Goal: Ask a question

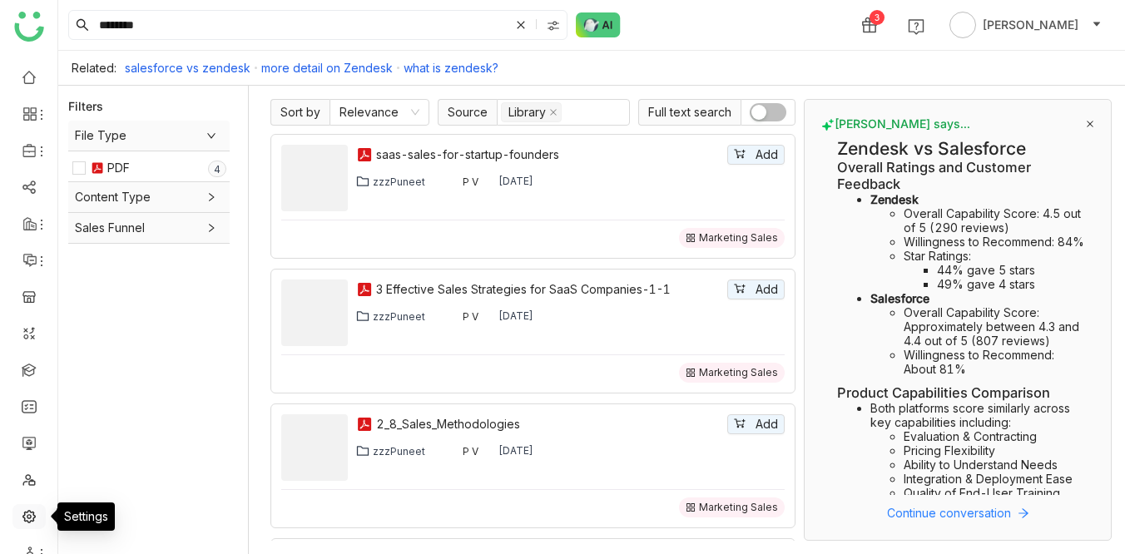
scroll to position [23, 0]
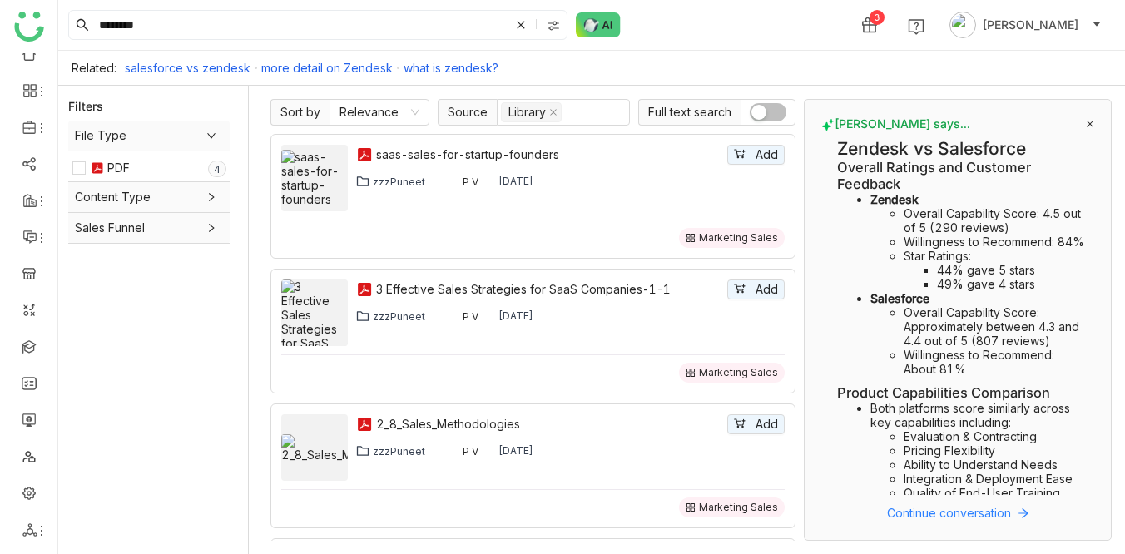
click at [590, 37] on div "******* 3 Veena Pulicharla" at bounding box center [591, 25] width 1067 height 50
click at [592, 30] on img at bounding box center [598, 24] width 45 height 25
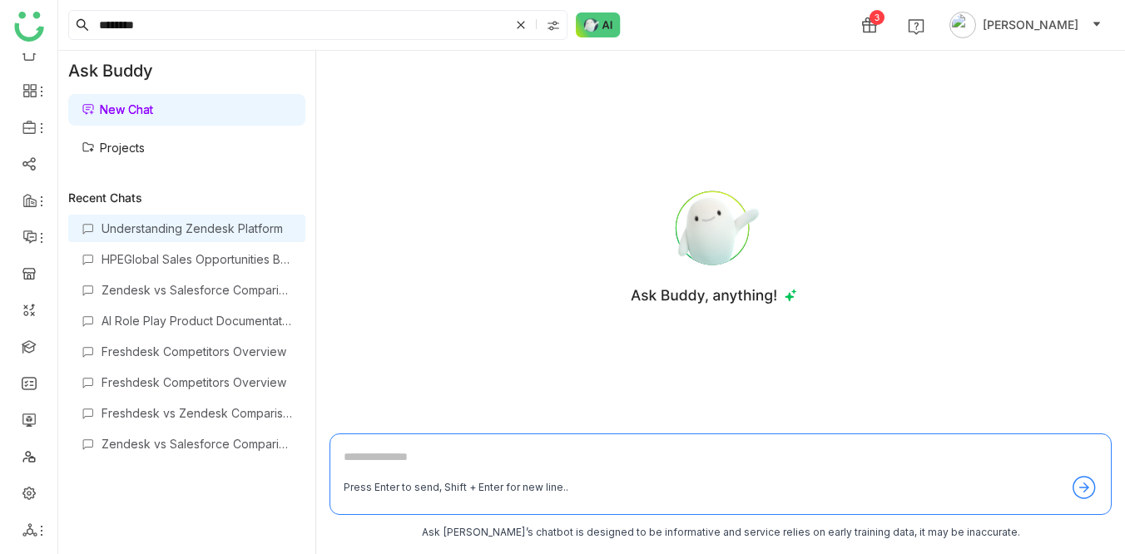
click at [227, 215] on div "Understanding Zendesk Platform" at bounding box center [186, 228] width 237 height 27
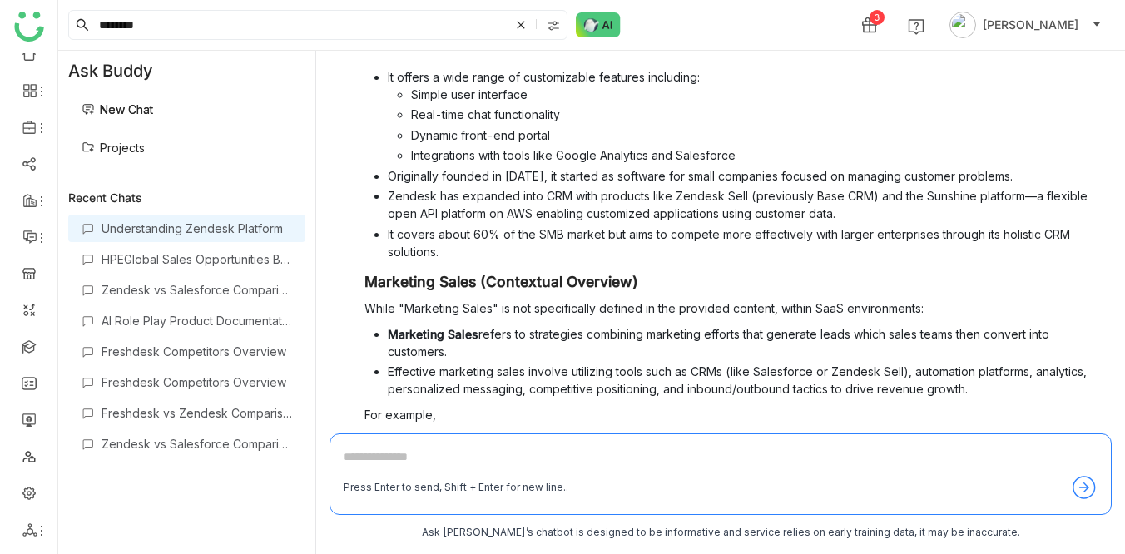
scroll to position [484, 0]
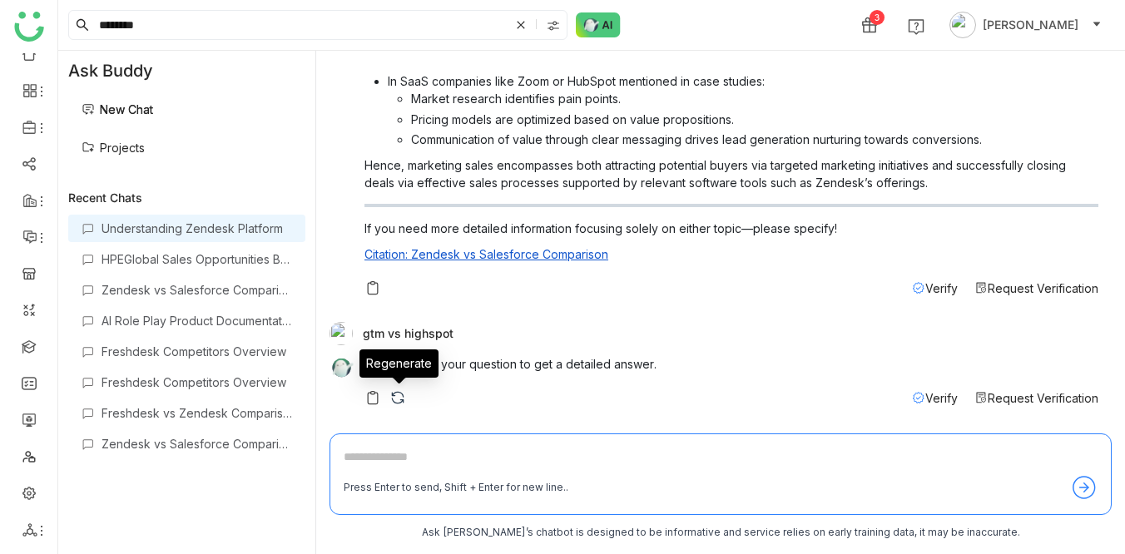
click at [394, 395] on img at bounding box center [397, 397] width 17 height 17
drag, startPoint x: 365, startPoint y: 330, endPoint x: 452, endPoint y: 329, distance: 86.5
click at [452, 329] on div "gtm vs highspot" at bounding box center [713, 333] width 769 height 23
copy div "gtm vs highspot"
click at [376, 458] on textarea at bounding box center [721, 461] width 754 height 27
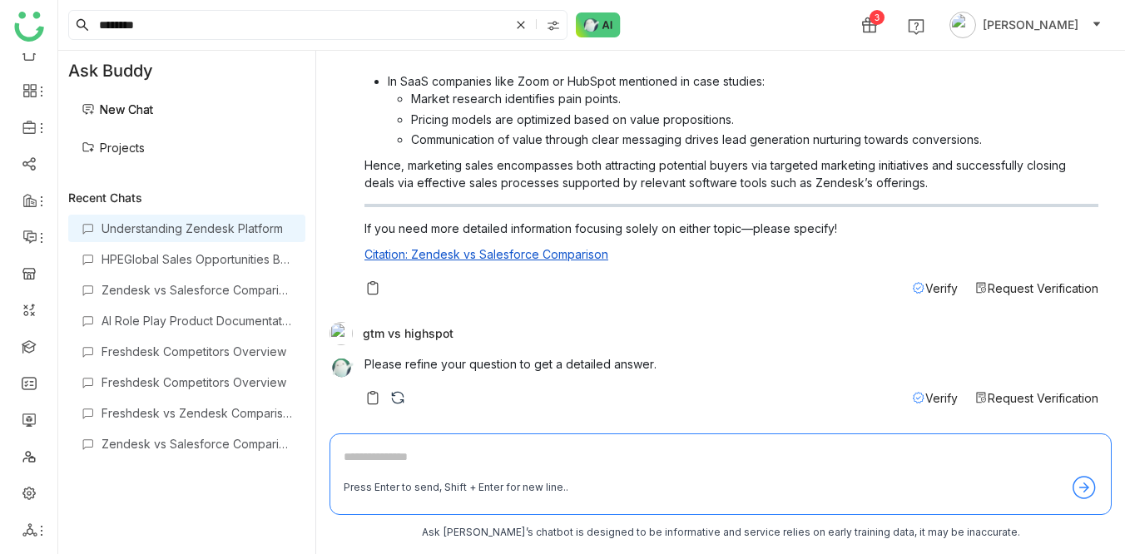
paste textarea "**********"
type textarea "**********"
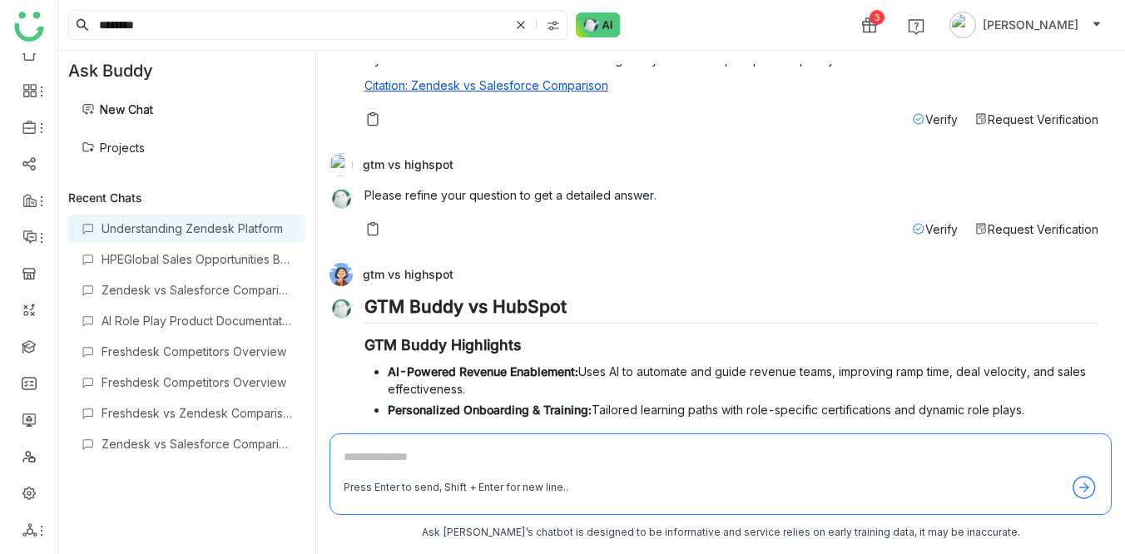
scroll to position [1032, 0]
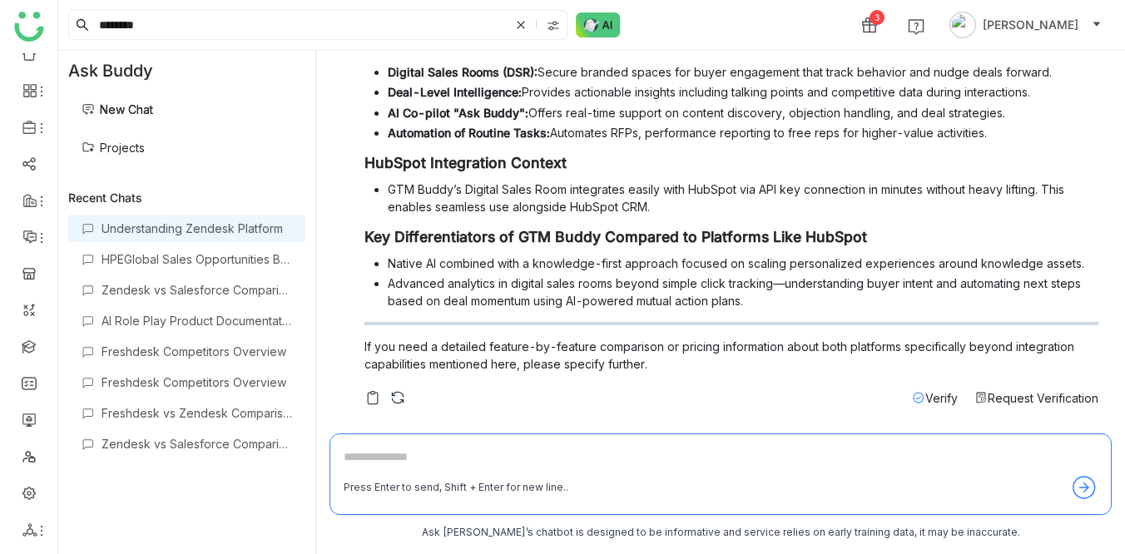
click at [930, 394] on span "Verify" at bounding box center [941, 398] width 32 height 14
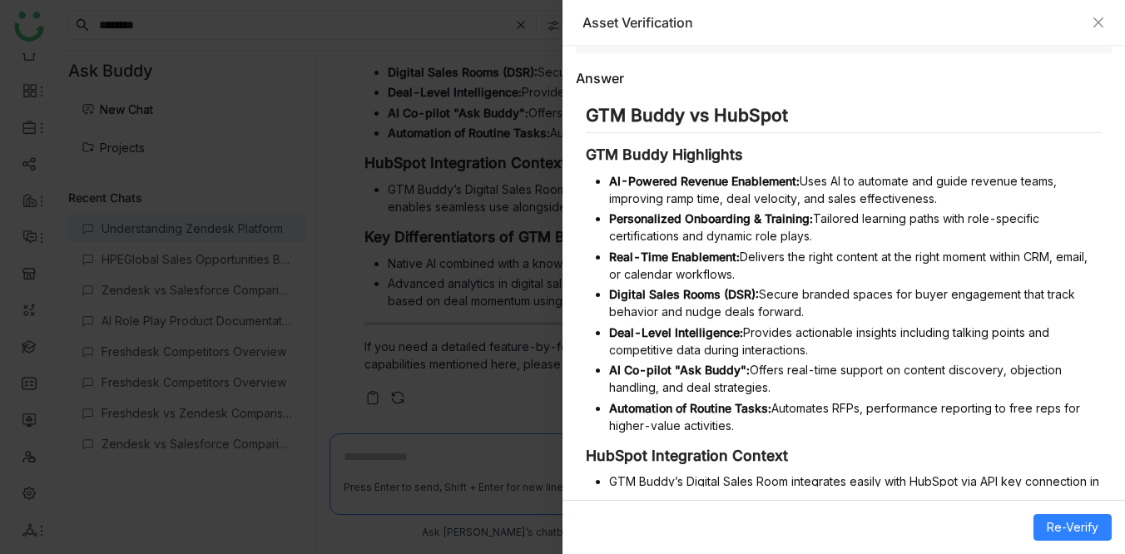
scroll to position [526, 0]
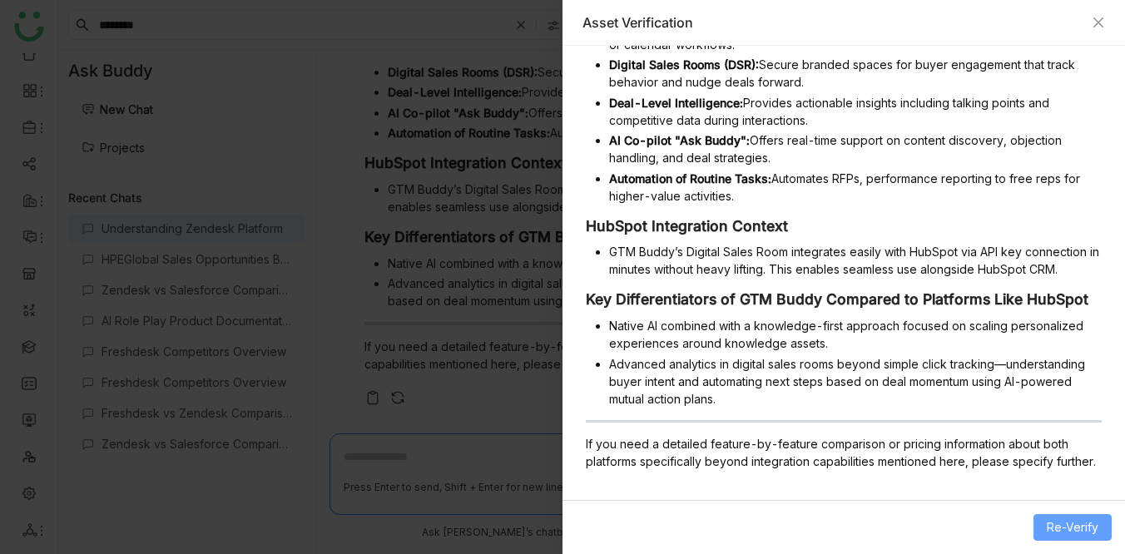
click at [1047, 519] on span "Re-Verify" at bounding box center [1073, 527] width 52 height 18
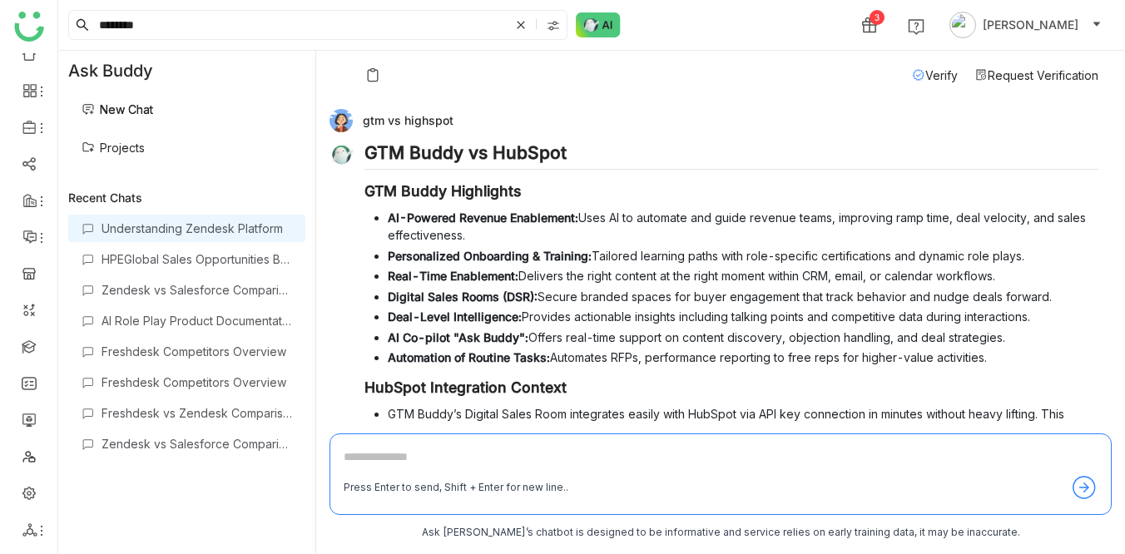
scroll to position [775, 0]
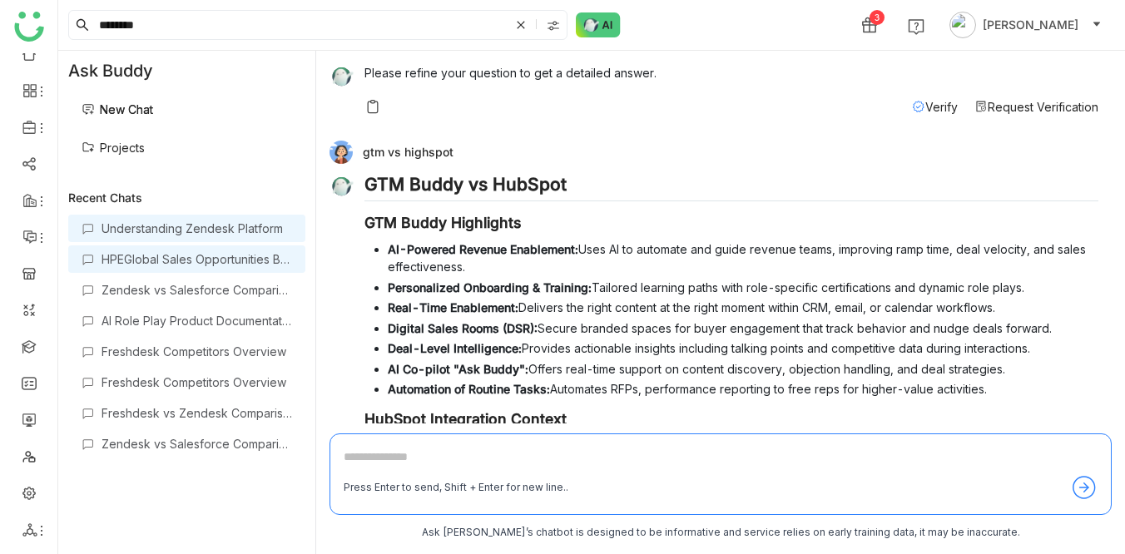
click at [235, 272] on div "HPEGlobal Sales Opportunities Boost" at bounding box center [186, 258] width 237 height 27
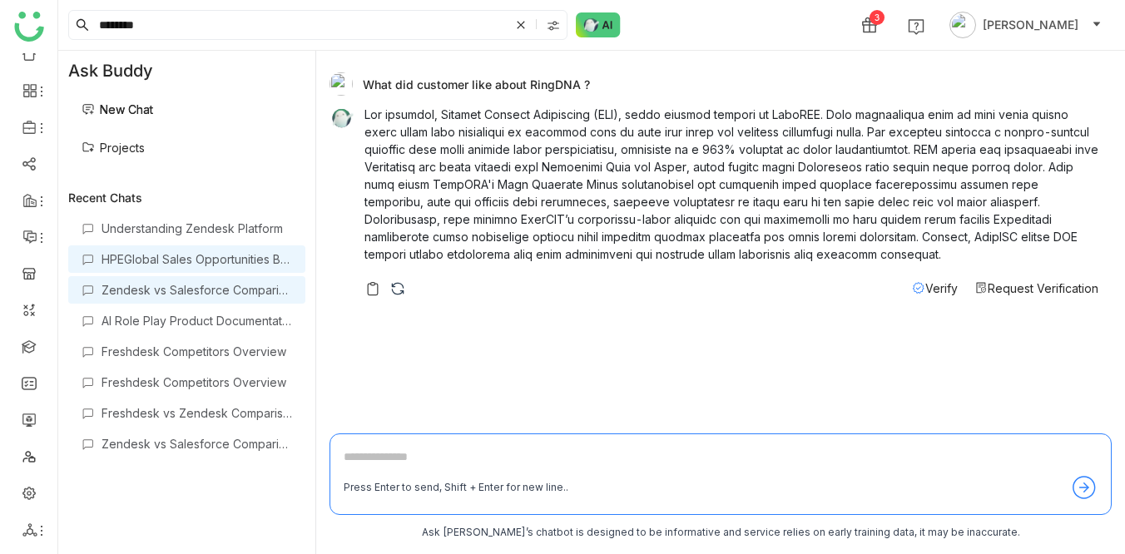
click at [206, 295] on div "Zendesk vs Salesforce Comparison" at bounding box center [197, 290] width 191 height 14
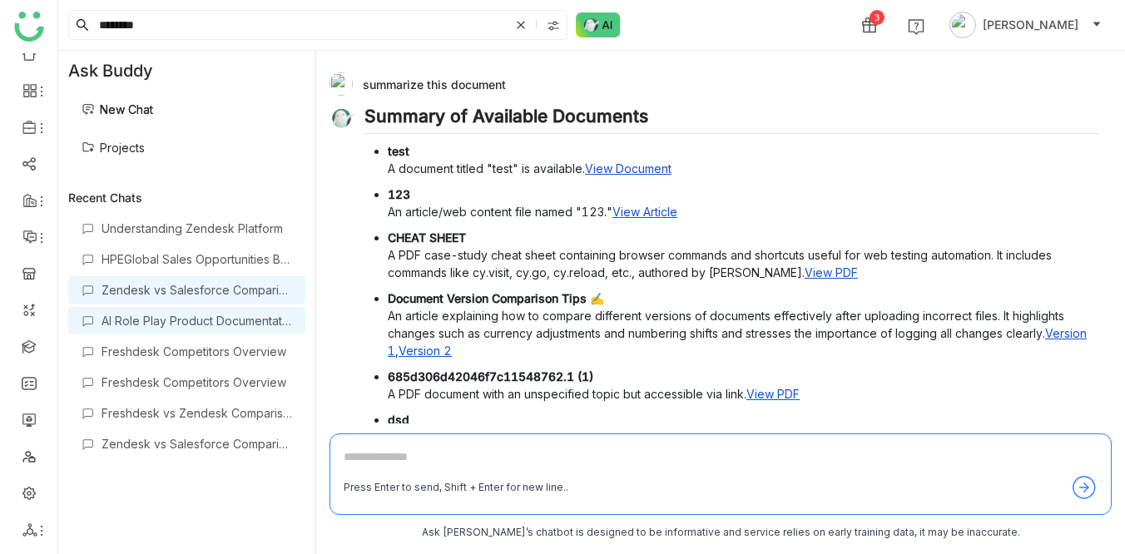
click at [193, 329] on div "AI Role Play Product Documentation" at bounding box center [186, 320] width 237 height 27
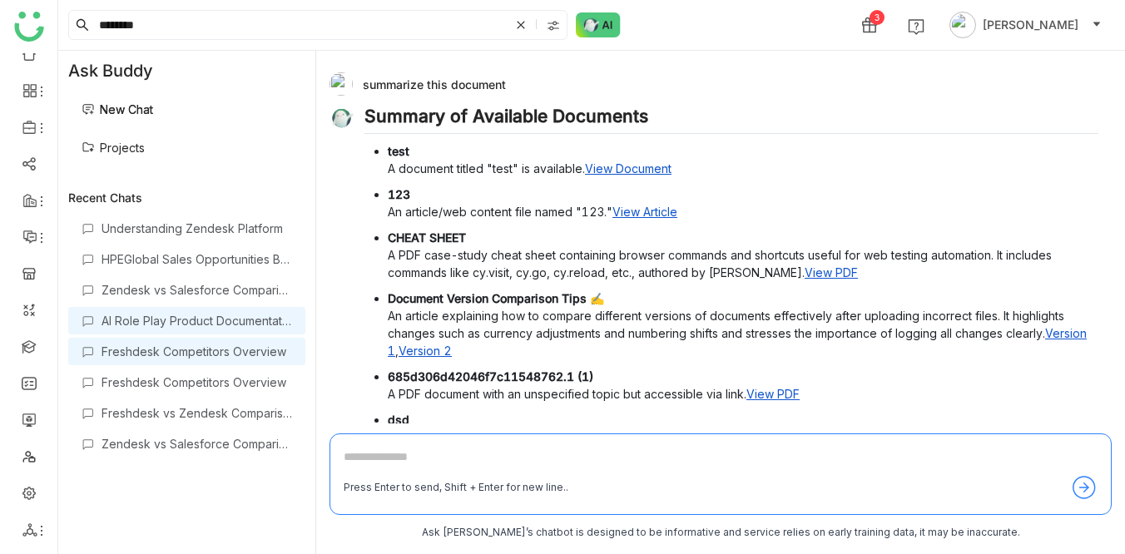
click at [191, 344] on div "Freshdesk Competitors Overview" at bounding box center [197, 351] width 191 height 14
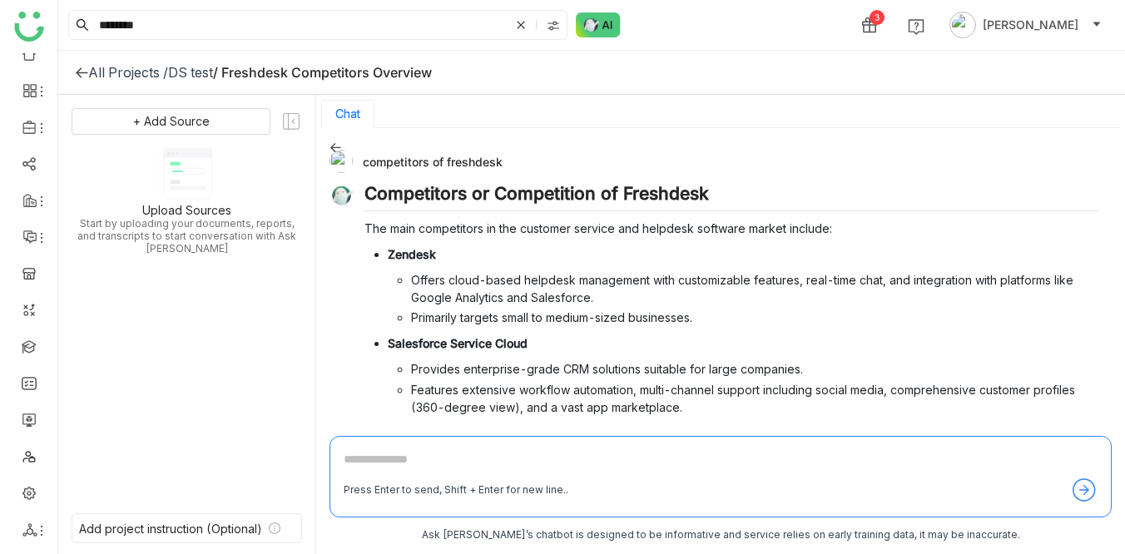
click at [770, 10] on div "******* 3 [PERSON_NAME]" at bounding box center [591, 25] width 1067 height 50
click at [179, 72] on div "DS test" at bounding box center [190, 72] width 45 height 17
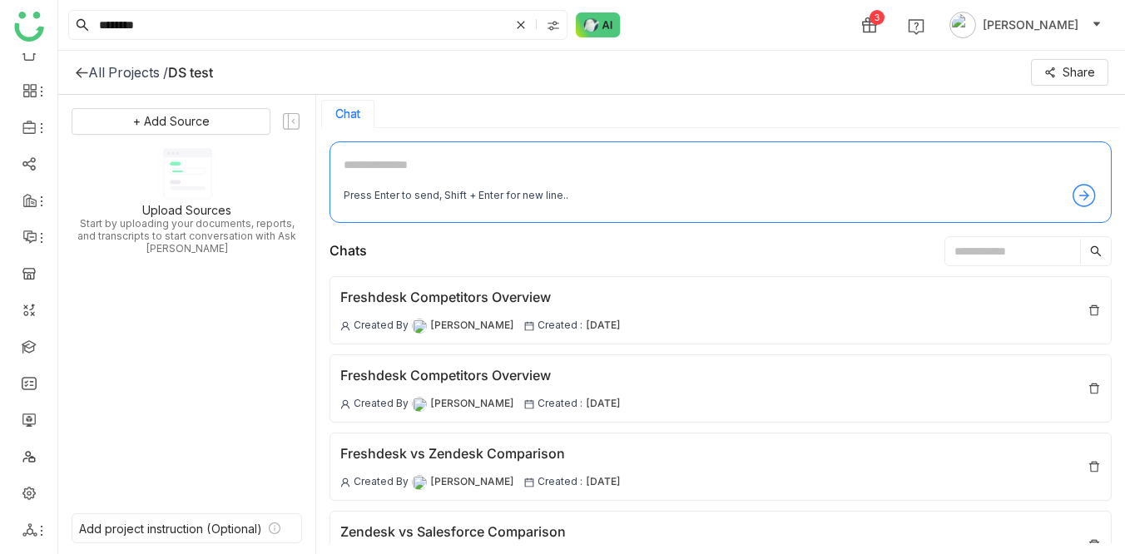
click at [367, 162] on textarea at bounding box center [721, 169] width 754 height 27
click at [780, 41] on div "******* 3 [PERSON_NAME]" at bounding box center [591, 25] width 1067 height 50
click at [377, 156] on textarea at bounding box center [721, 169] width 754 height 27
type textarea "*******"
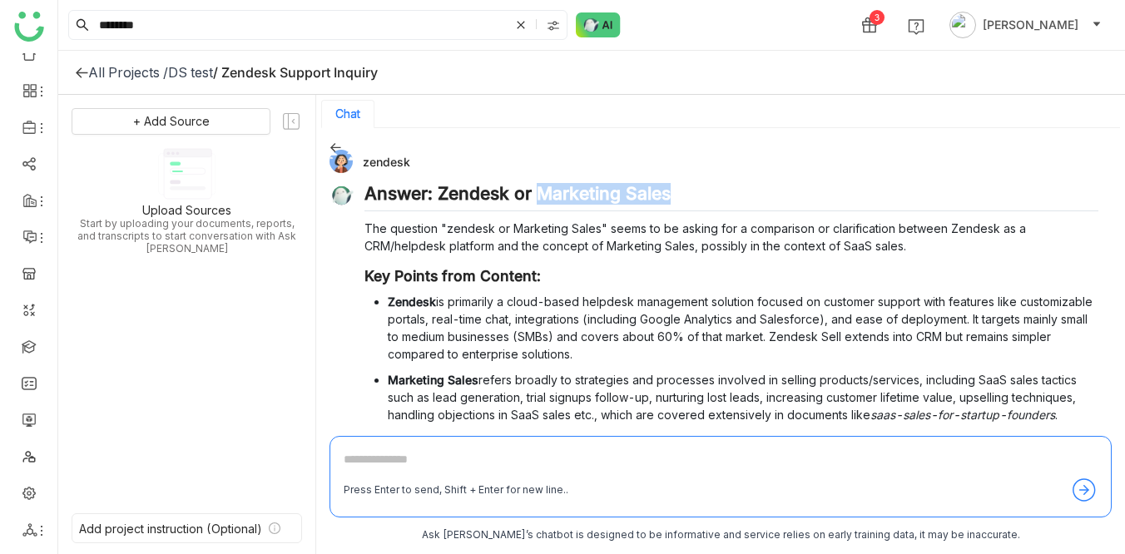
drag, startPoint x: 537, startPoint y: 193, endPoint x: 619, endPoint y: 207, distance: 83.6
click at [619, 207] on h2 "Answer: Zendesk or Marketing Sales" at bounding box center [731, 197] width 734 height 28
copy h2 "Marketing Sales"
click at [28, 492] on link at bounding box center [29, 492] width 15 height 14
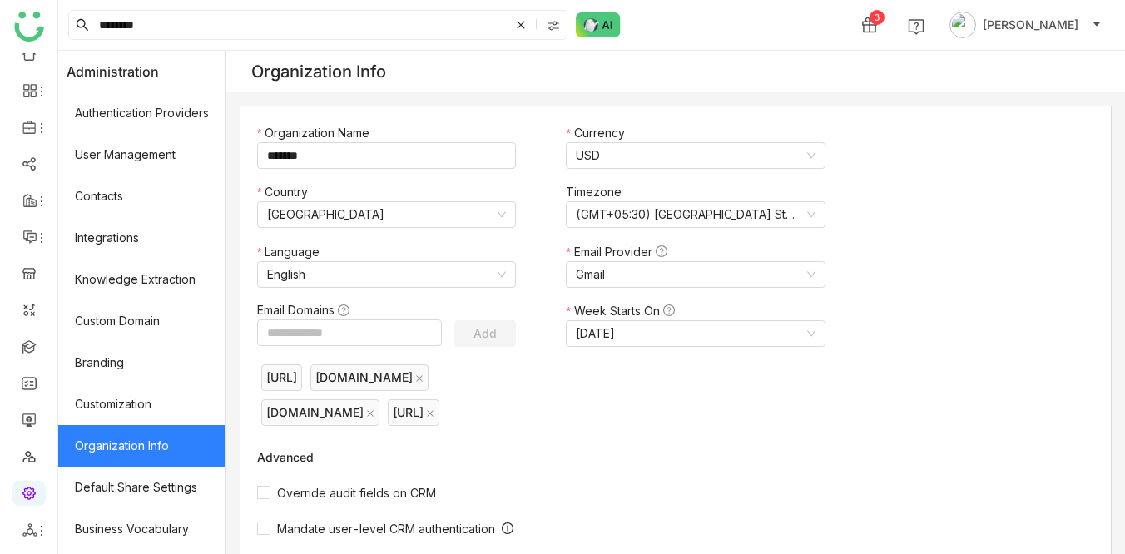
scroll to position [329, 0]
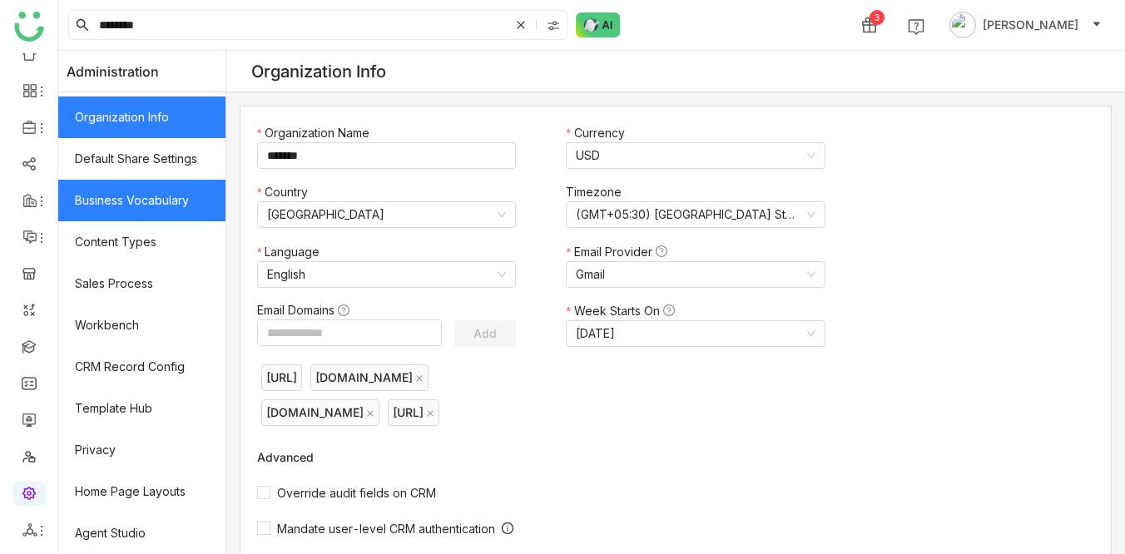
click at [120, 206] on link "Business Vocabulary" at bounding box center [141, 201] width 167 height 42
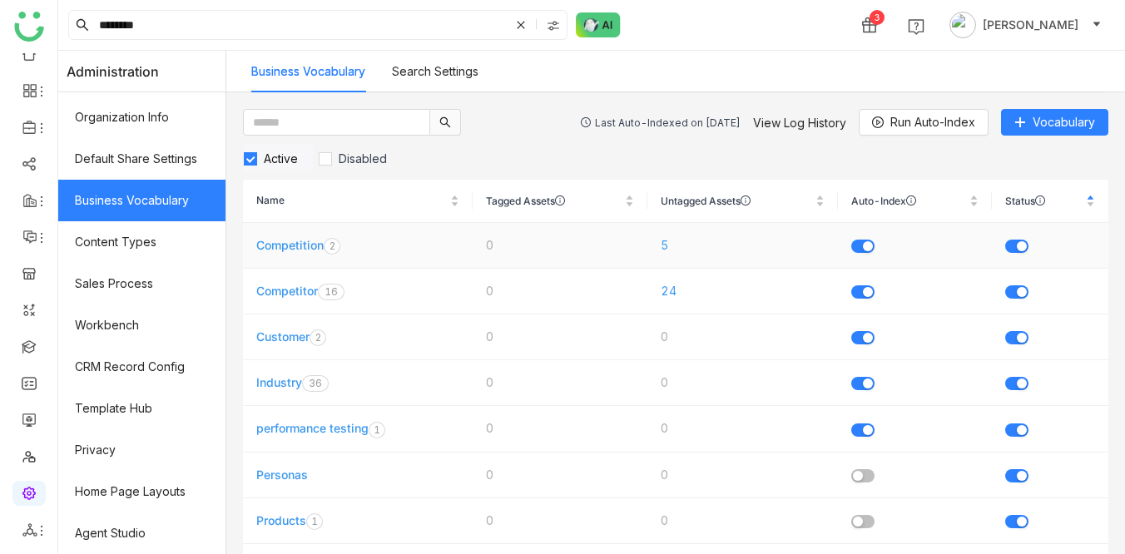
click at [286, 249] on link "Competition" at bounding box center [289, 245] width 67 height 14
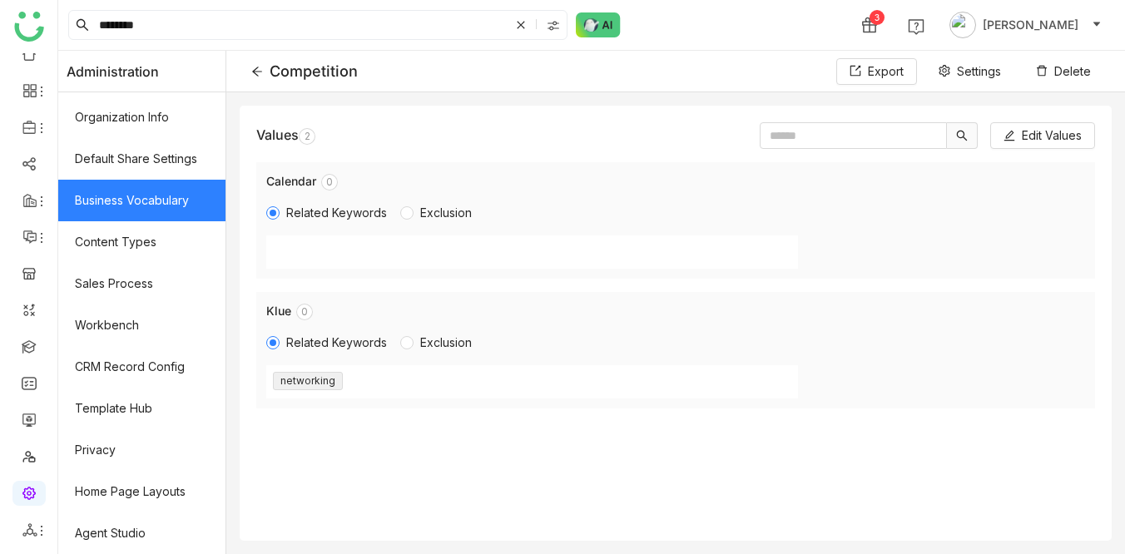
click at [265, 77] on div "Competition" at bounding box center [304, 70] width 106 height 17
click at [257, 67] on icon at bounding box center [257, 72] width 12 height 12
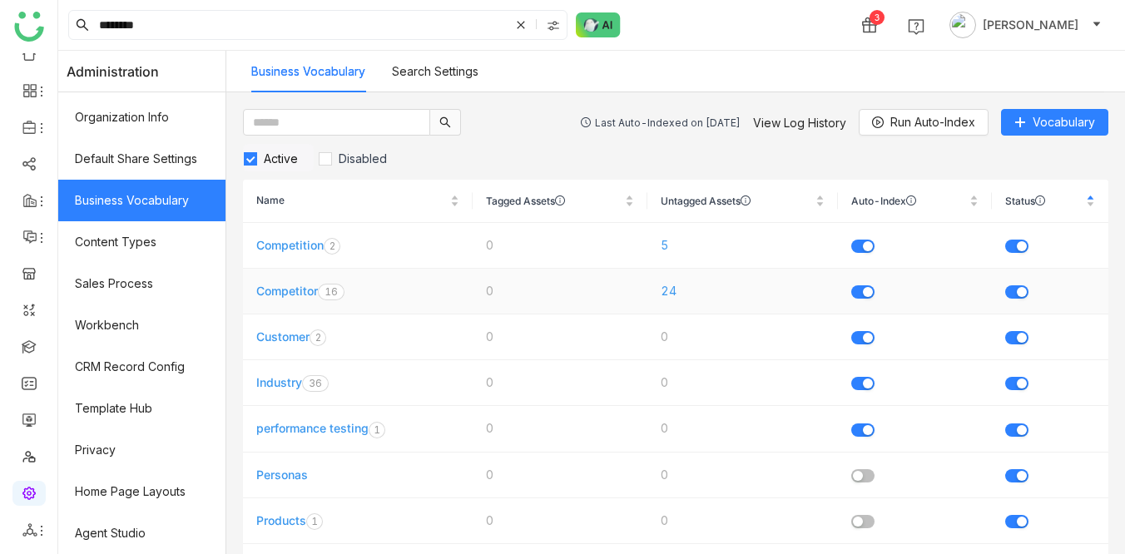
click at [296, 289] on link "Competitor" at bounding box center [287, 291] width 62 height 14
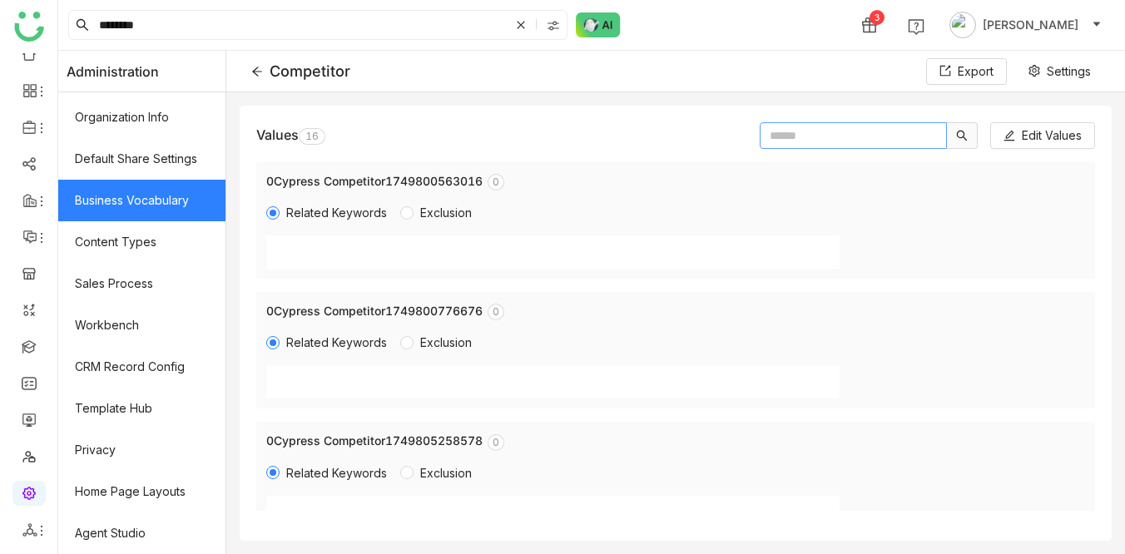
click at [775, 141] on input "text" at bounding box center [853, 135] width 187 height 27
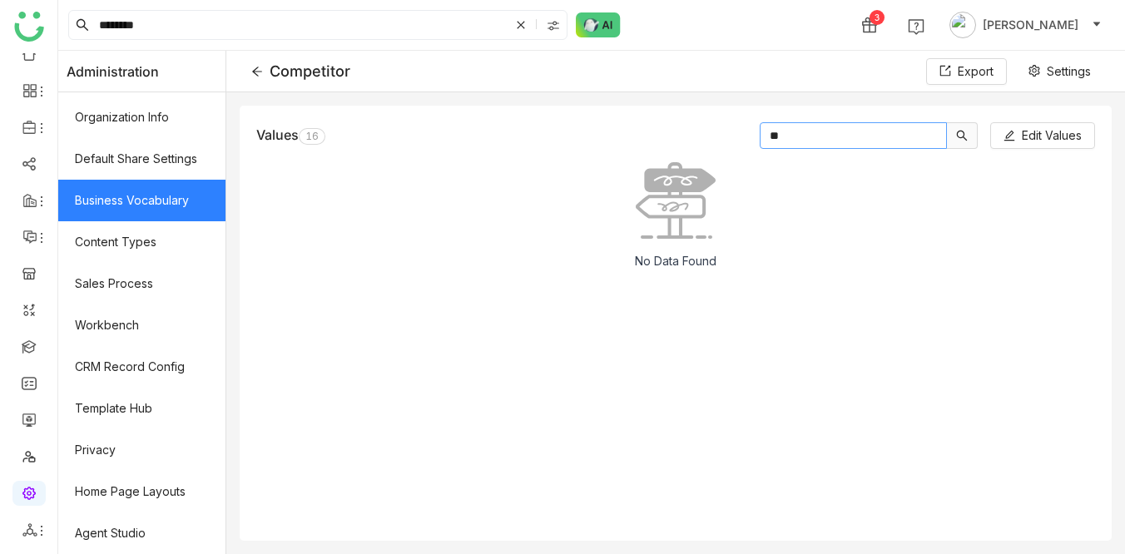
type input "***"
click at [255, 75] on icon at bounding box center [257, 72] width 12 height 12
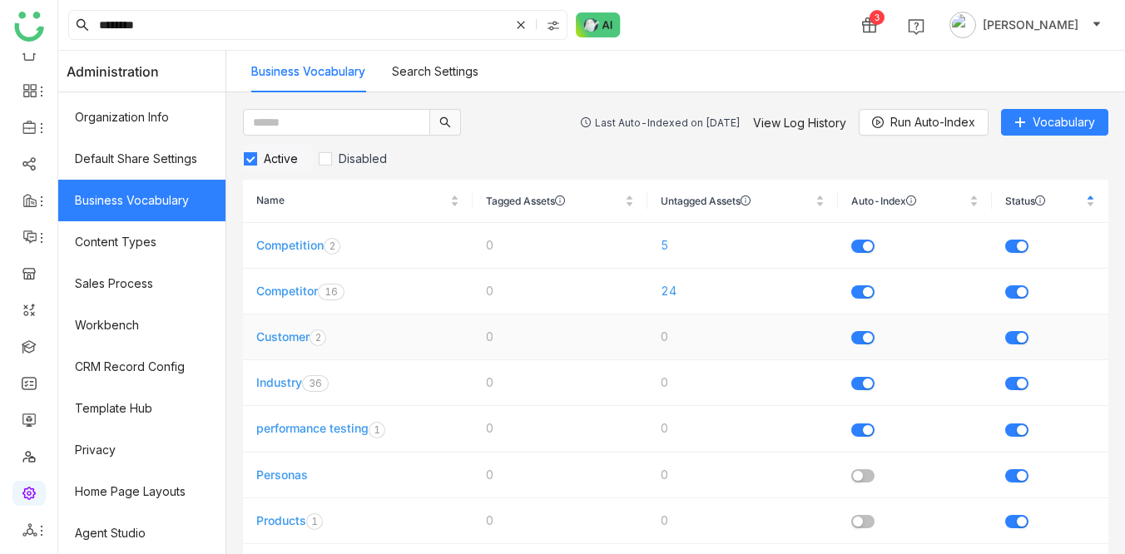
click at [295, 330] on link "Customer" at bounding box center [282, 336] width 53 height 14
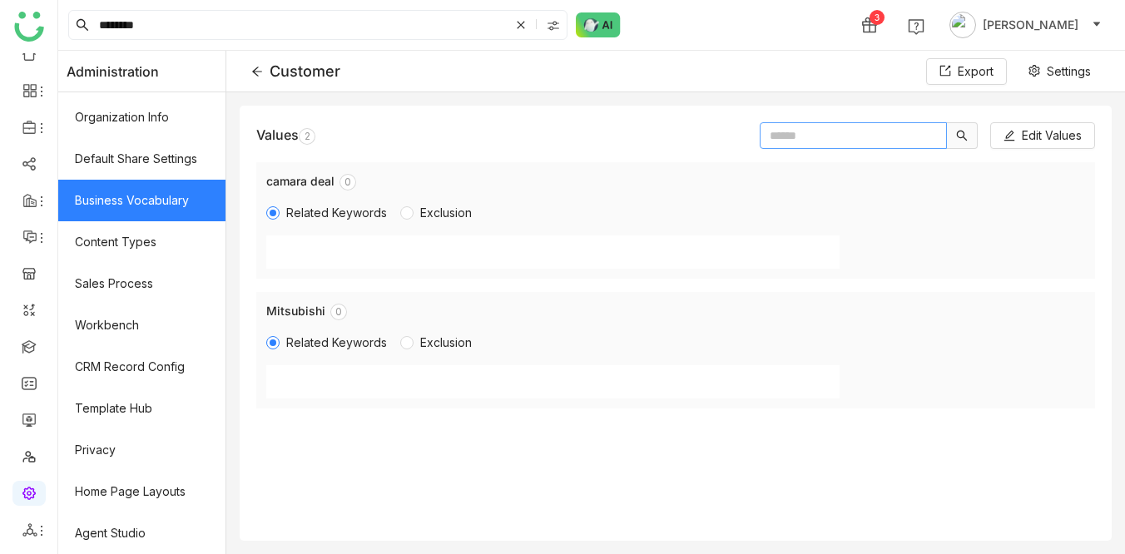
click at [795, 139] on input "text" at bounding box center [853, 135] width 187 height 27
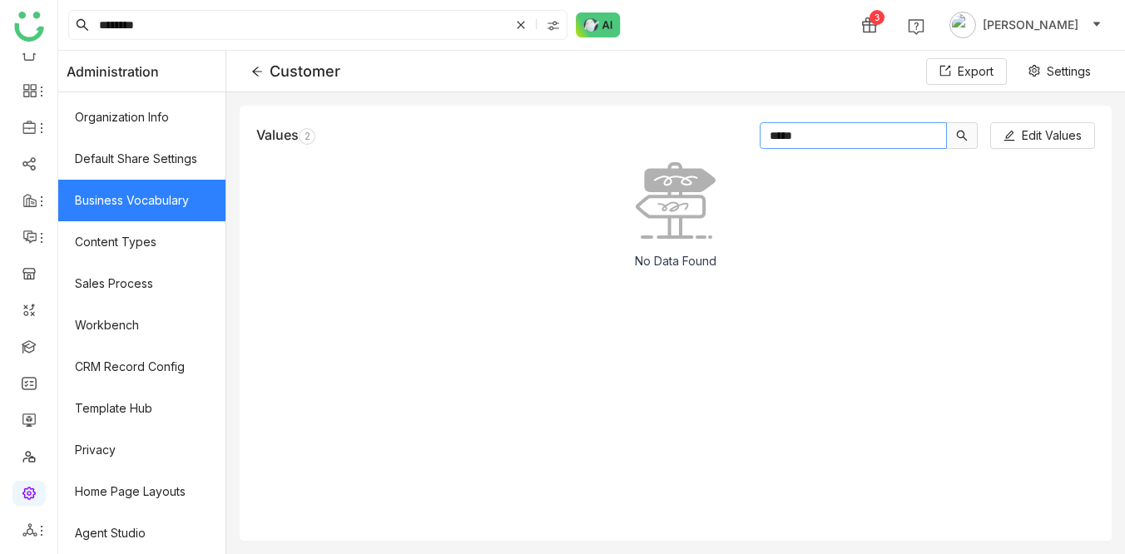
type input "*****"
click at [265, 64] on div "Customer" at bounding box center [295, 70] width 89 height 17
click at [260, 67] on icon at bounding box center [257, 72] width 12 height 12
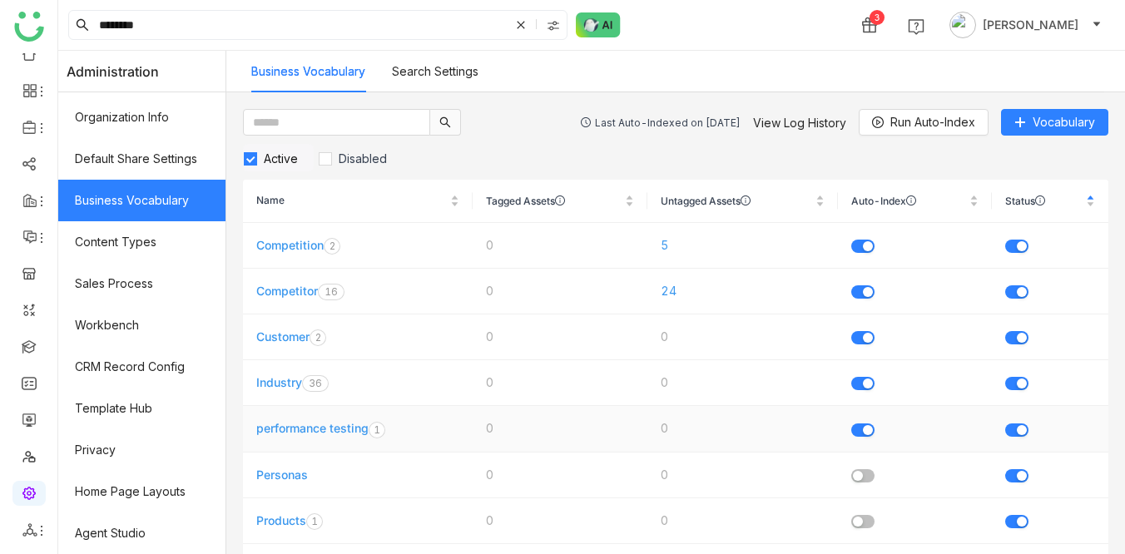
click at [294, 432] on link "performance testing" at bounding box center [312, 428] width 112 height 14
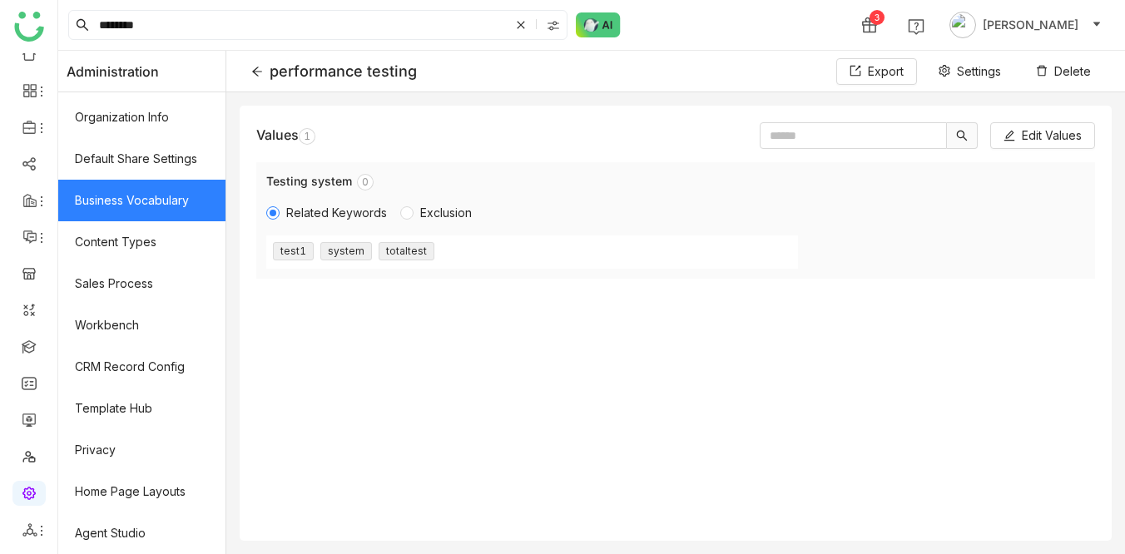
click at [260, 69] on icon at bounding box center [257, 72] width 12 height 12
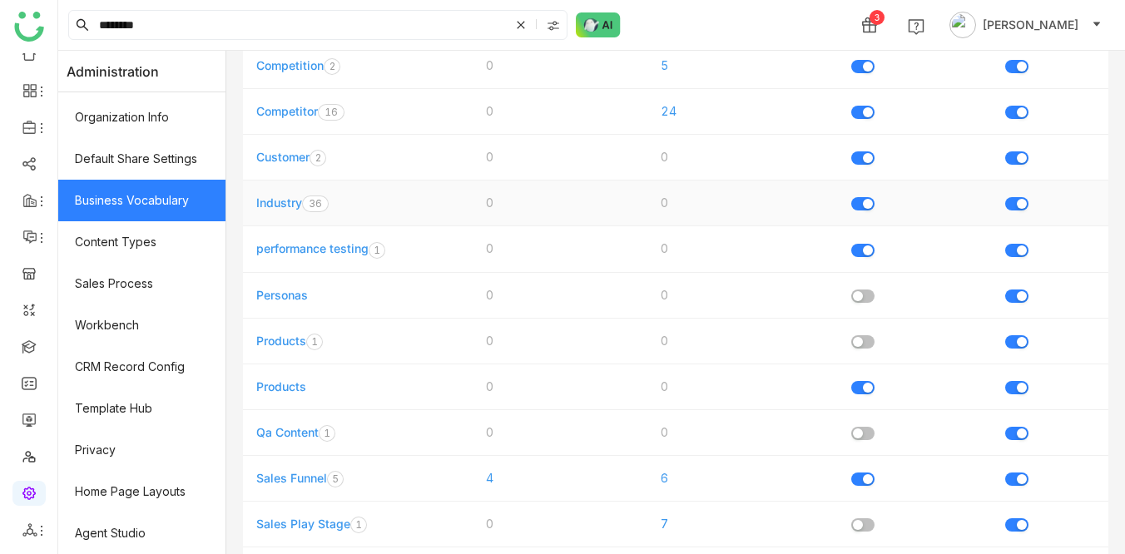
scroll to position [181, 0]
click at [180, 30] on input "*******" at bounding box center [303, 25] width 414 height 28
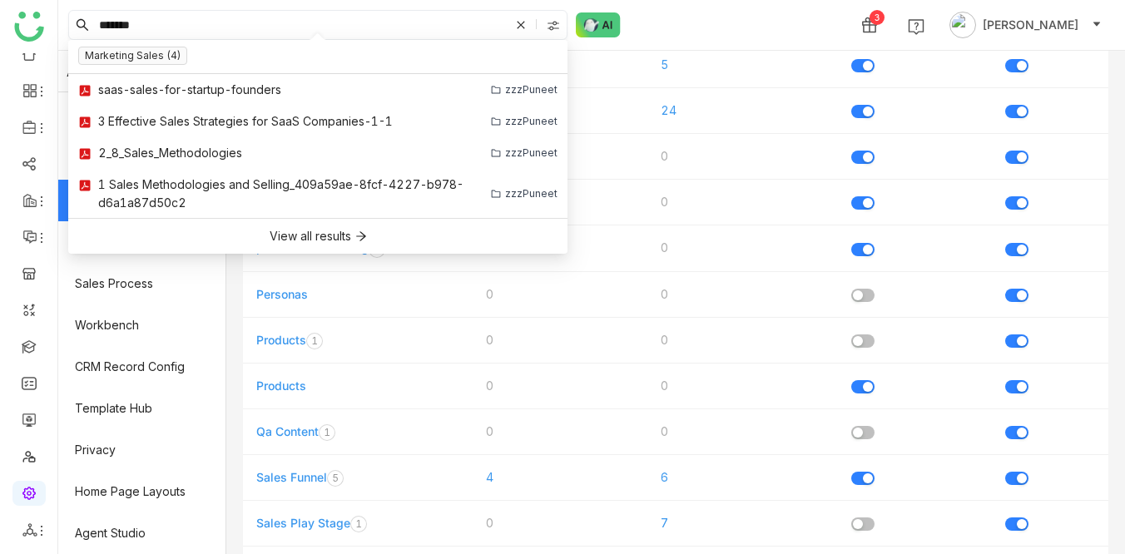
type input "*******"
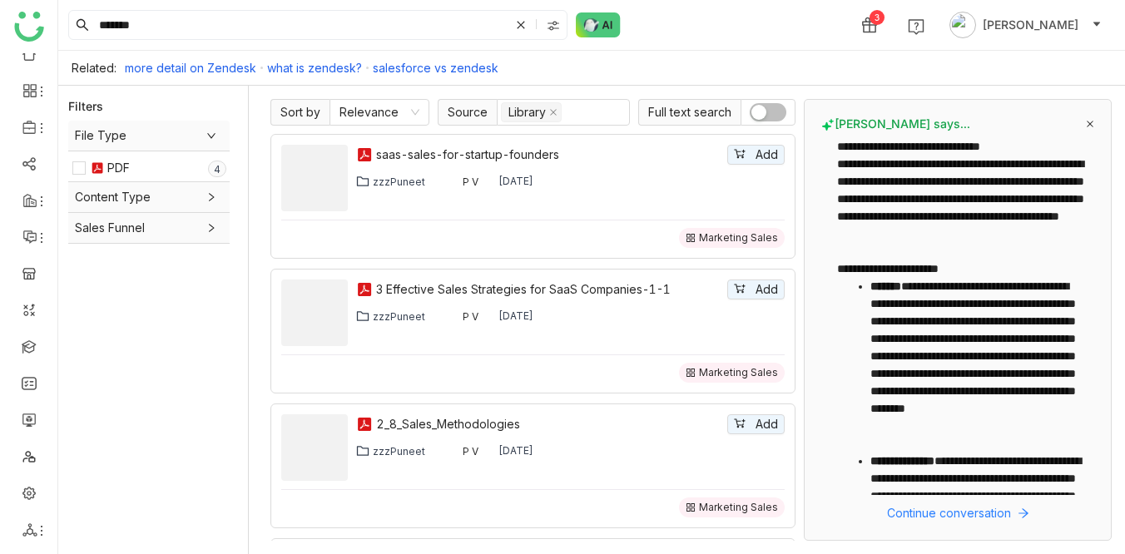
click at [718, 510] on div "Marketing Sales" at bounding box center [738, 507] width 79 height 13
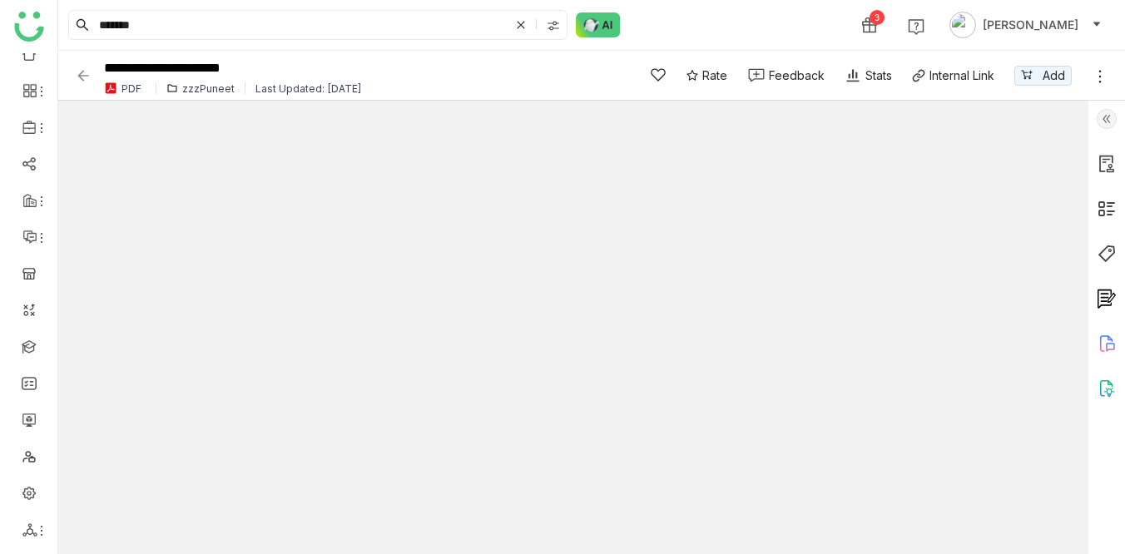
click at [1099, 264] on div at bounding box center [1106, 327] width 37 height 453
click at [1112, 251] on img at bounding box center [1107, 254] width 20 height 20
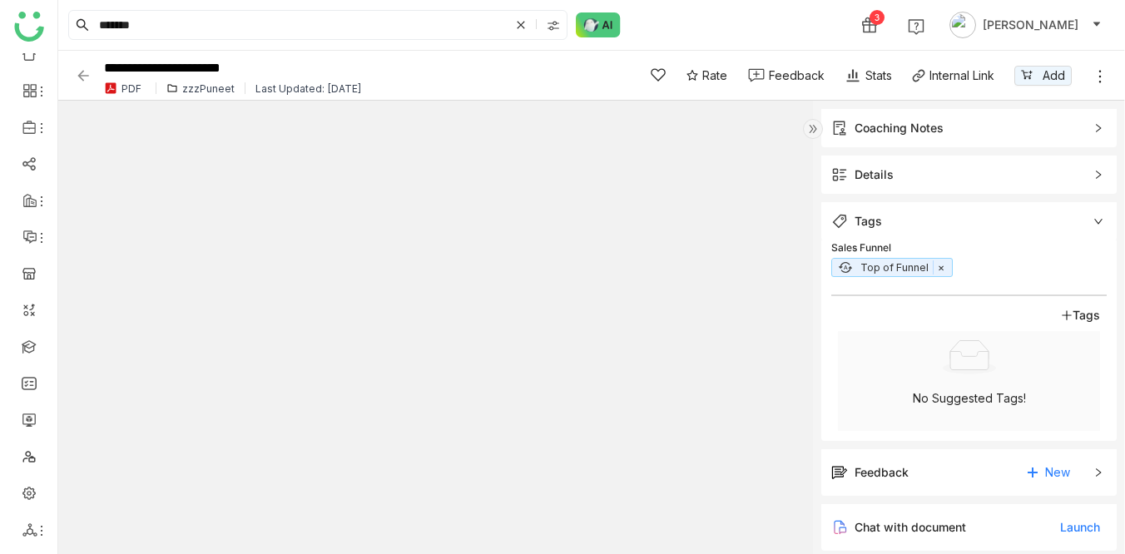
scroll to position [52, 0]
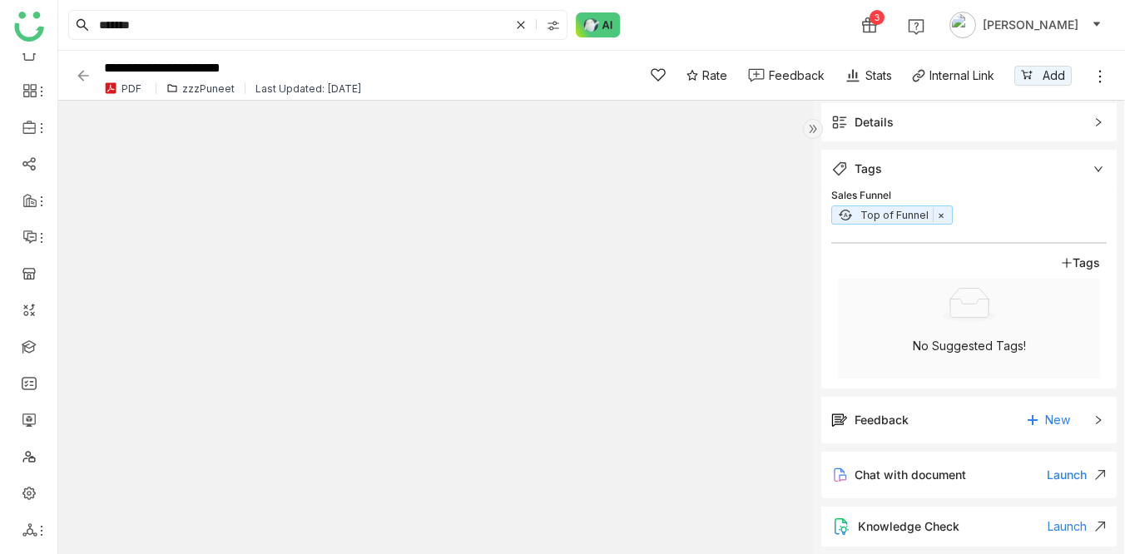
click at [1025, 110] on div "Details" at bounding box center [968, 122] width 295 height 38
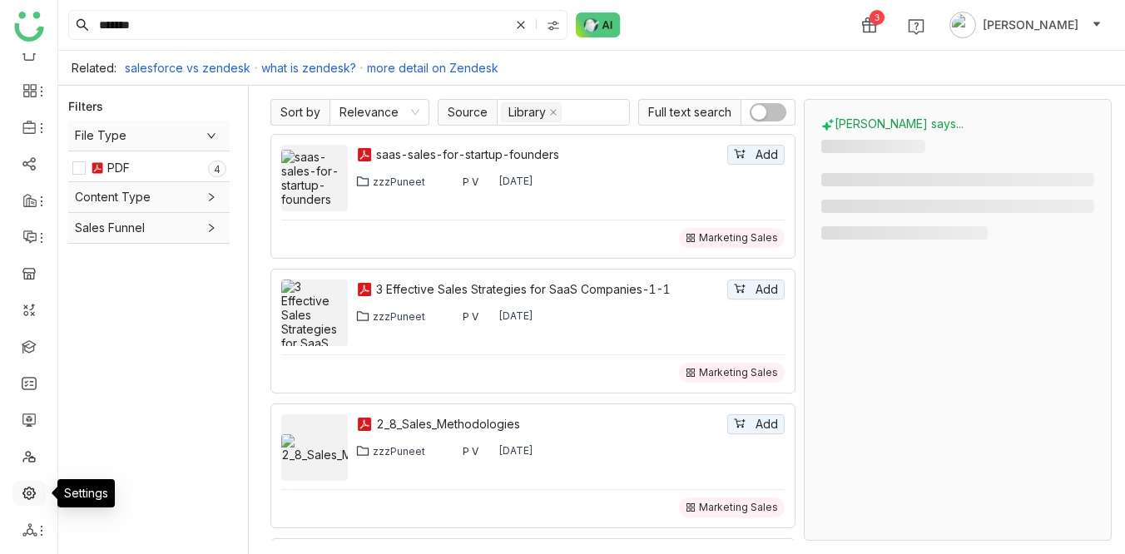
click at [30, 488] on link at bounding box center [29, 492] width 15 height 14
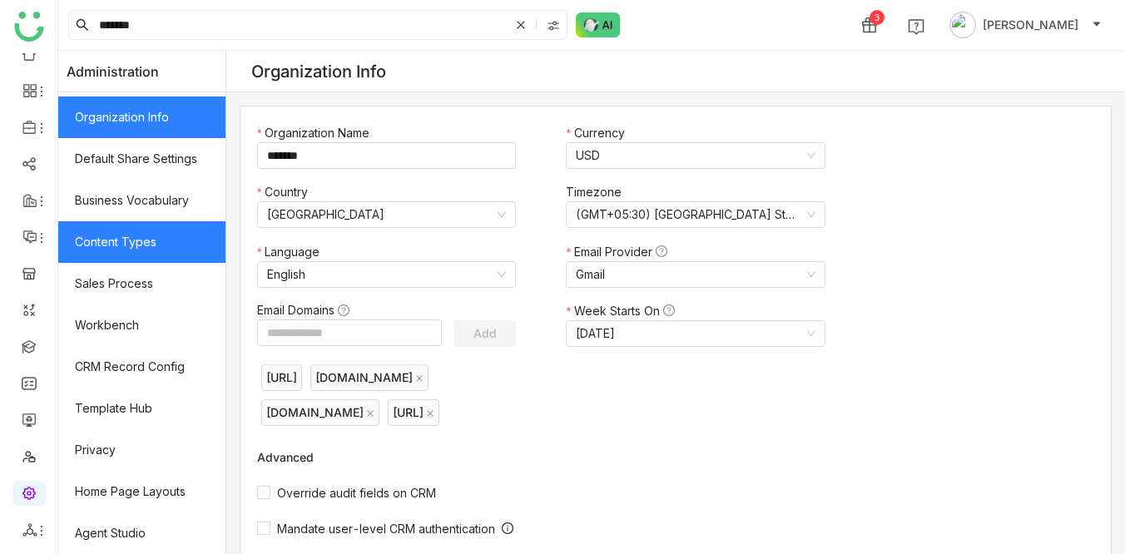
scroll to position [317, 0]
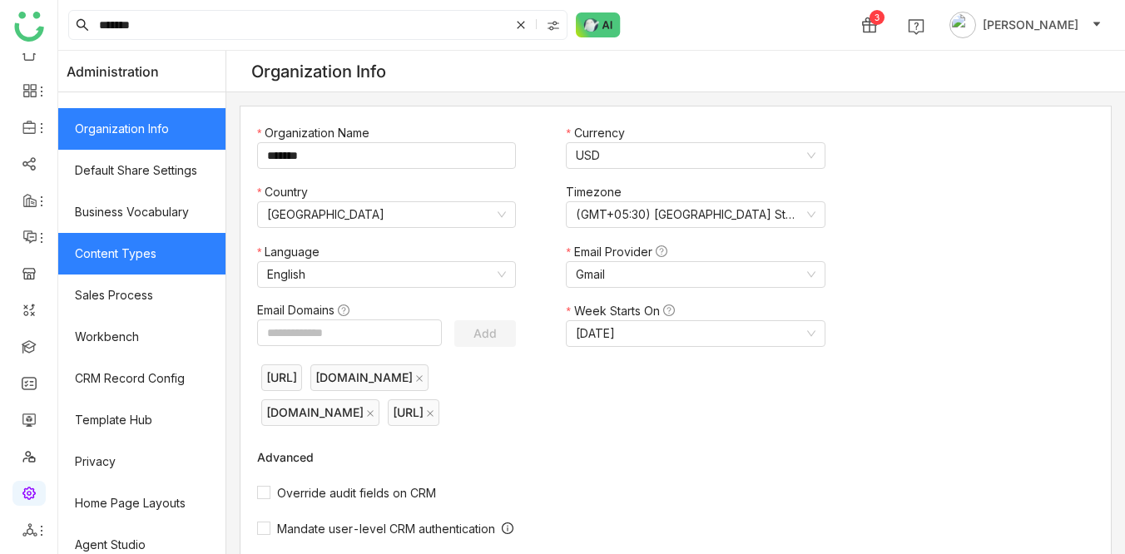
click at [129, 255] on link "Content Types" at bounding box center [141, 254] width 167 height 42
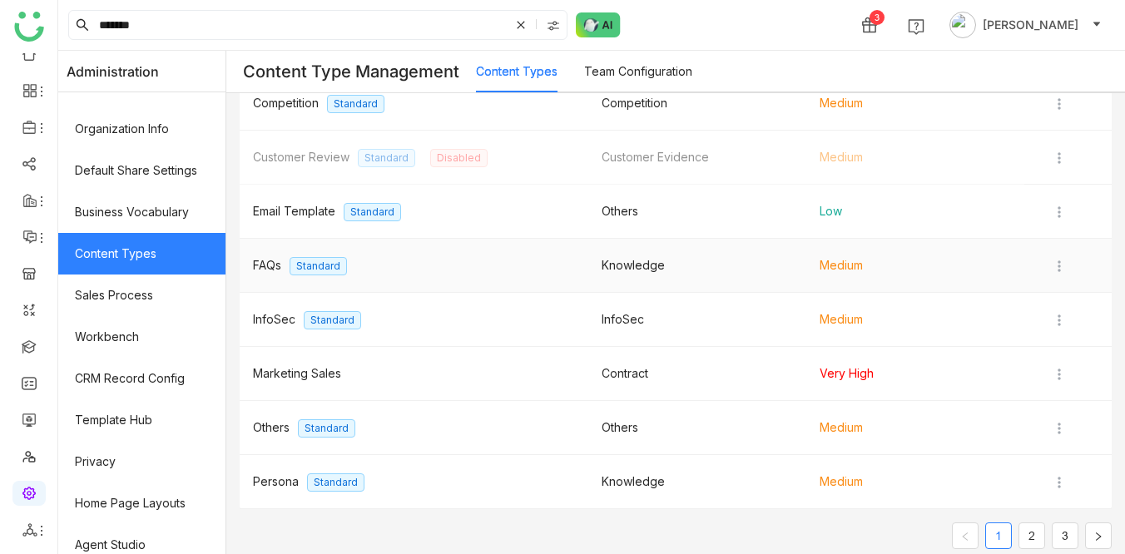
scroll to position [207, 0]
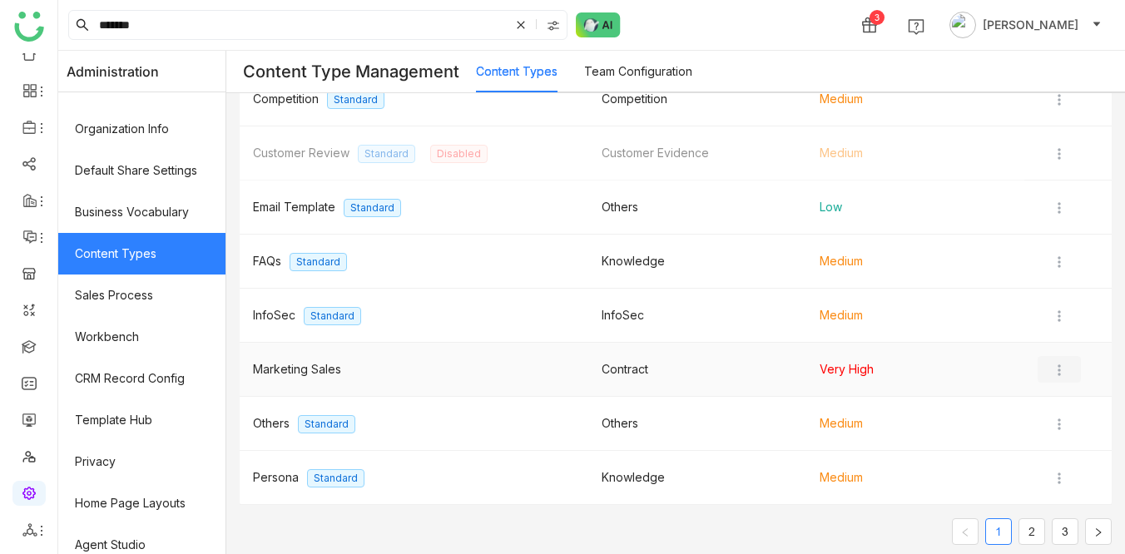
click at [1052, 364] on img at bounding box center [1059, 370] width 17 height 17
click at [1073, 416] on li "Edit" at bounding box center [1077, 404] width 81 height 32
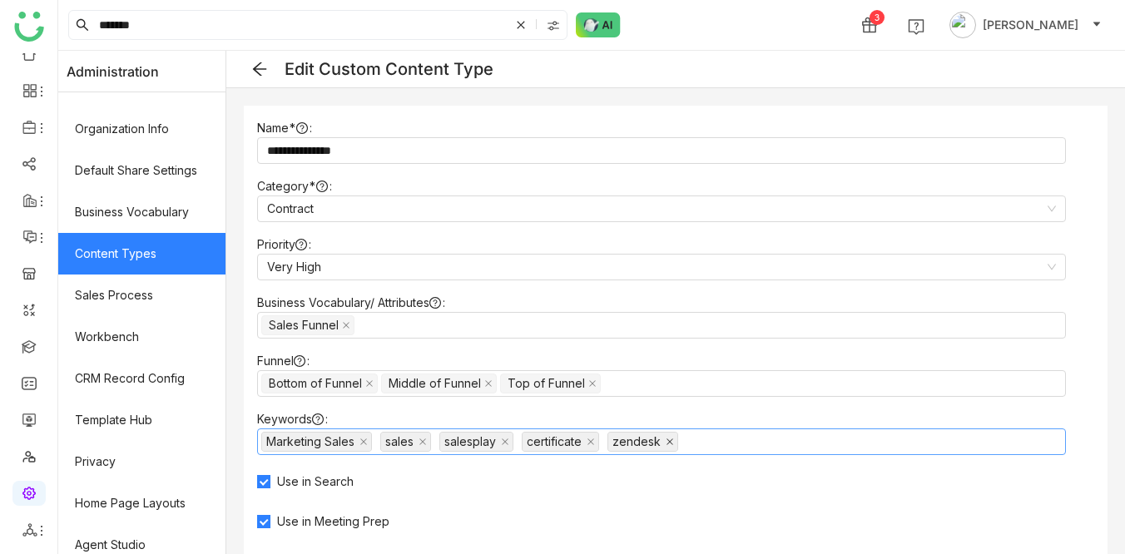
click at [671, 440] on icon at bounding box center [670, 442] width 8 height 8
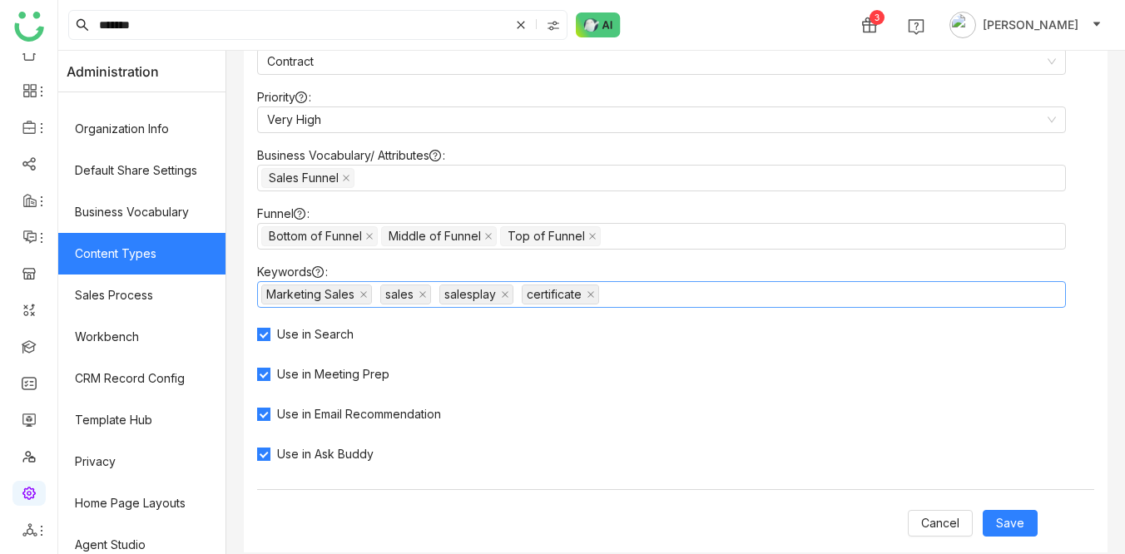
scroll to position [163, 0]
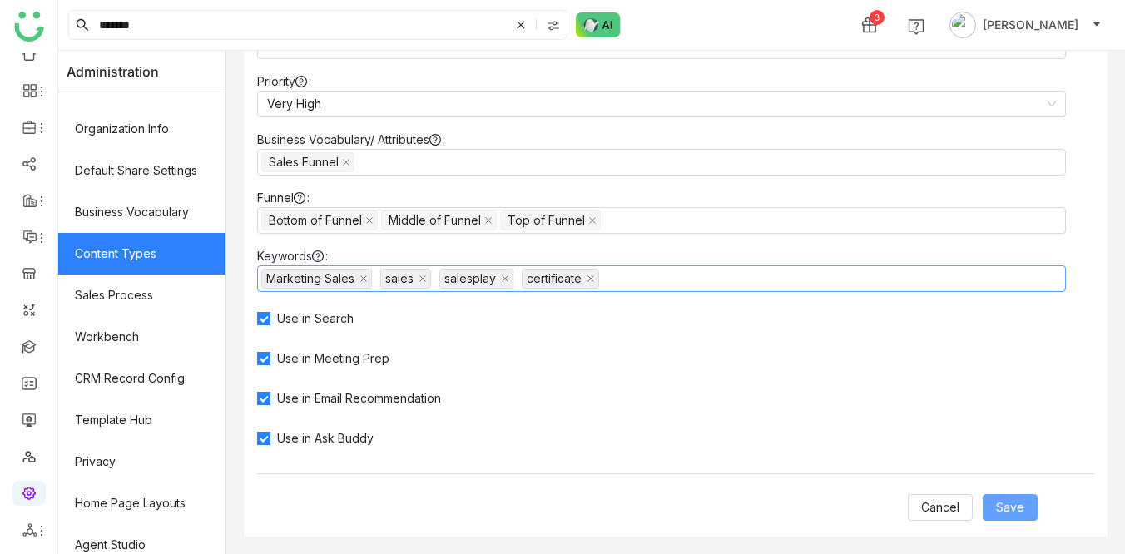
click at [1007, 501] on span "Save" at bounding box center [1010, 507] width 28 height 18
type input "**********"
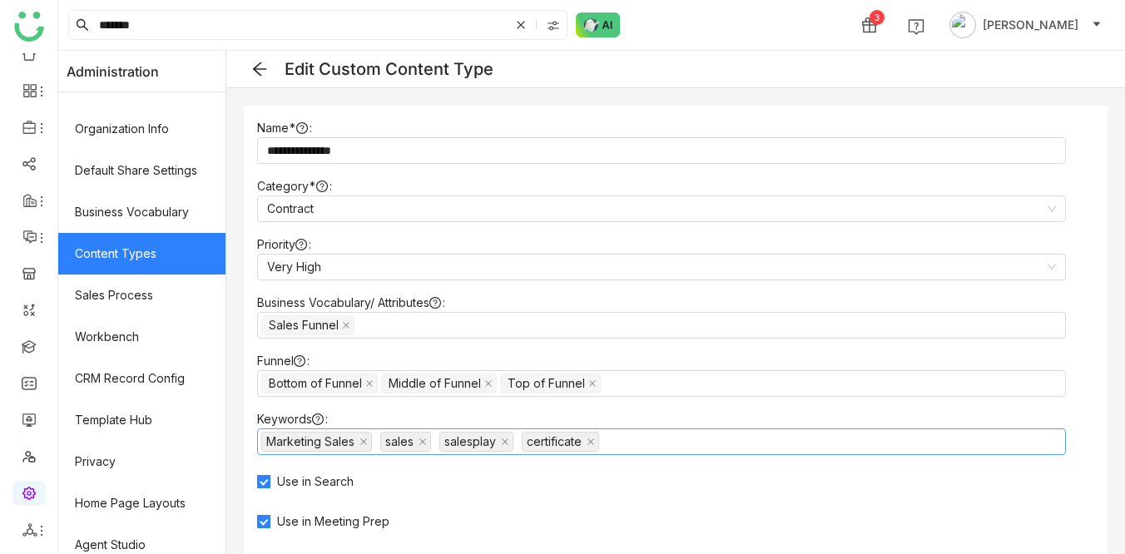
click at [260, 75] on icon at bounding box center [259, 68] width 13 height 13
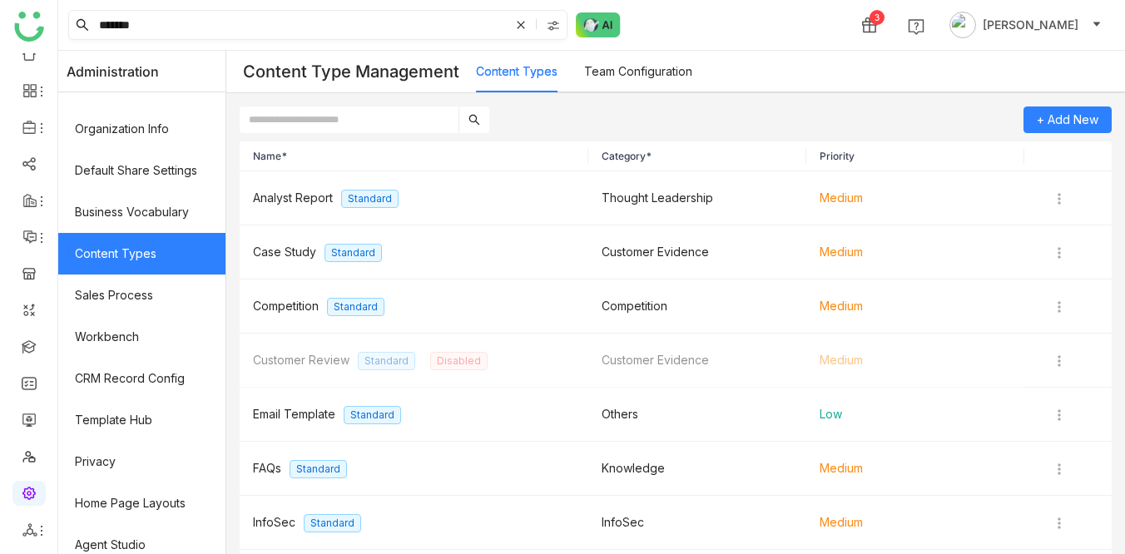
click at [522, 29] on icon at bounding box center [521, 25] width 10 height 10
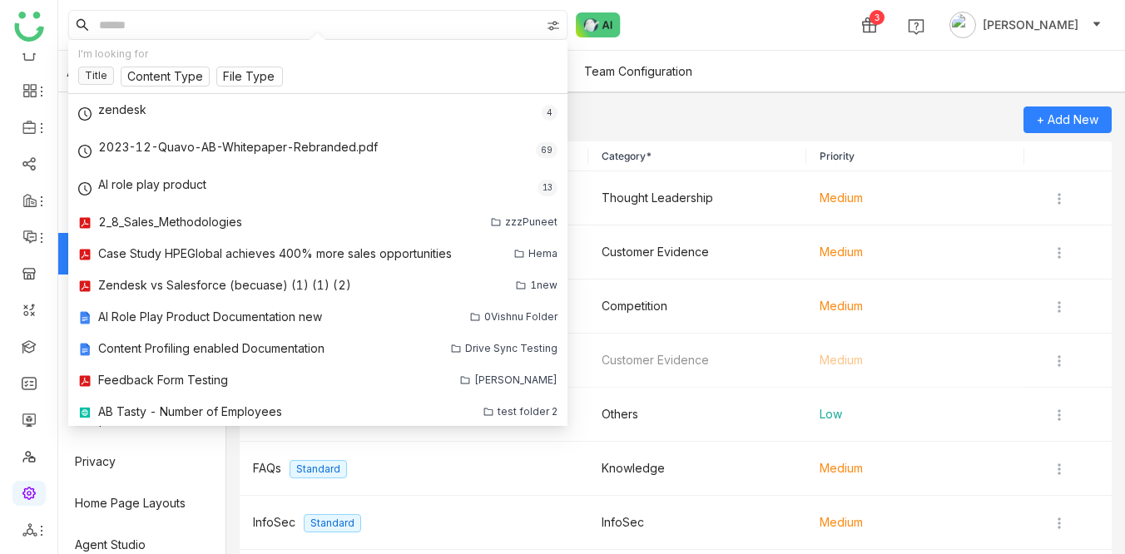
click at [767, 26] on div "3 Veena Pulicharla" at bounding box center [591, 25] width 1067 height 50
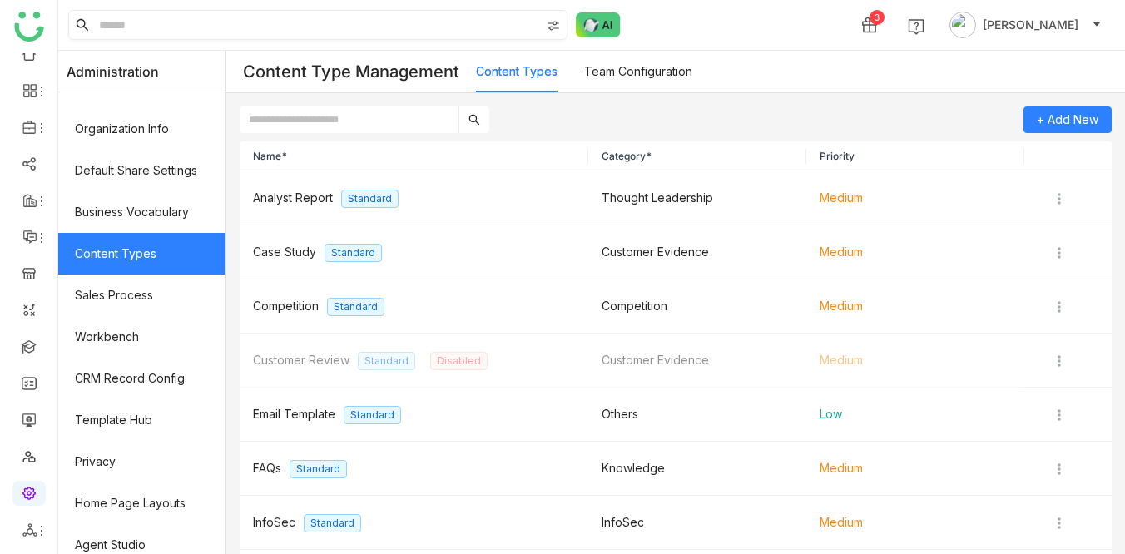
click at [389, 30] on input at bounding box center [318, 25] width 444 height 28
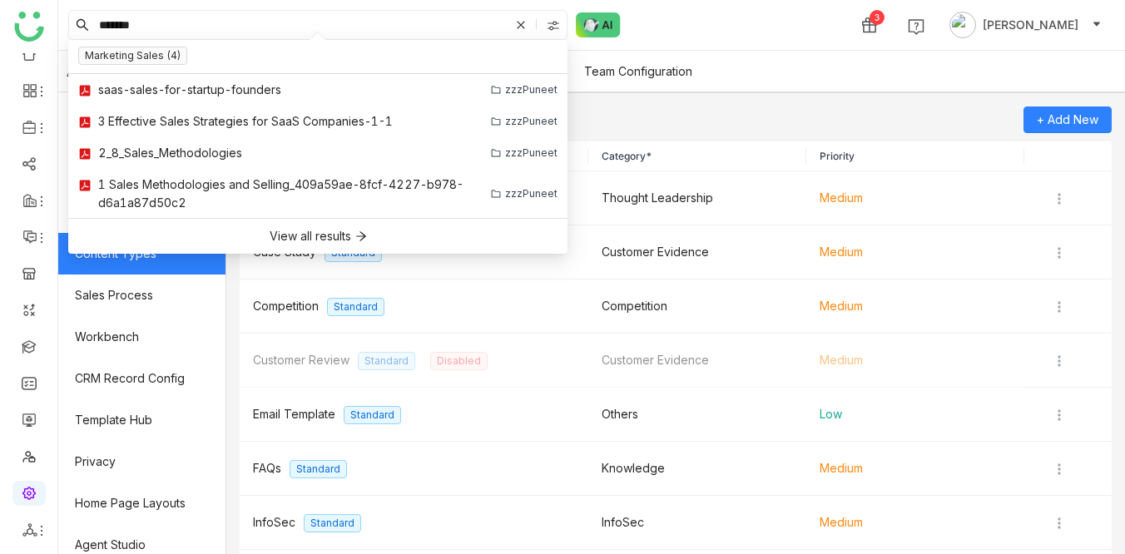
type input "*******"
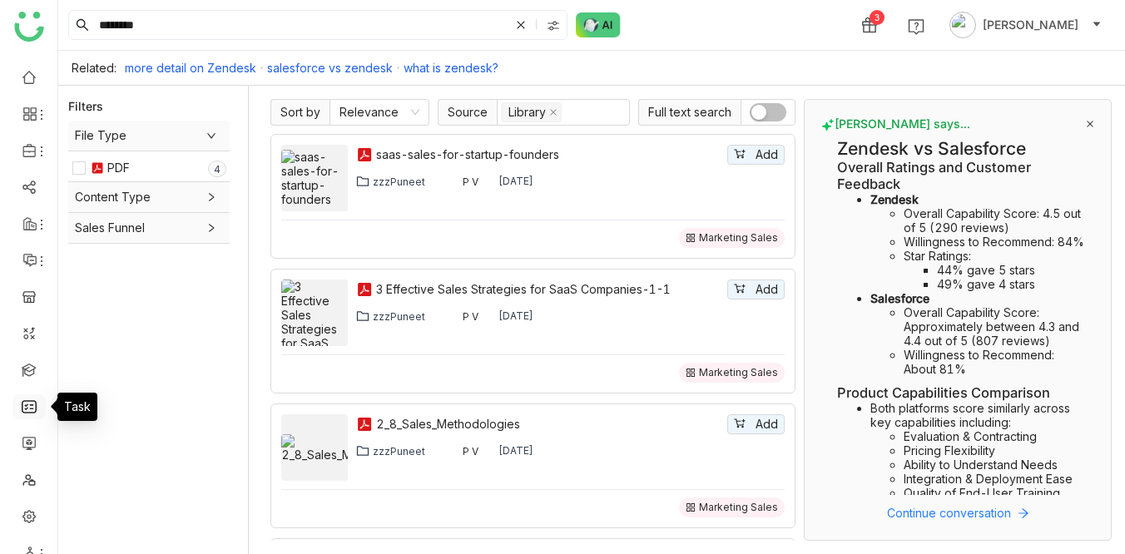
click at [26, 339] on link at bounding box center [29, 406] width 15 height 14
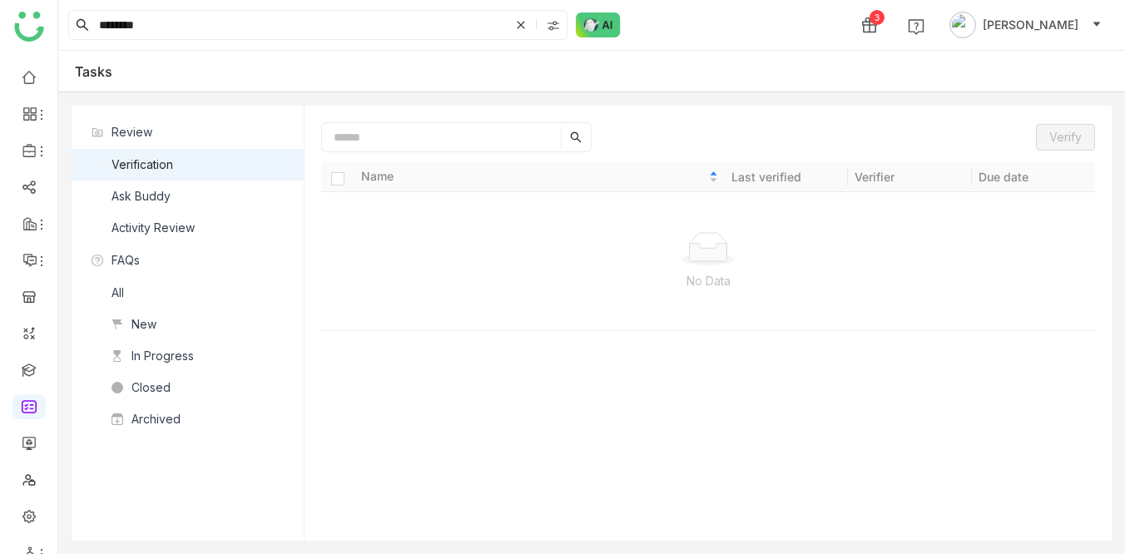
click at [676, 32] on div "******* 3 [PERSON_NAME]" at bounding box center [591, 25] width 1067 height 50
click at [603, 14] on img at bounding box center [598, 24] width 45 height 25
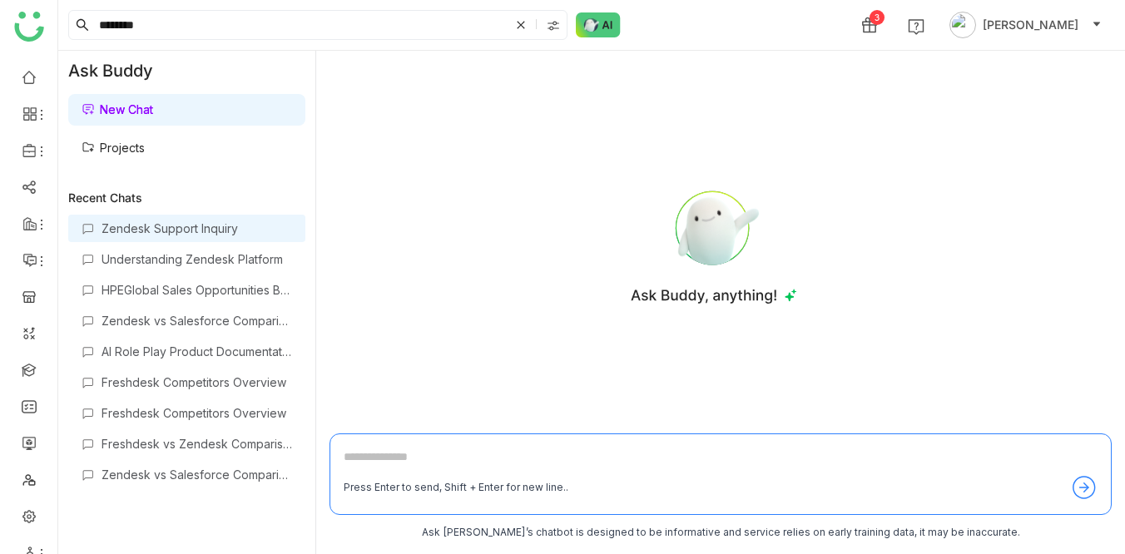
click at [186, 230] on div "Zendesk Support Inquiry" at bounding box center [197, 228] width 191 height 14
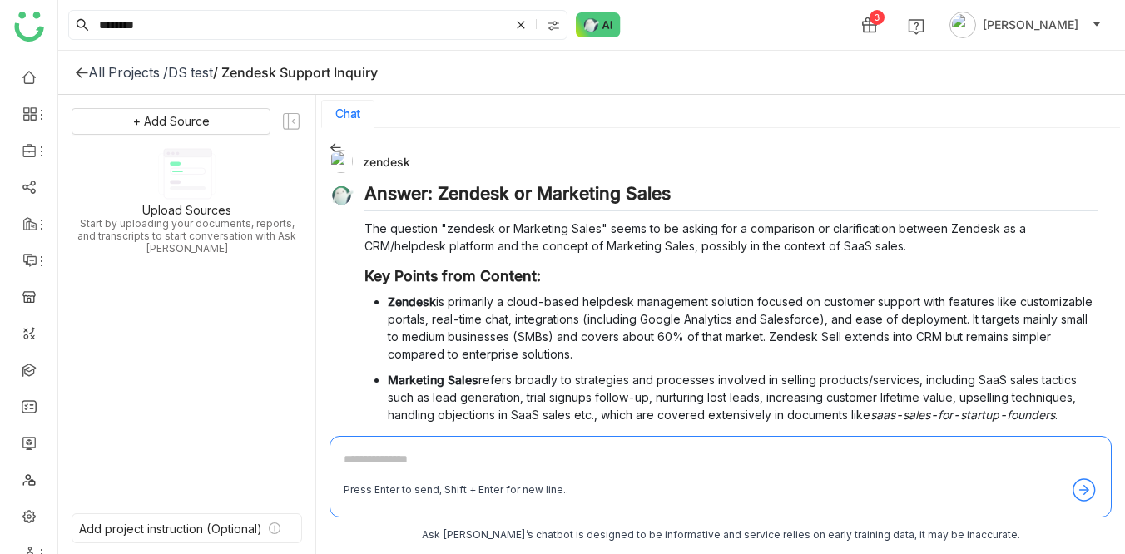
click at [387, 157] on div "zendesk" at bounding box center [713, 161] width 769 height 23
copy div "zendesk"
click at [367, 339] on textarea at bounding box center [721, 463] width 754 height 27
paste textarea "*******"
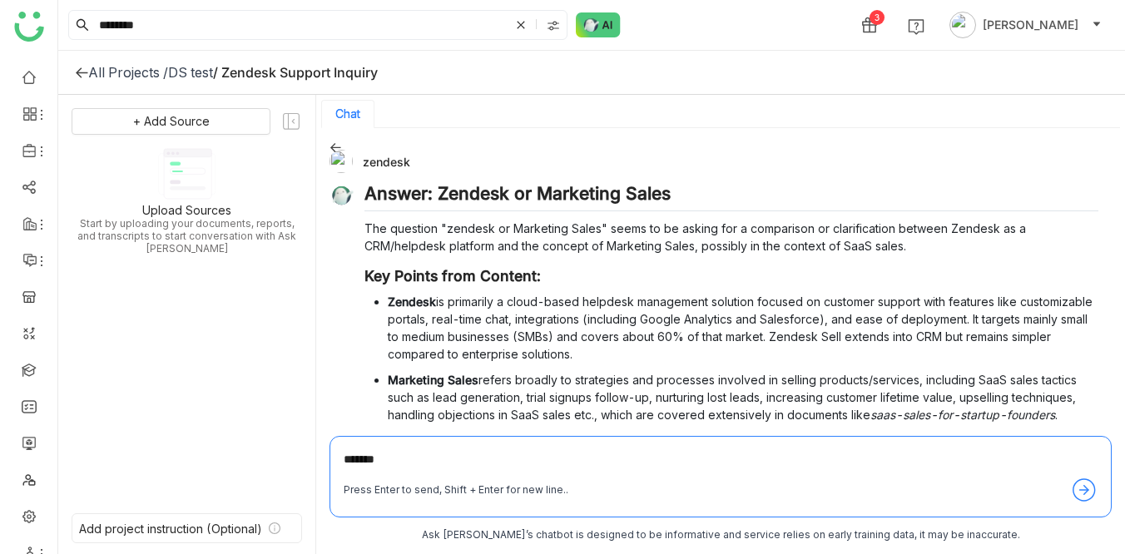
type textarea "*******"
click at [205, 69] on div "DS test" at bounding box center [190, 72] width 45 height 17
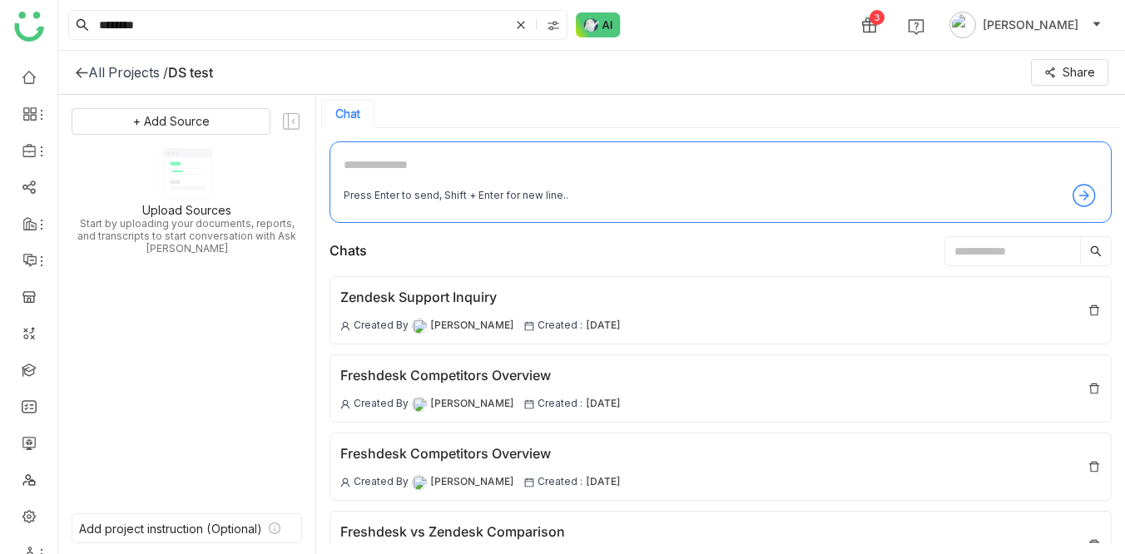
click at [418, 157] on textarea at bounding box center [721, 169] width 754 height 27
type textarea "*******"
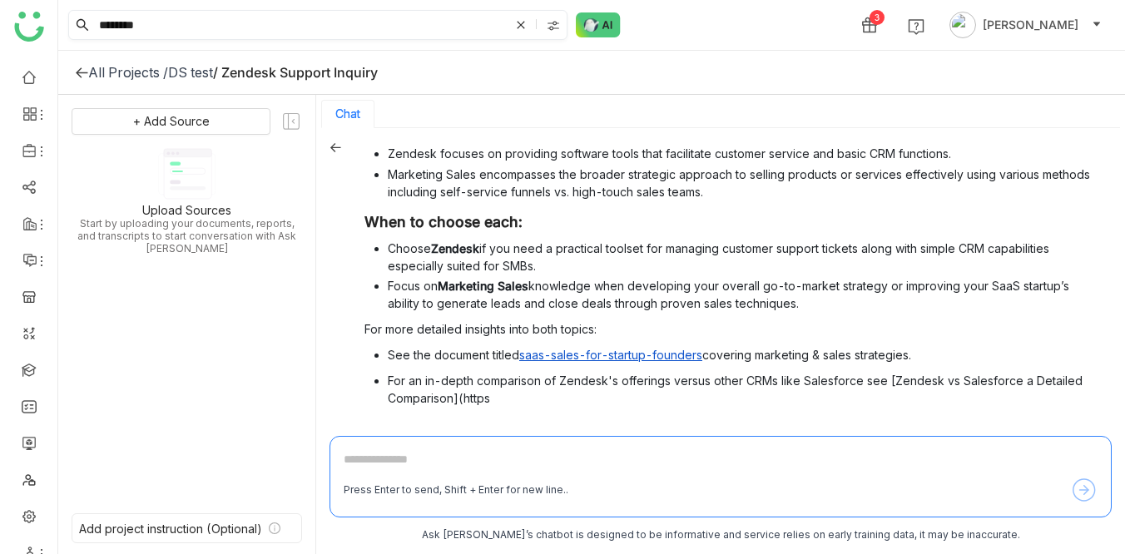
scroll to position [301, 0]
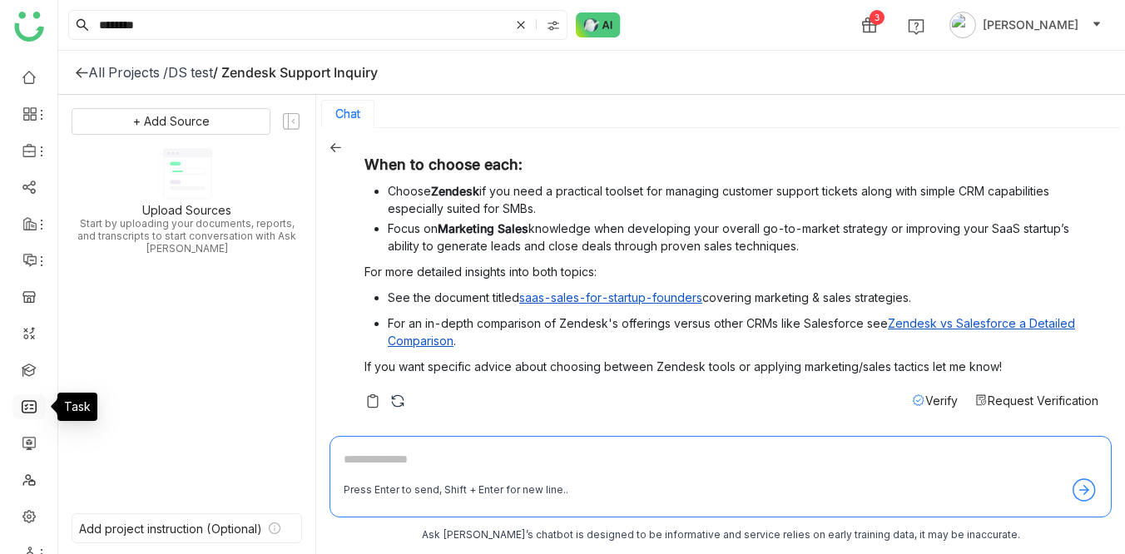
click at [31, 339] on link at bounding box center [29, 406] width 15 height 14
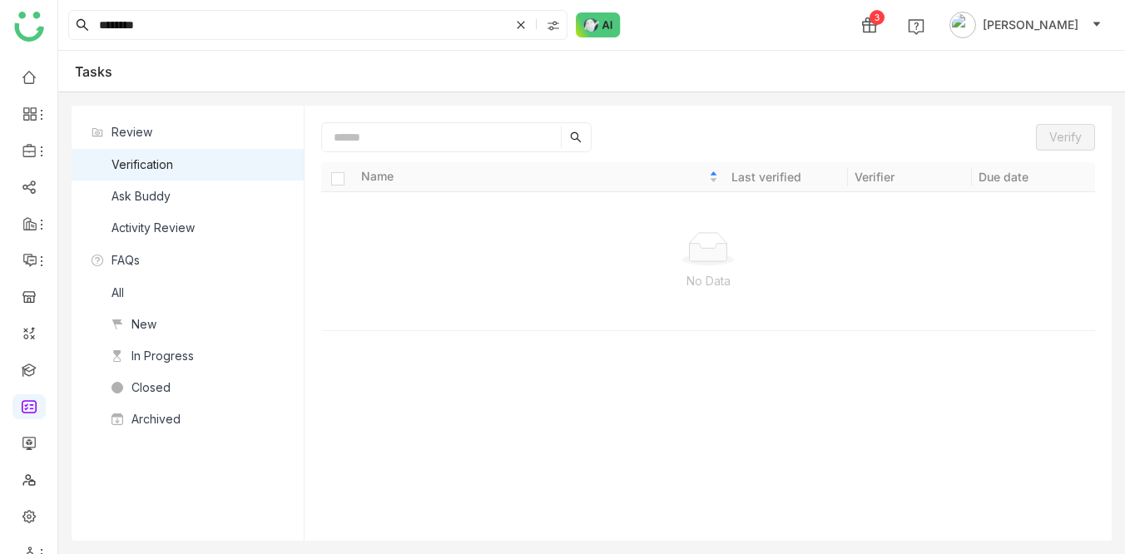
click at [195, 179] on nz-list-item "Verification" at bounding box center [188, 165] width 232 height 32
click at [176, 201] on nz-list-item "Ask Buddy" at bounding box center [188, 197] width 232 height 32
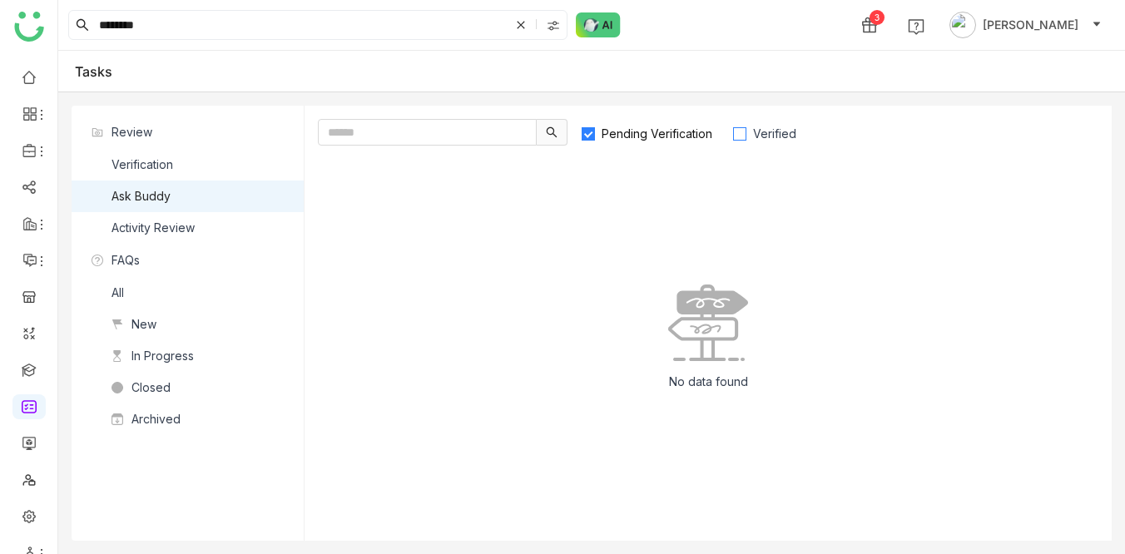
click at [748, 131] on span "Verified" at bounding box center [774, 133] width 57 height 14
click at [748, 44] on div "******* 3 [PERSON_NAME]" at bounding box center [591, 25] width 1067 height 50
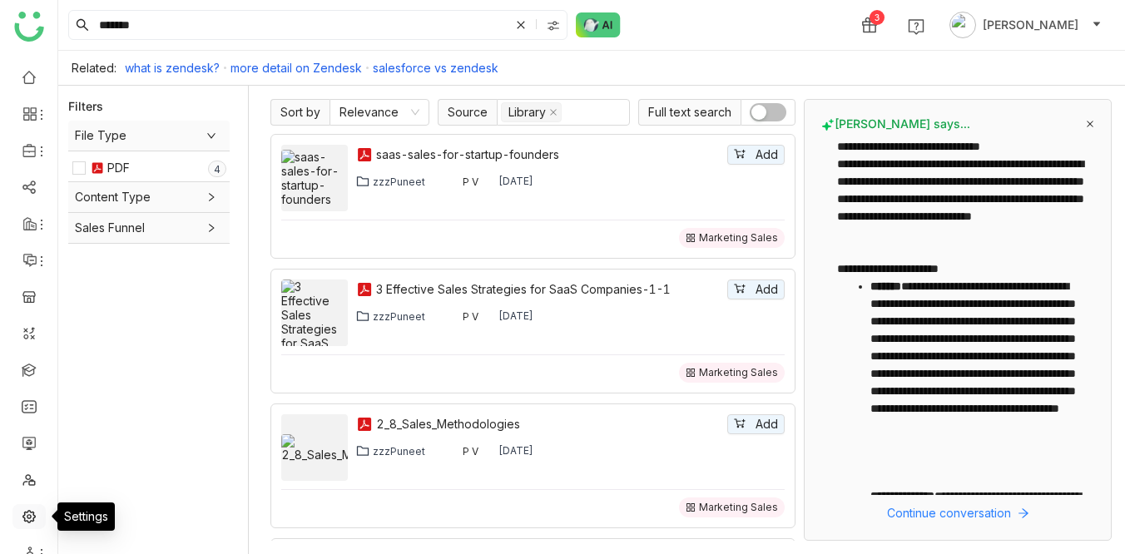
click at [27, 518] on link at bounding box center [29, 515] width 15 height 14
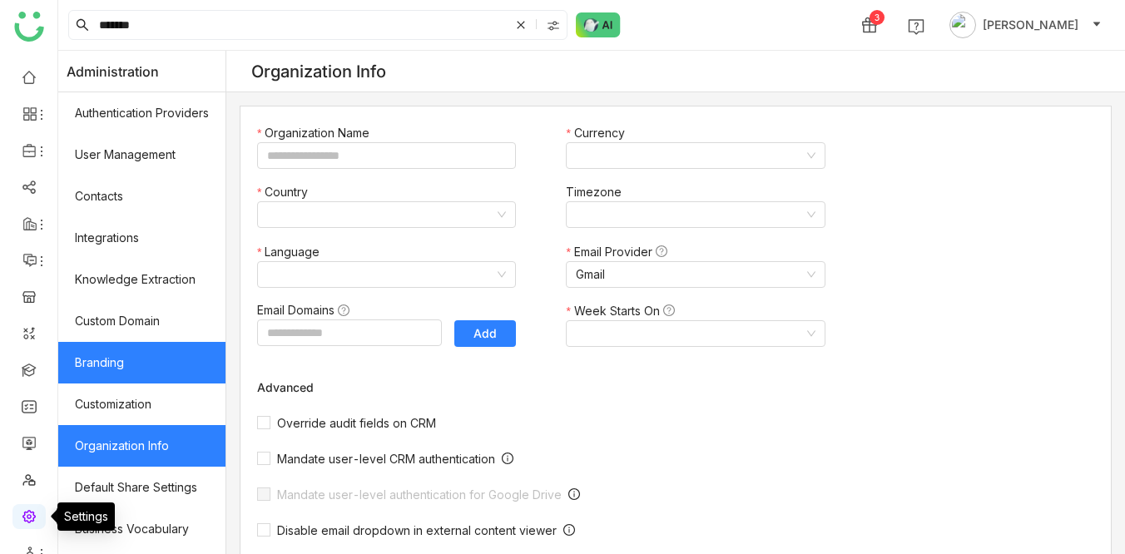
type input "*******"
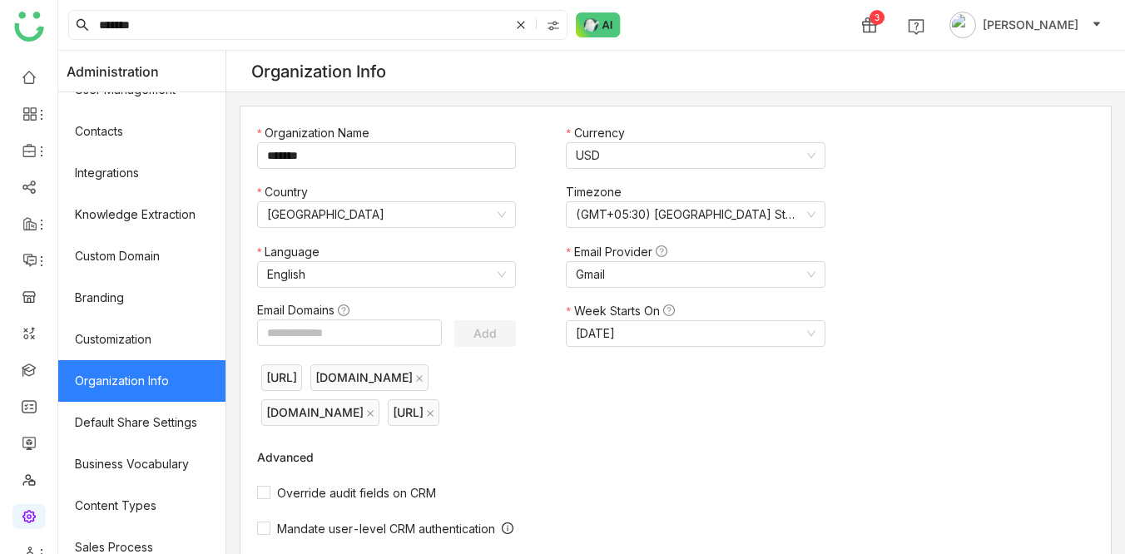
scroll to position [136, 0]
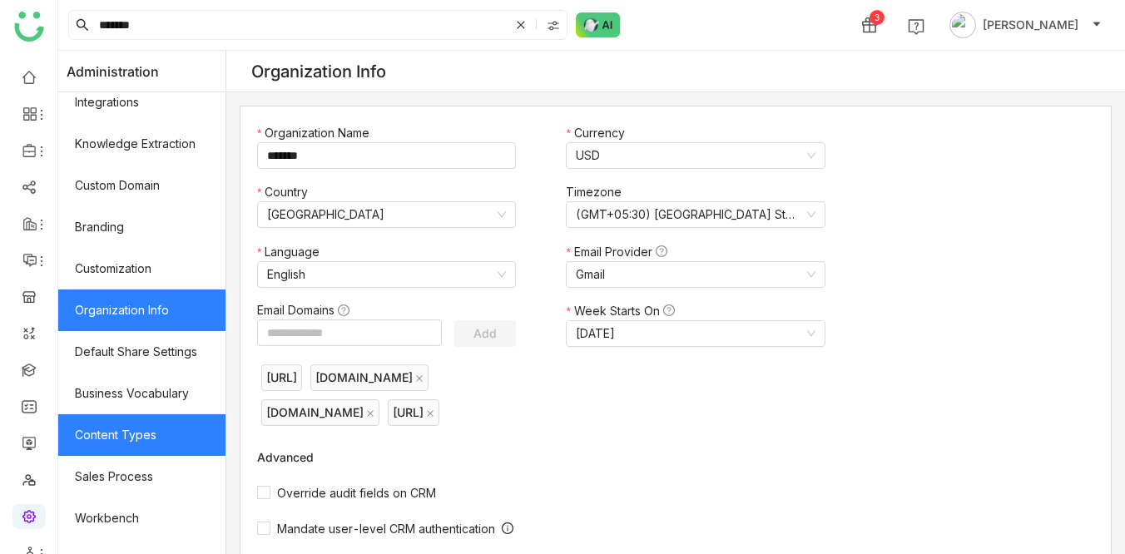
click at [118, 423] on link "Content Types" at bounding box center [141, 435] width 167 height 42
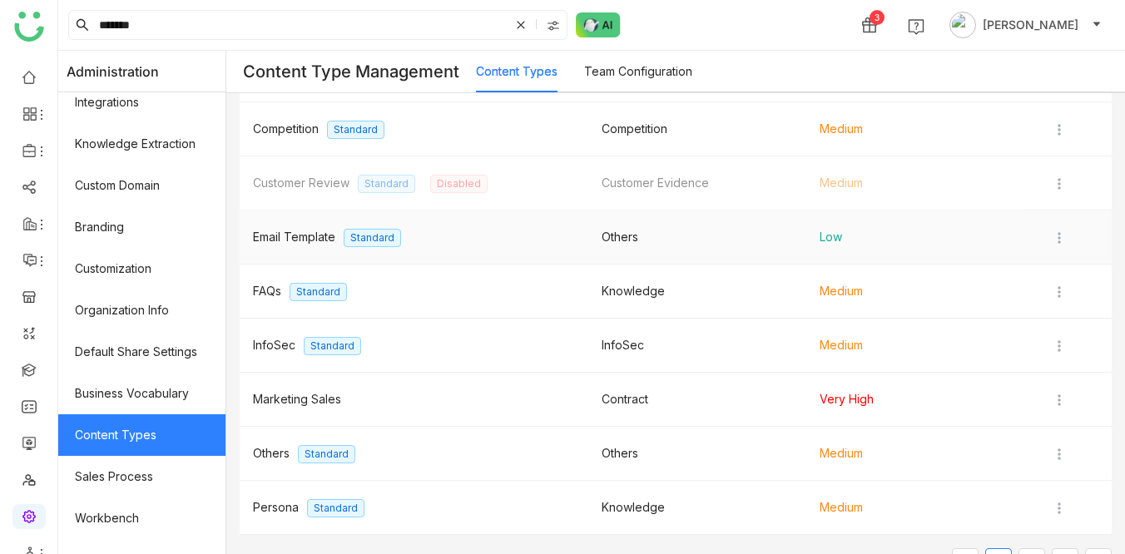
scroll to position [225, 0]
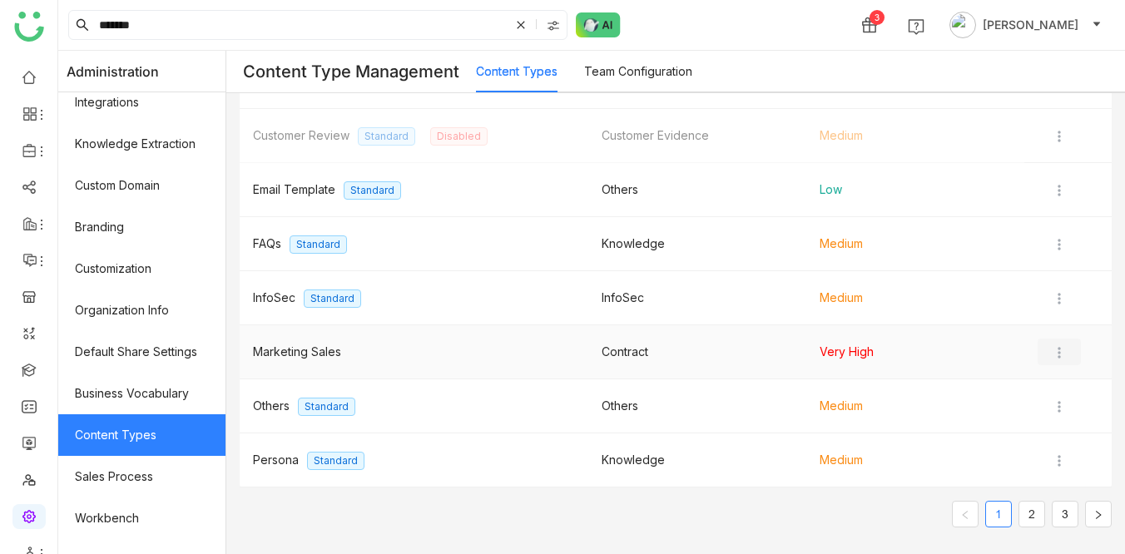
click at [1062, 349] on img at bounding box center [1059, 352] width 17 height 17
click at [1063, 383] on span "Edit" at bounding box center [1067, 386] width 40 height 18
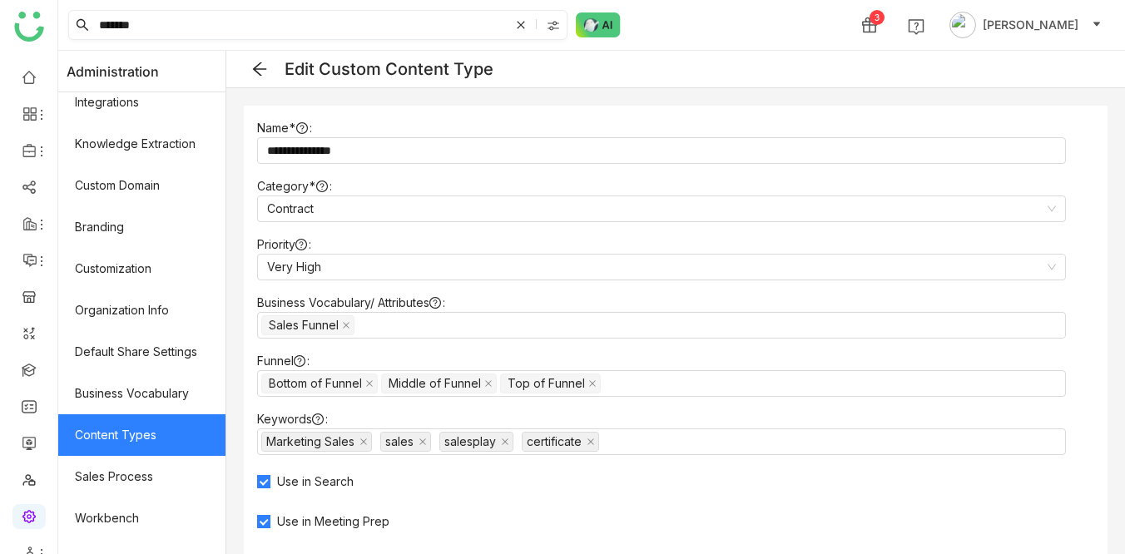
click at [225, 25] on input "*******" at bounding box center [303, 25] width 414 height 28
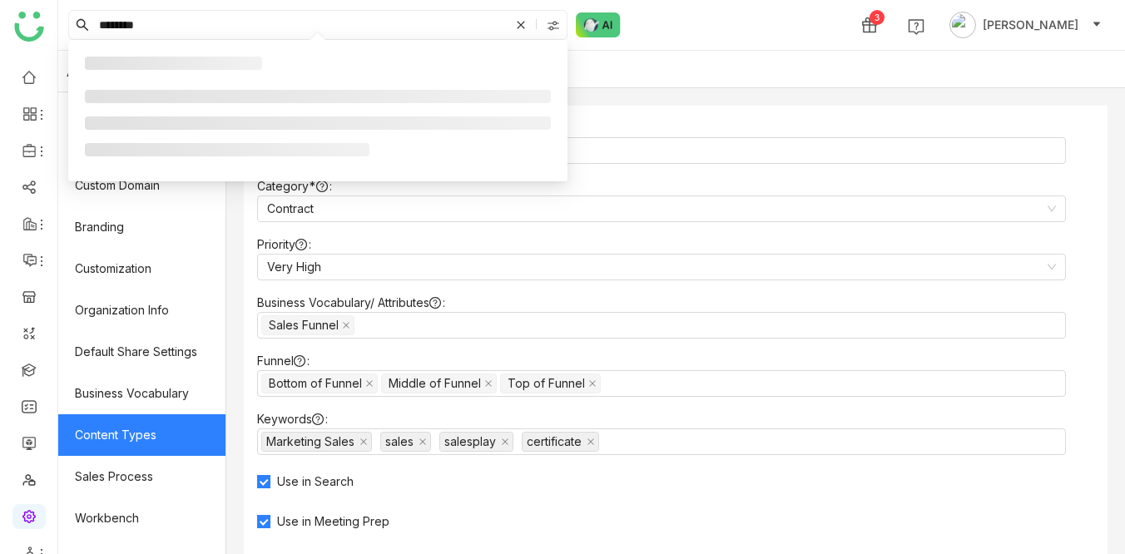
type input "*******"
click at [725, 17] on div "******* 3 Veena Pulicharla" at bounding box center [591, 25] width 1067 height 50
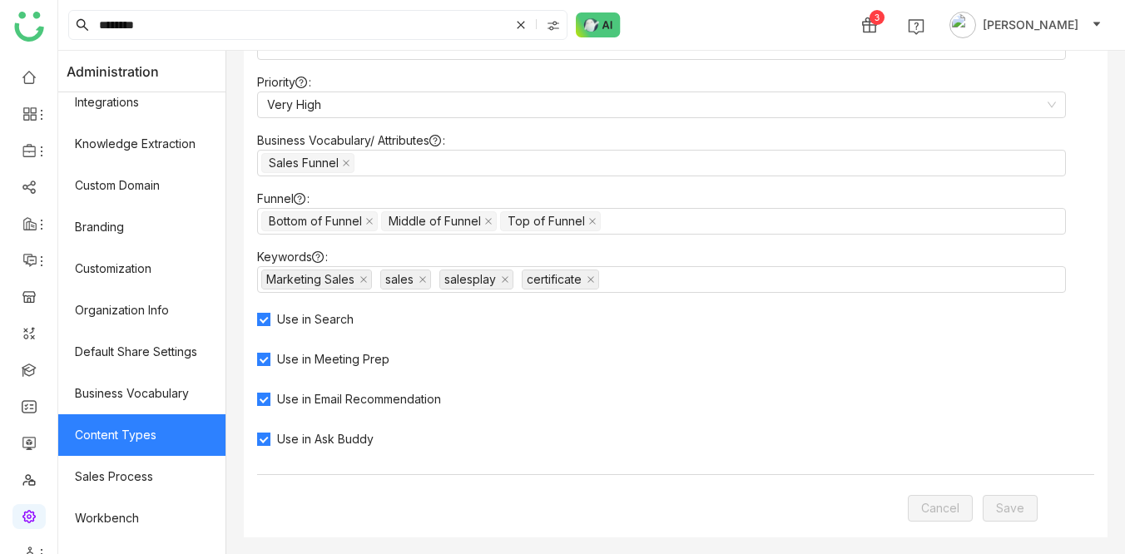
scroll to position [163, 0]
click at [1003, 509] on span "Save" at bounding box center [1010, 507] width 28 height 18
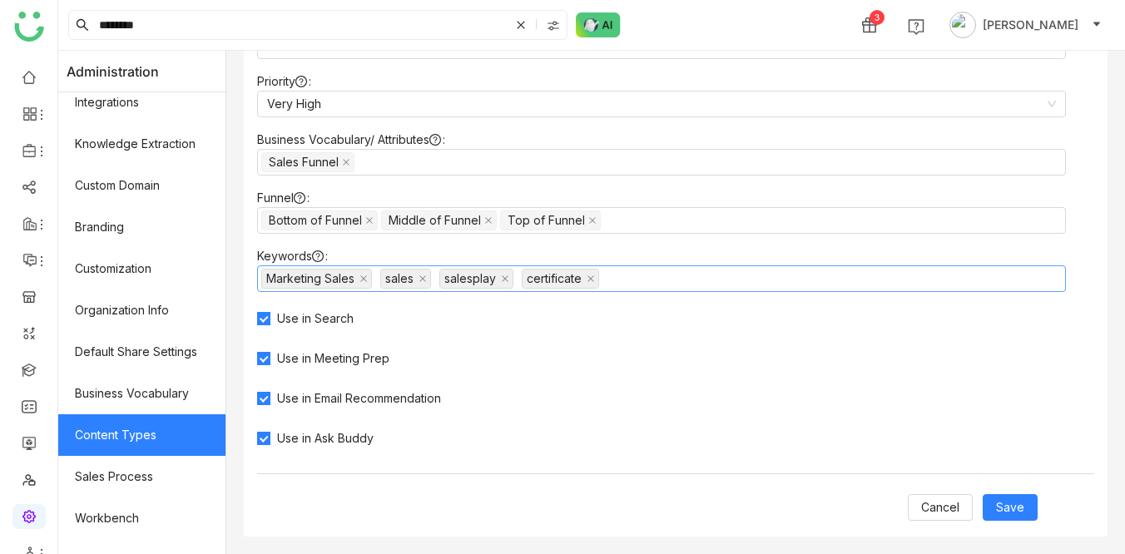
type input "**********"
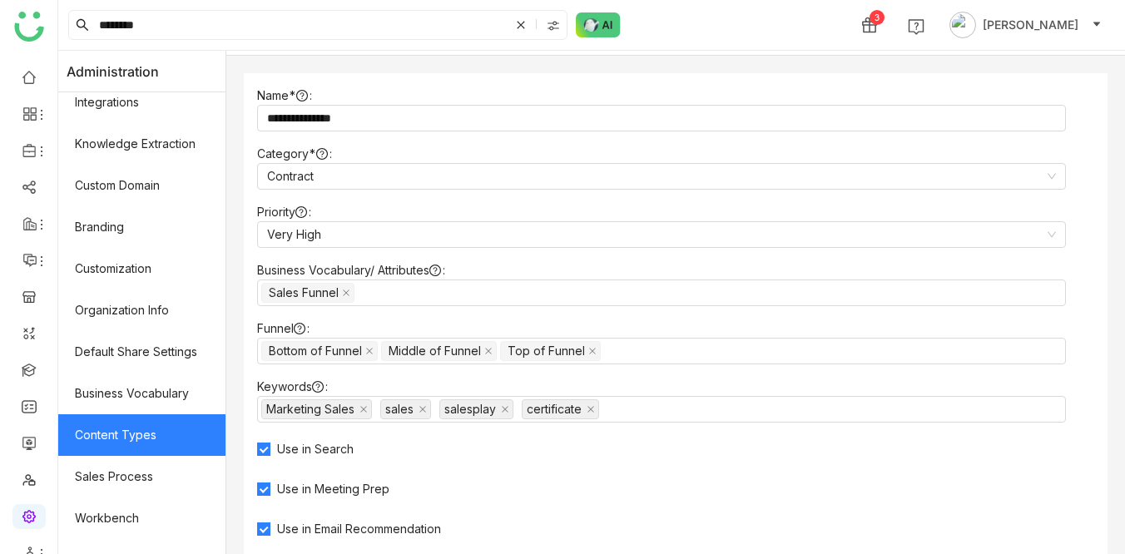
scroll to position [0, 0]
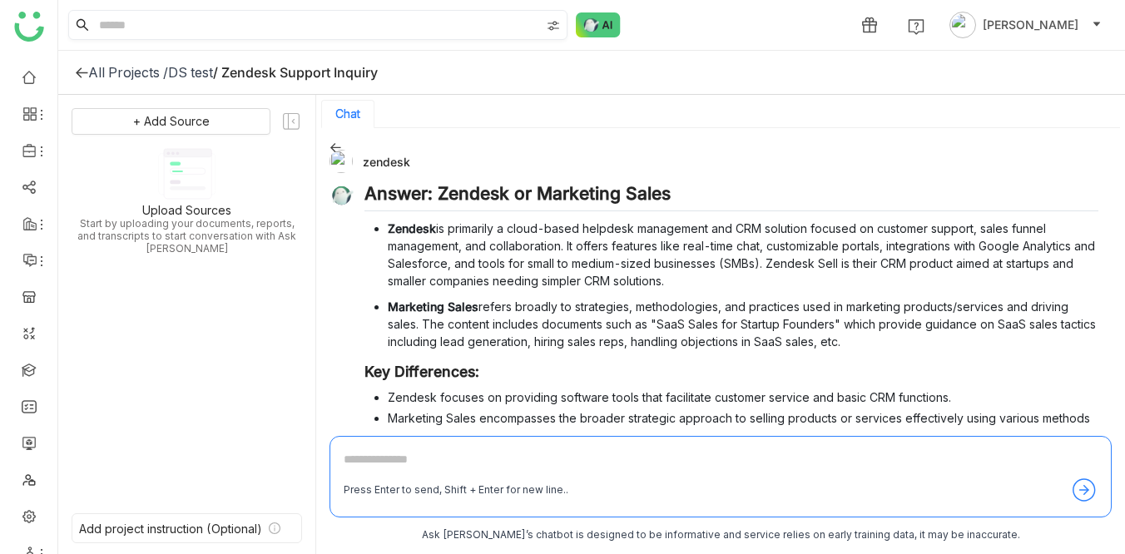
click at [187, 21] on input at bounding box center [318, 25] width 444 height 28
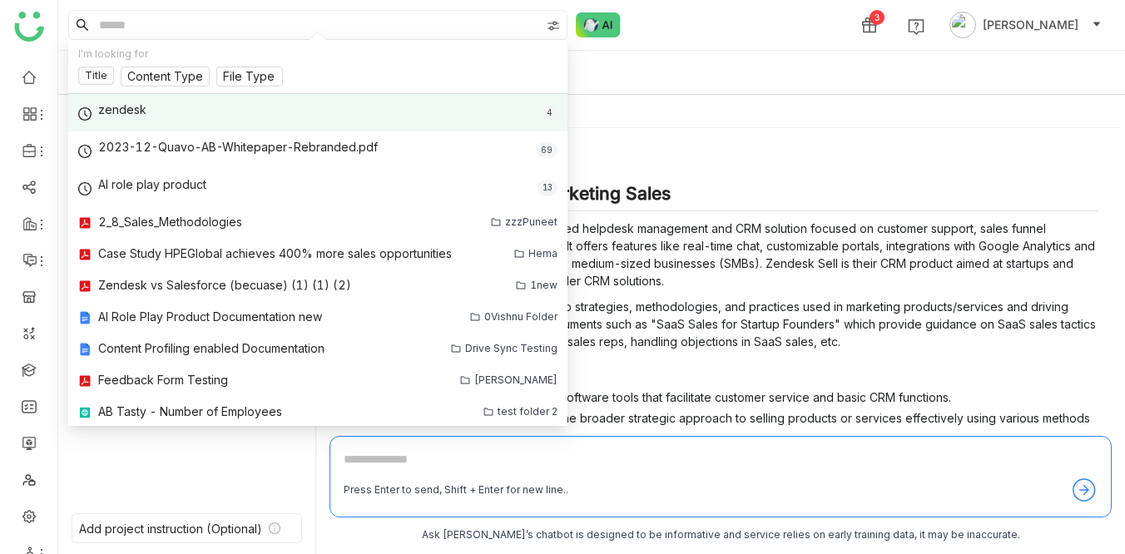
click at [158, 97] on div "zendesk 4" at bounding box center [317, 112] width 499 height 37
type input "*******"
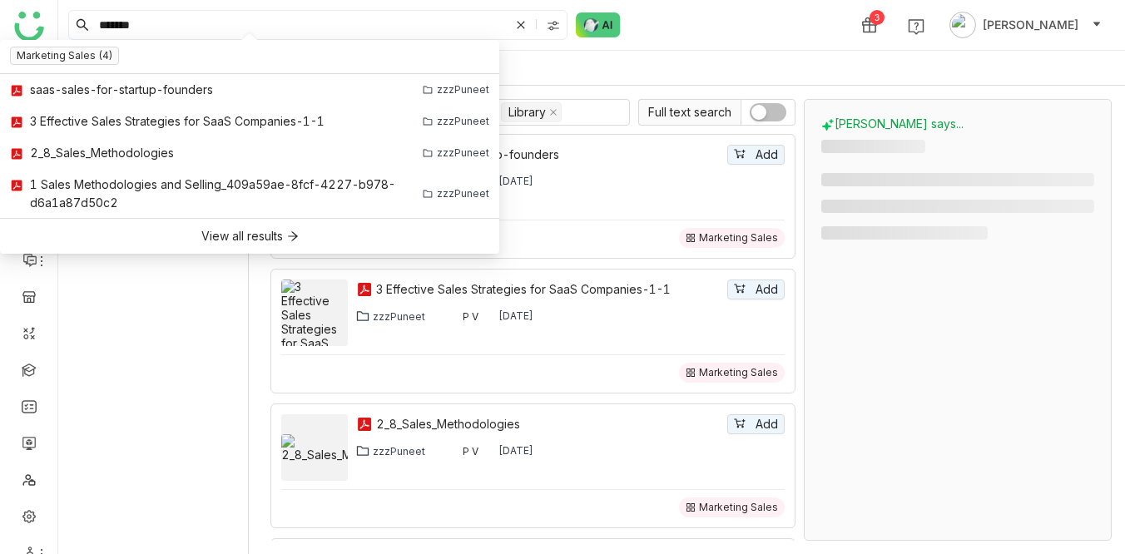
click at [729, 30] on div "******* 3 Veena Pulicharla" at bounding box center [591, 25] width 1067 height 50
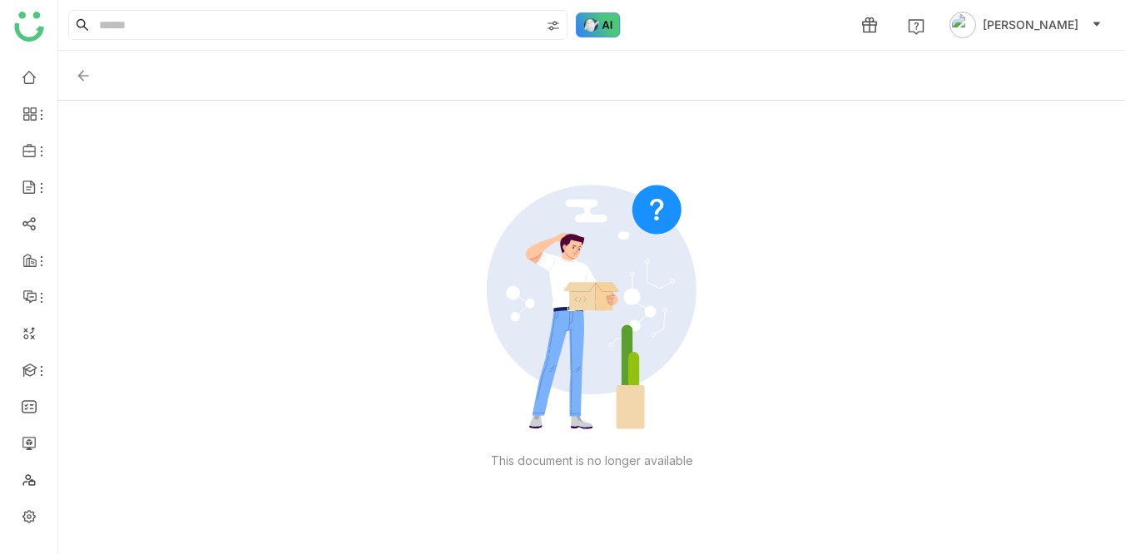
click at [600, 29] on img at bounding box center [598, 24] width 45 height 25
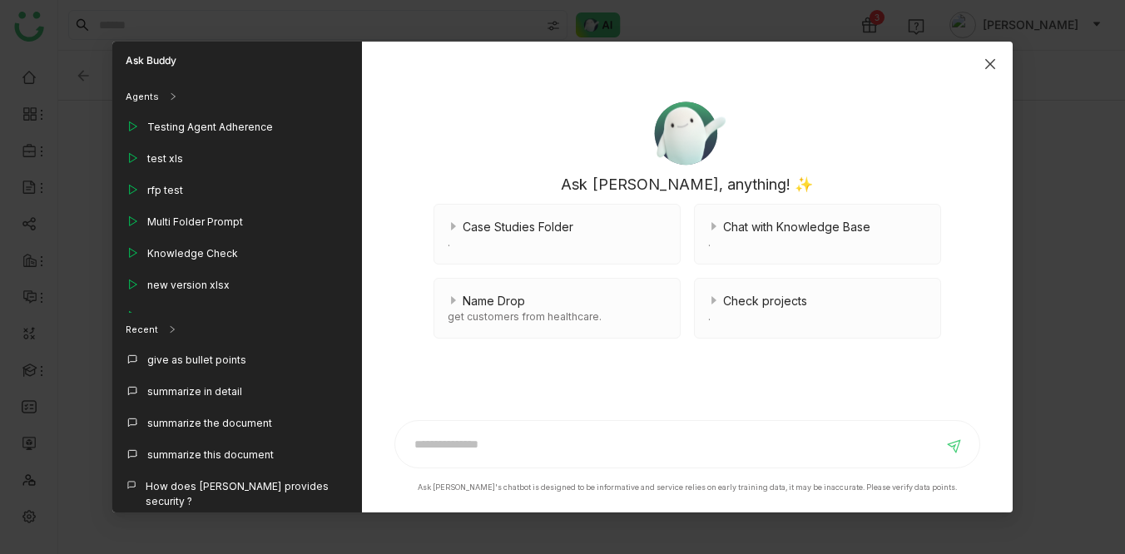
click at [997, 57] on span "Close" at bounding box center [990, 64] width 45 height 45
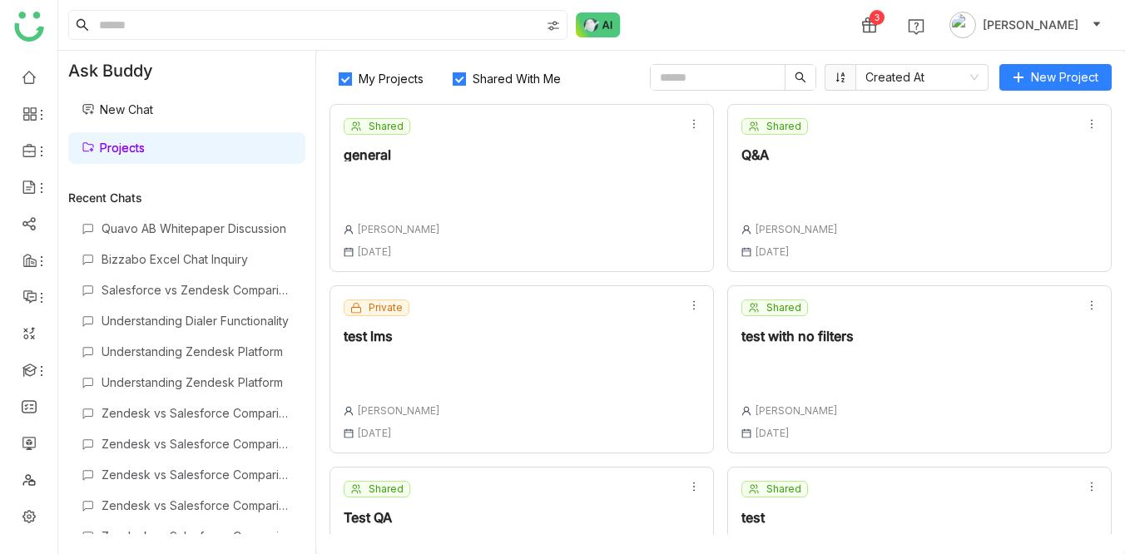
click at [382, 156] on div "general" at bounding box center [392, 154] width 97 height 13
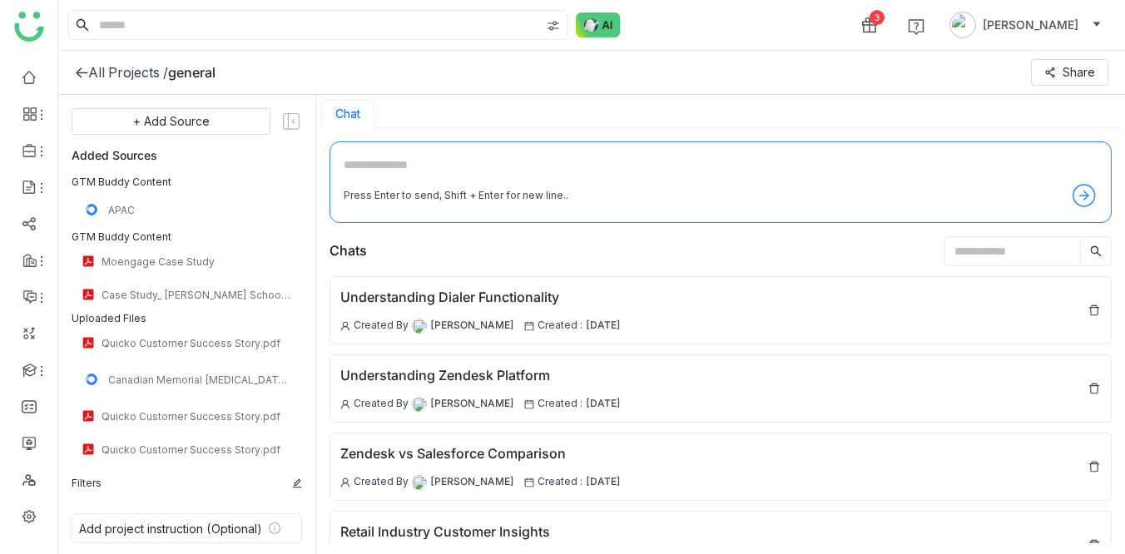
click at [406, 165] on textarea at bounding box center [721, 169] width 754 height 27
type textarea "**********"
click at [120, 79] on div "All Projects /" at bounding box center [128, 72] width 80 height 17
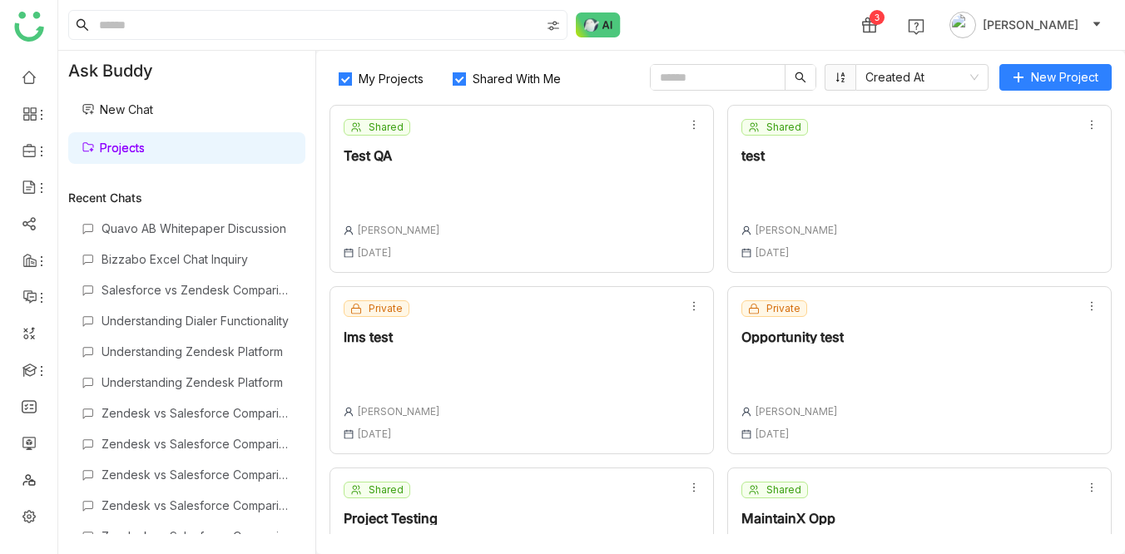
scroll to position [375, 0]
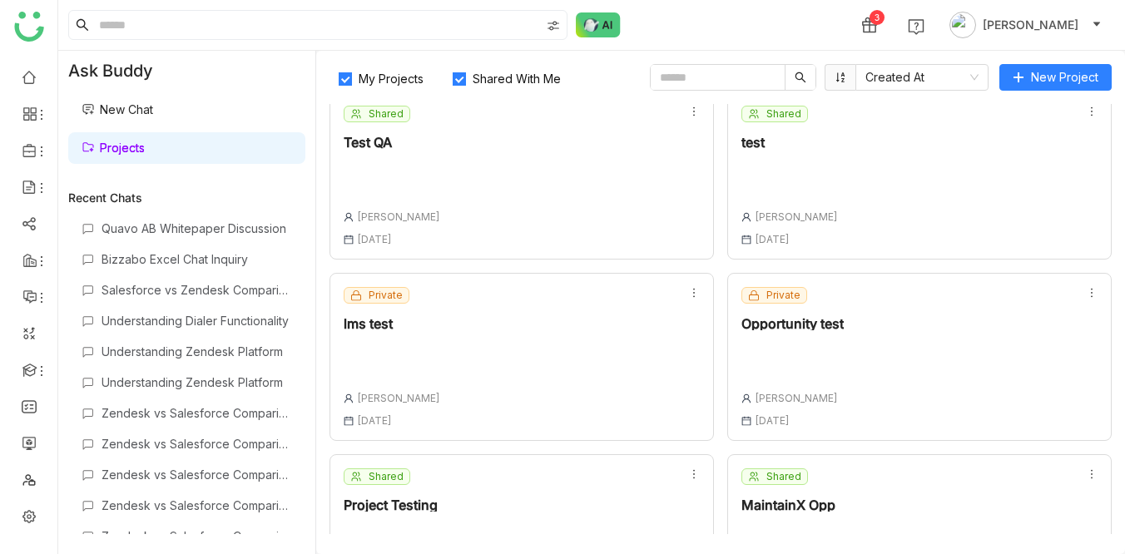
click at [753, 196] on div at bounding box center [789, 179] width 97 height 35
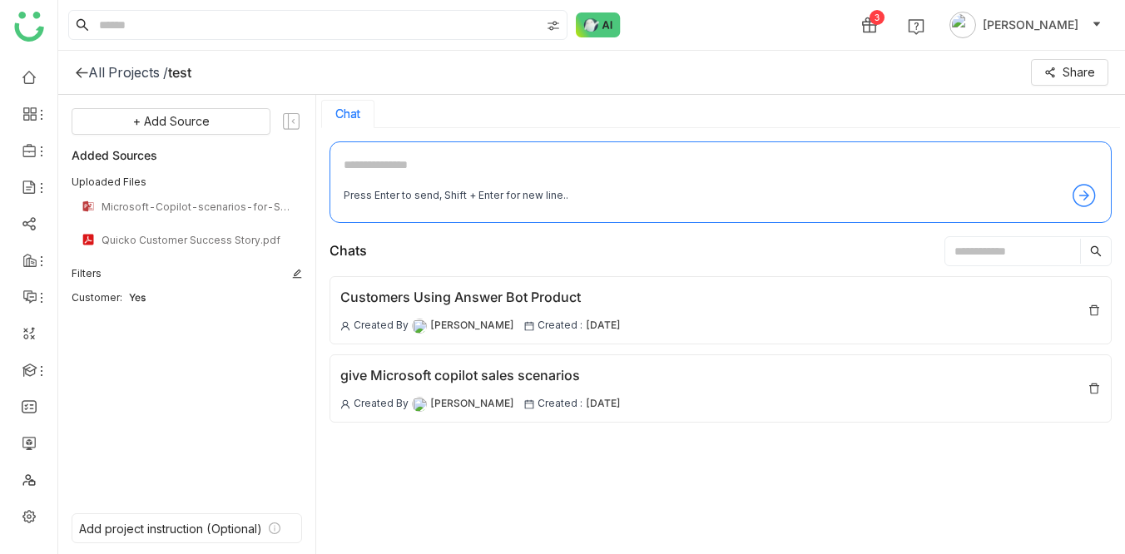
click at [432, 171] on textarea at bounding box center [721, 169] width 754 height 27
click at [80, 70] on icon at bounding box center [82, 72] width 12 height 11
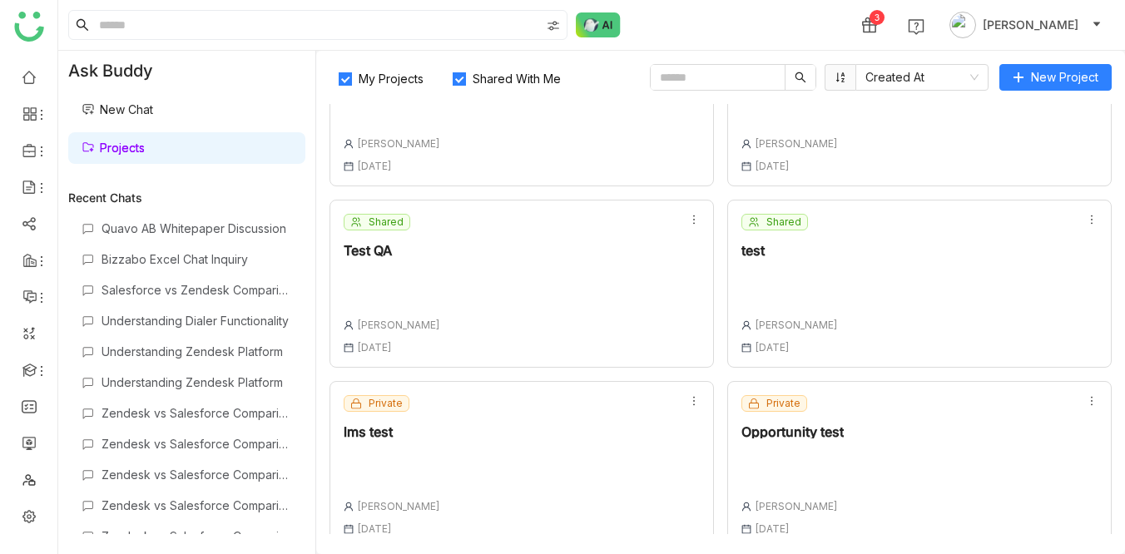
scroll to position [262, 0]
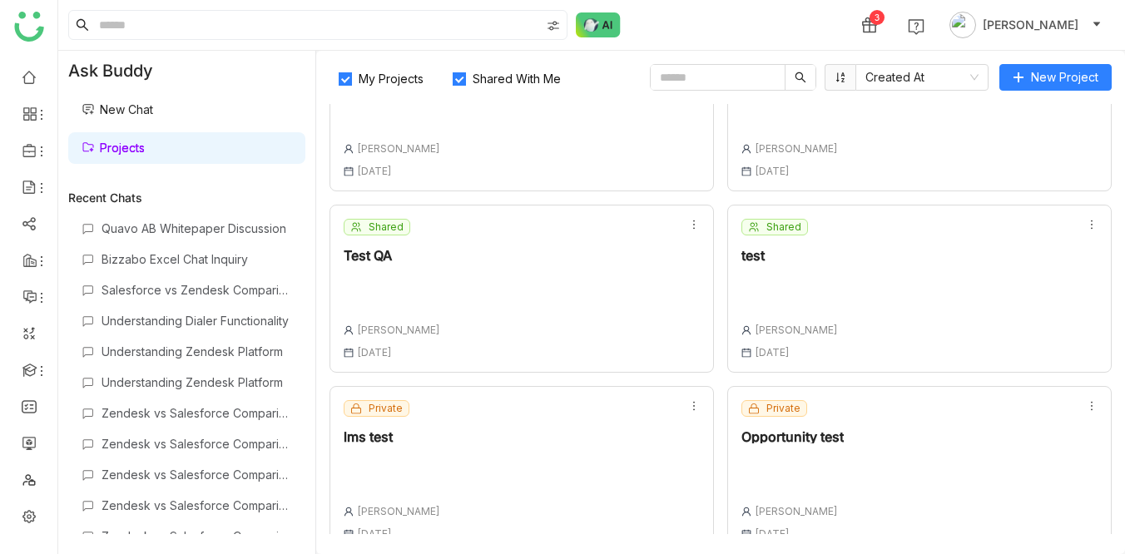
click at [1089, 221] on icon at bounding box center [1092, 225] width 12 height 12
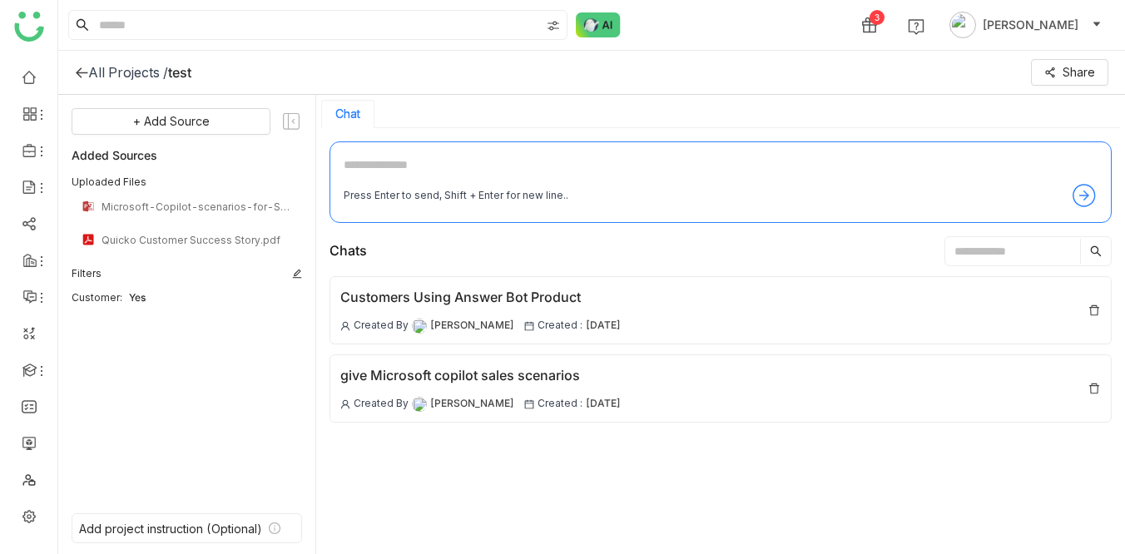
click at [81, 69] on icon at bounding box center [81, 72] width 13 height 13
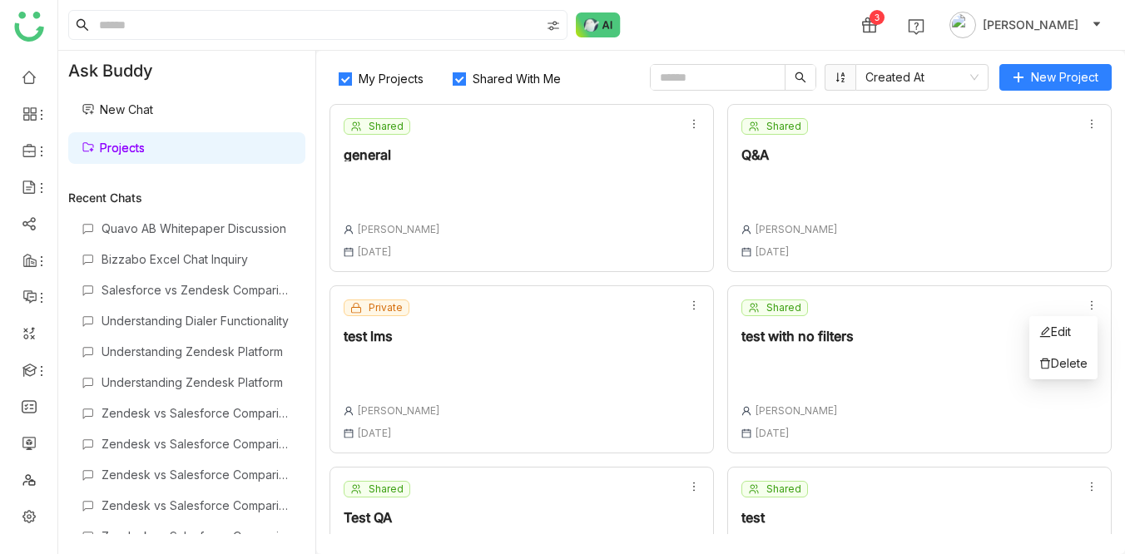
click at [1096, 302] on icon at bounding box center [1092, 306] width 12 height 12
click at [1044, 366] on icon at bounding box center [1045, 364] width 12 height 12
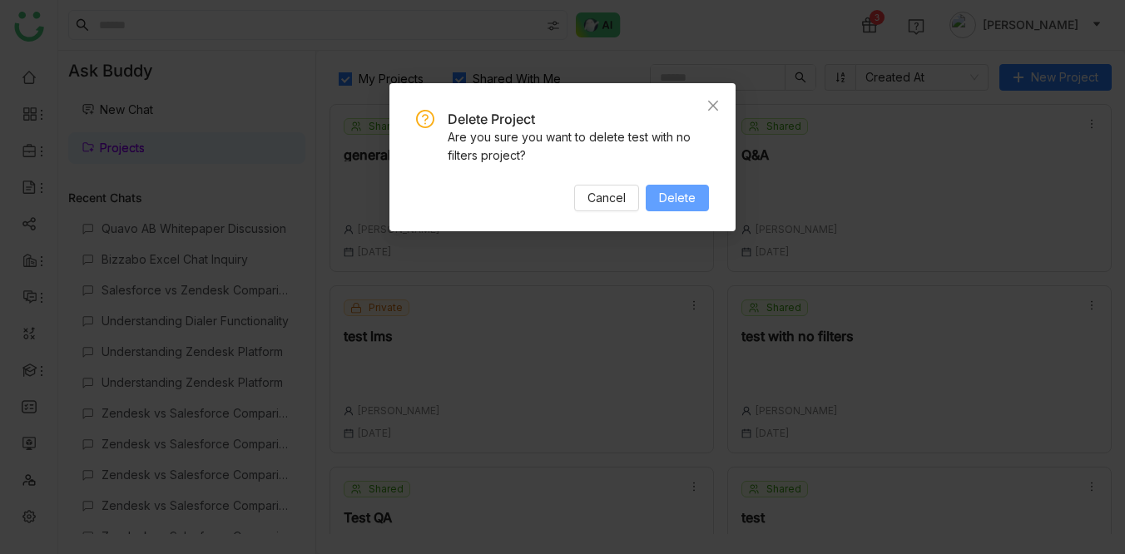
click at [700, 210] on button "Delete" at bounding box center [677, 198] width 63 height 27
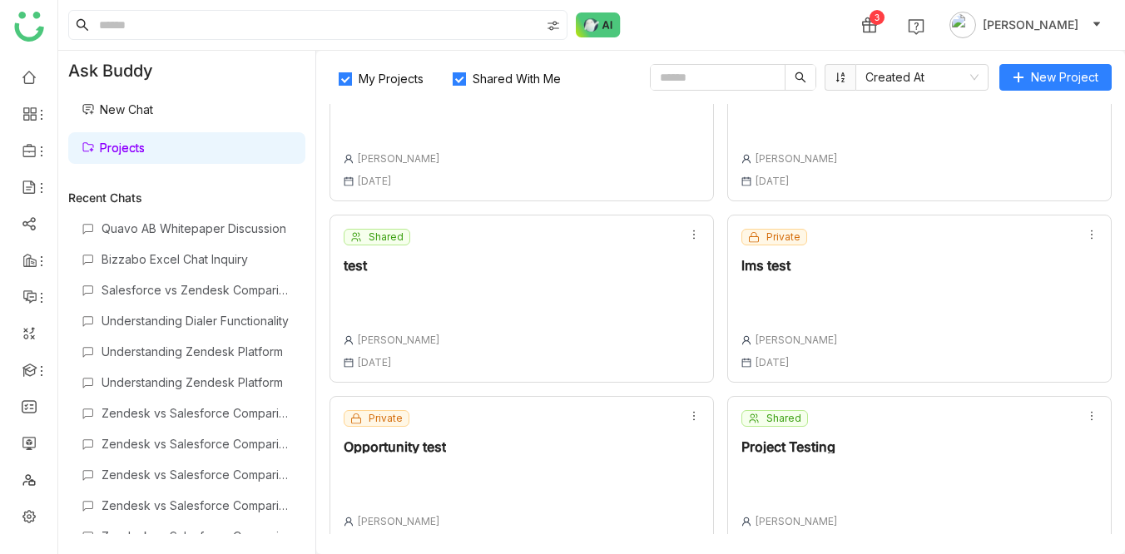
scroll to position [260, 0]
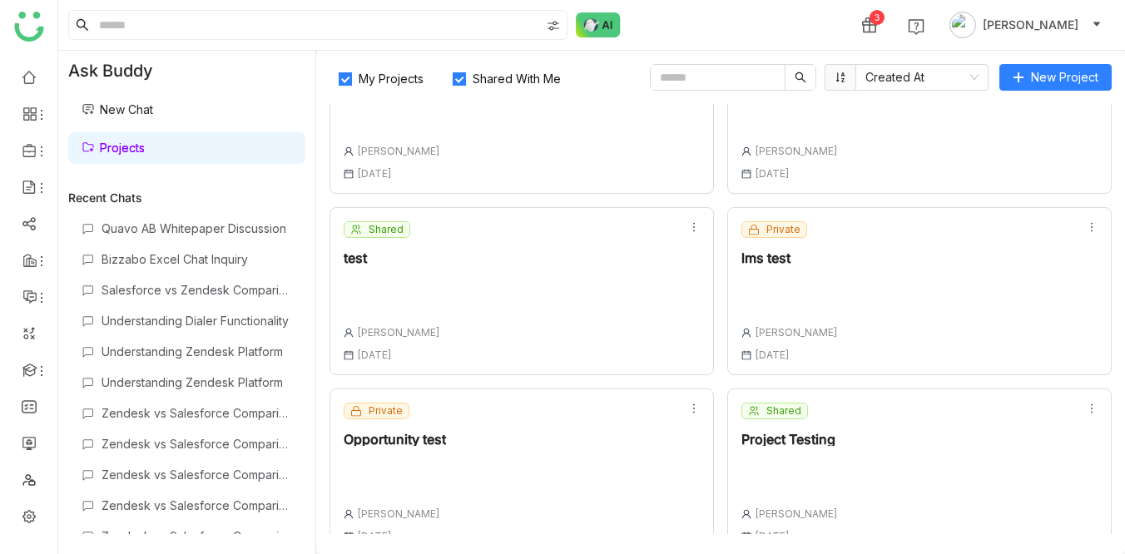
click at [472, 276] on div "Shared test [PERSON_NAME] [DATE]" at bounding box center [521, 291] width 384 height 168
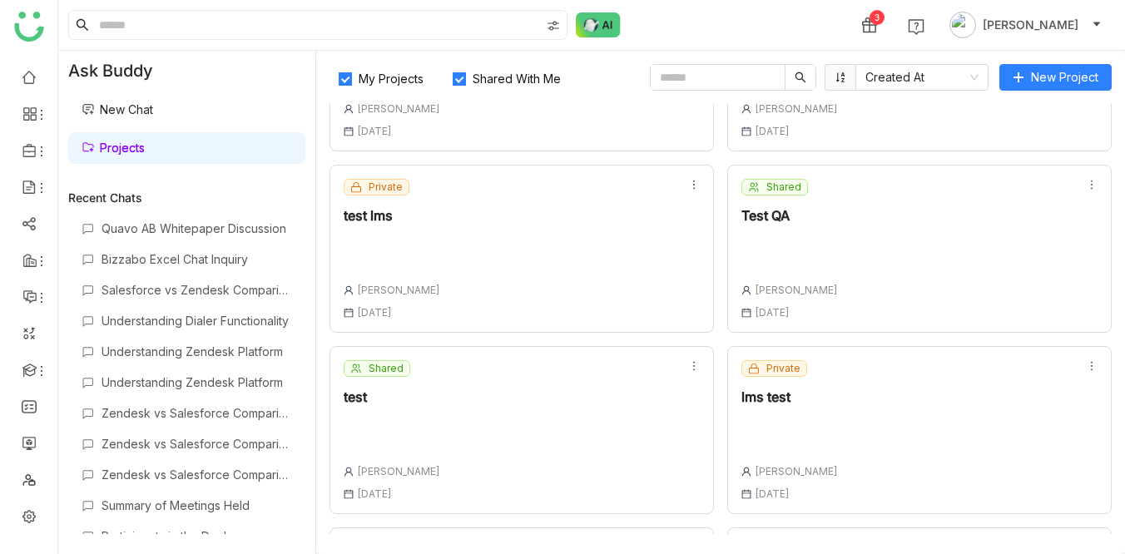
scroll to position [131, 0]
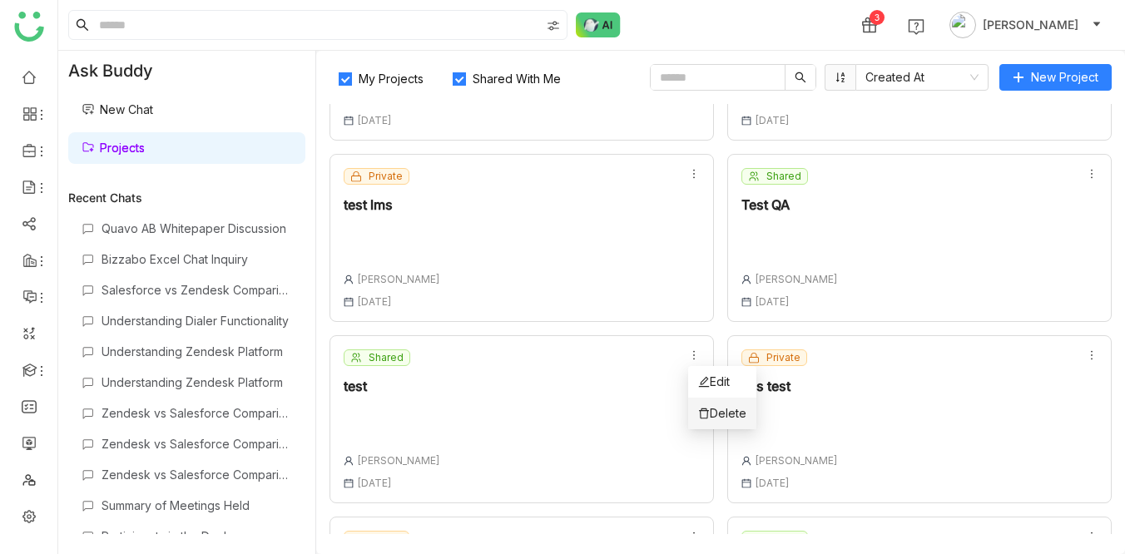
click at [711, 410] on span "Delete" at bounding box center [722, 413] width 48 height 18
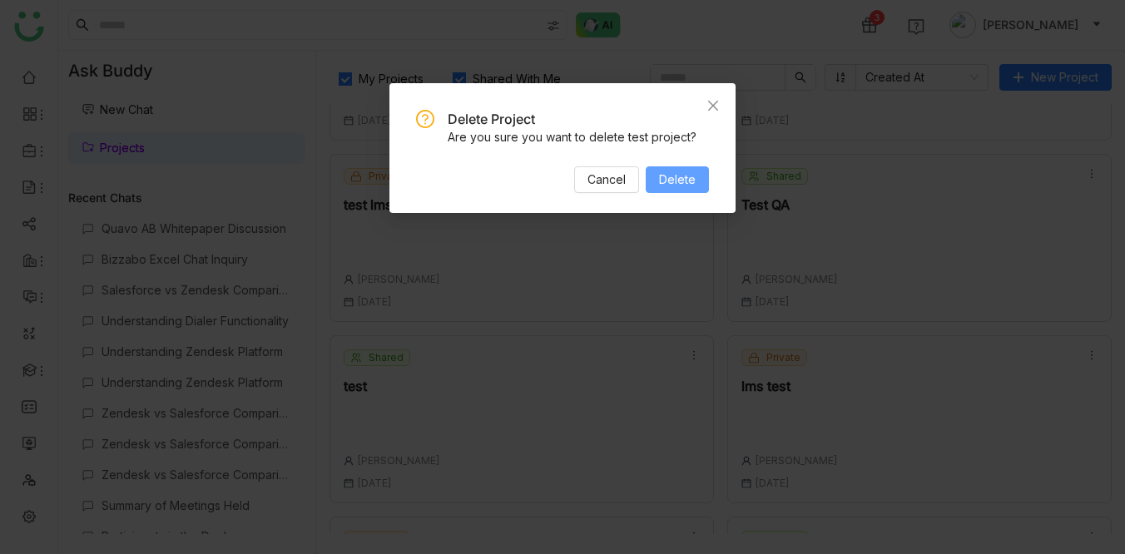
click at [683, 180] on span "Delete" at bounding box center [677, 180] width 37 height 18
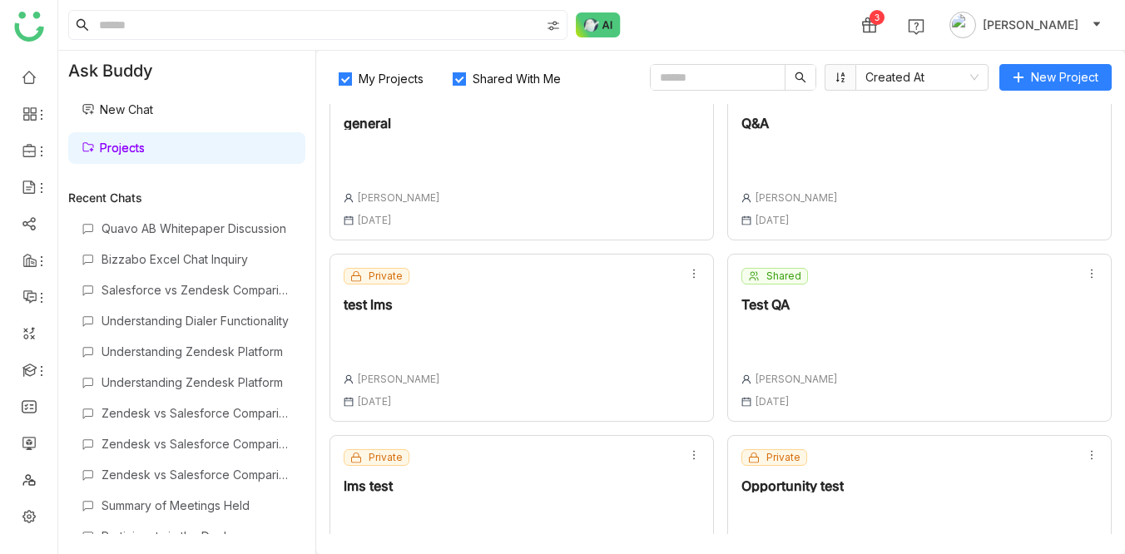
scroll to position [0, 0]
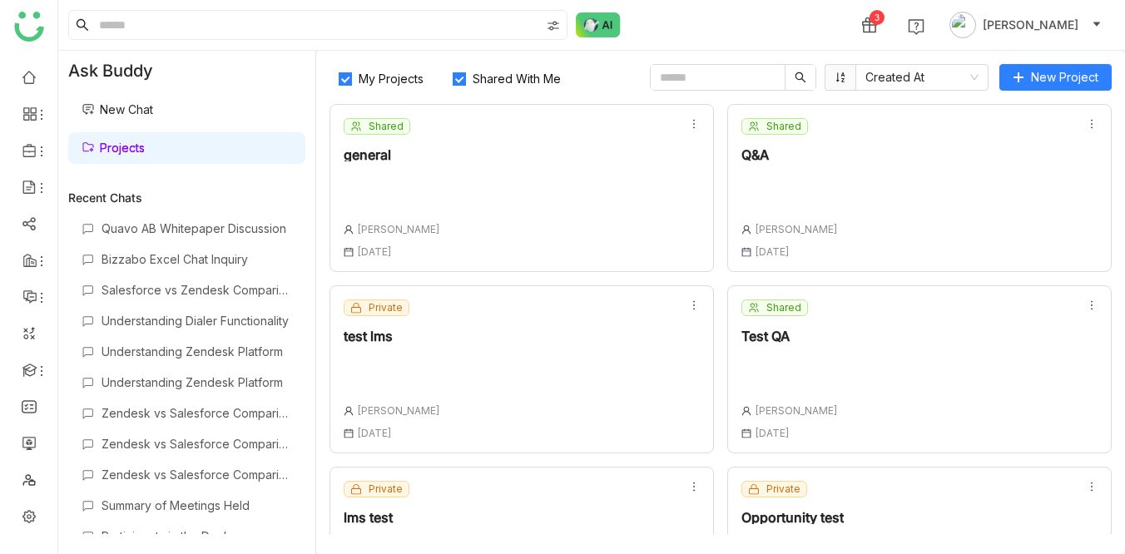
click at [910, 363] on div "Shared Test QA [PERSON_NAME] [DATE]" at bounding box center [919, 369] width 384 height 168
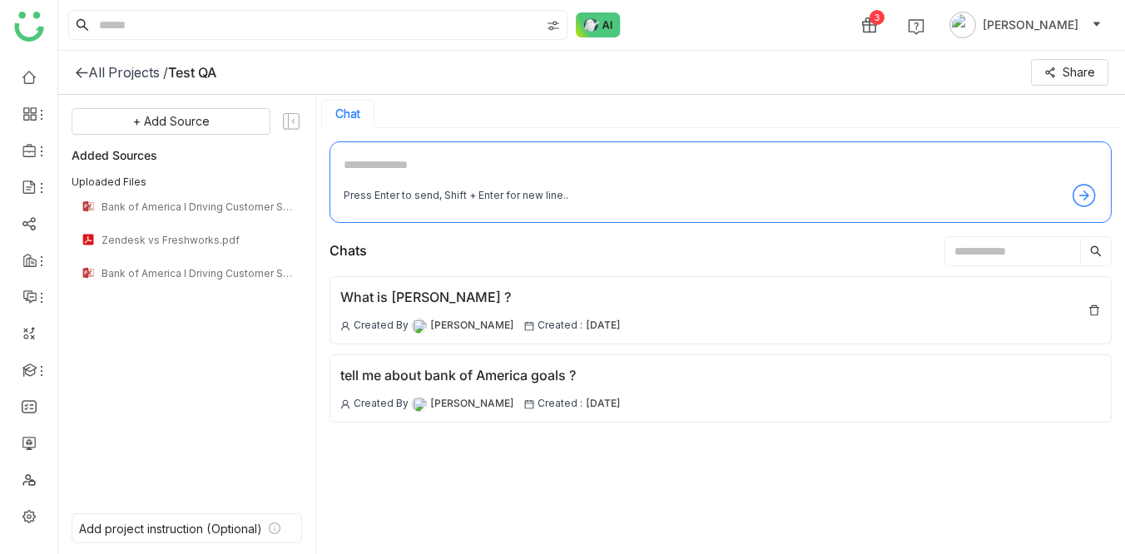
click at [111, 73] on div "All Projects /" at bounding box center [128, 72] width 80 height 17
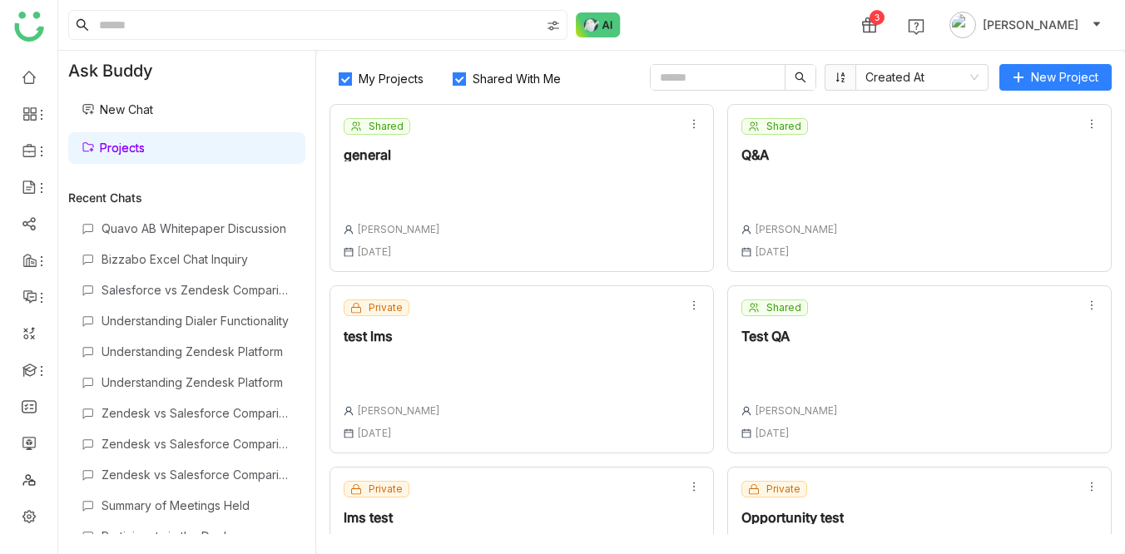
click at [874, 172] on div "Shared Q&A [PERSON_NAME] [DATE]" at bounding box center [919, 188] width 384 height 168
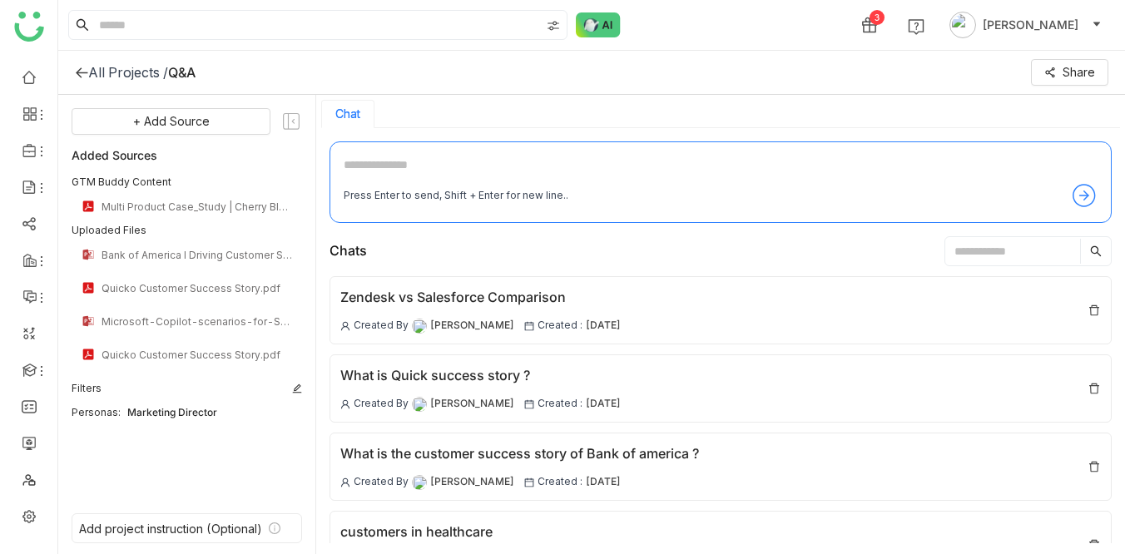
click at [77, 67] on icon at bounding box center [81, 72] width 13 height 13
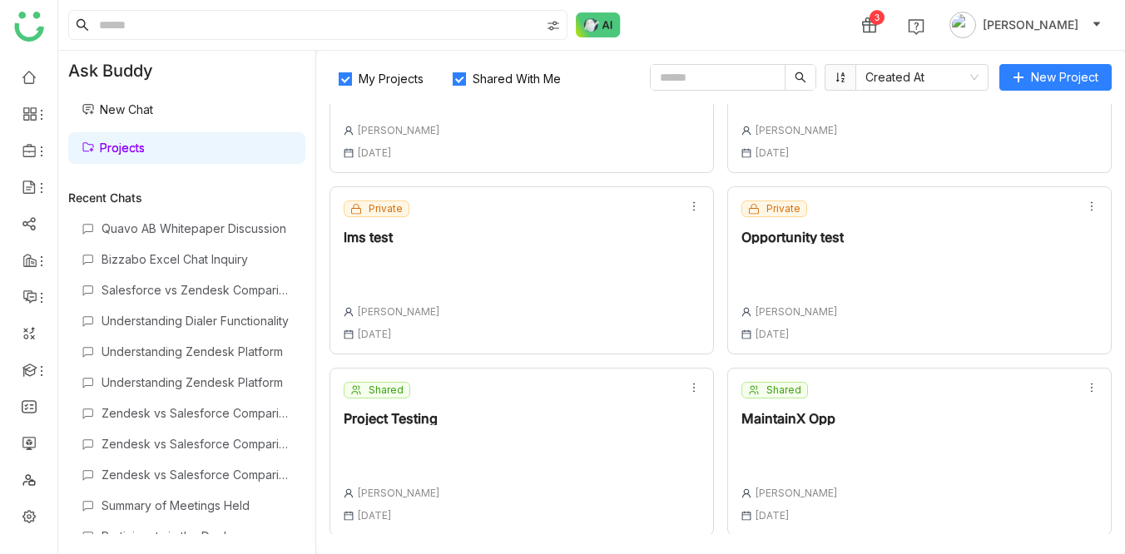
scroll to position [282, 0]
click at [439, 454] on div at bounding box center [392, 448] width 97 height 23
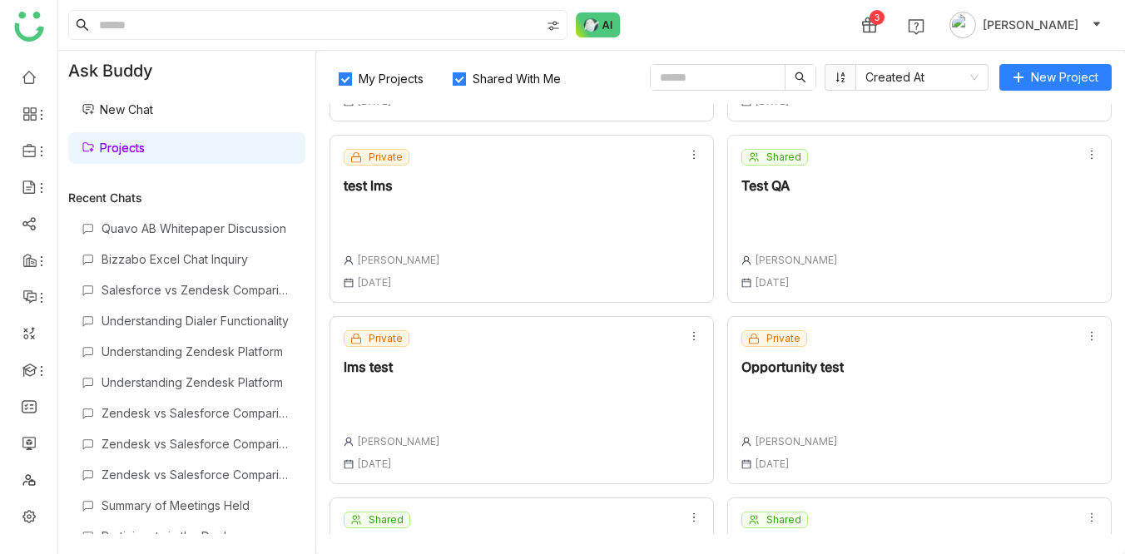
scroll to position [144, 0]
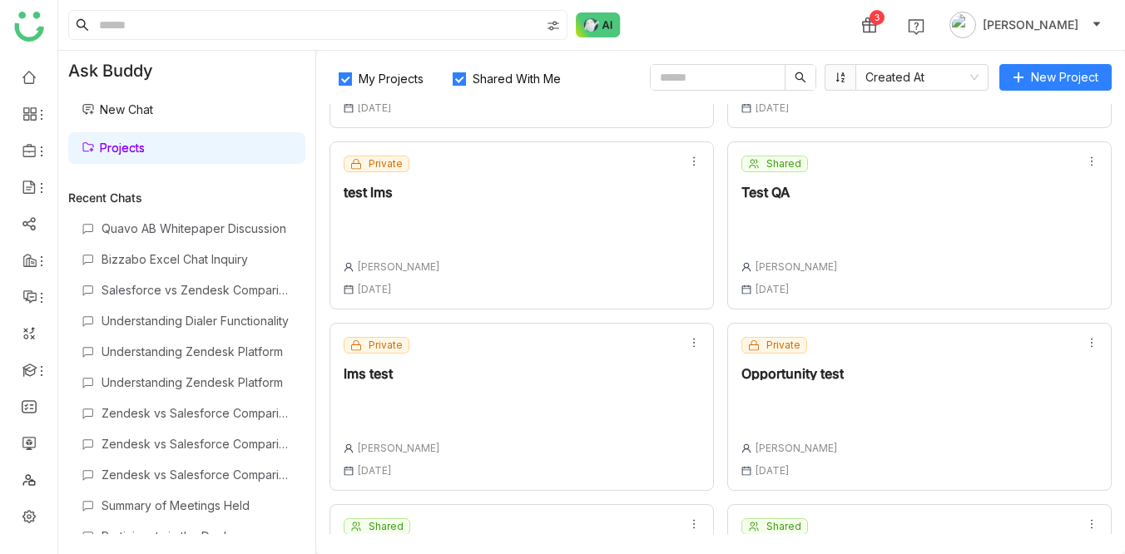
click at [512, 399] on div "Private lms test [PERSON_NAME] [DATE]" at bounding box center [521, 407] width 384 height 168
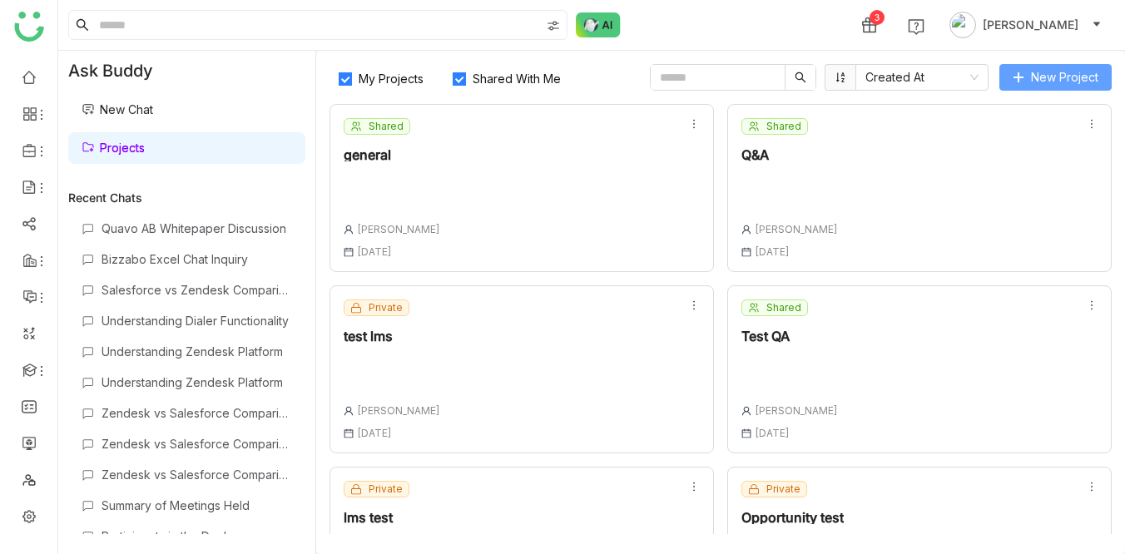
click at [1037, 67] on button "New Project" at bounding box center [1055, 77] width 112 height 27
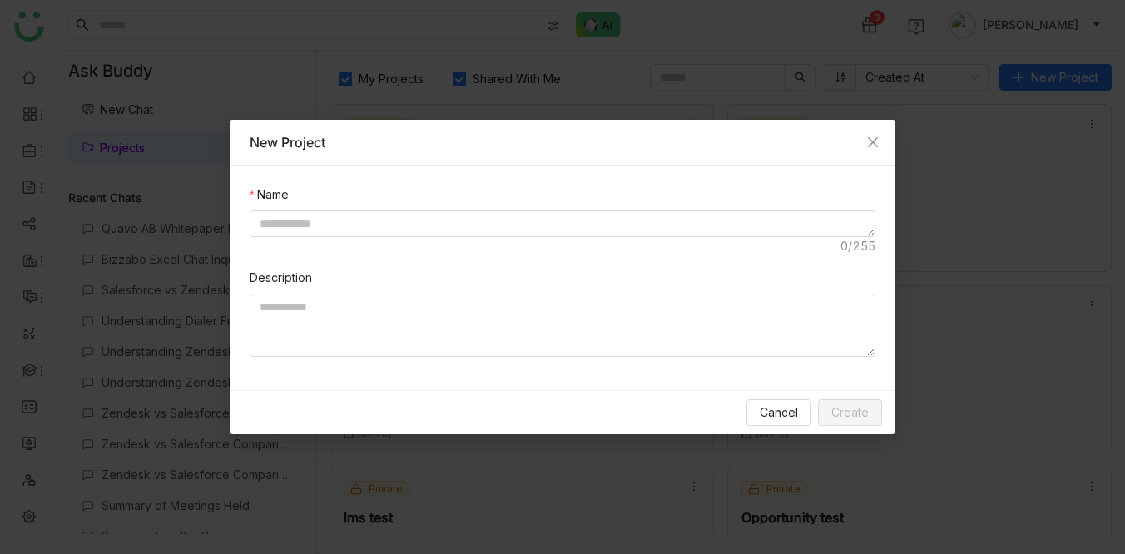
click at [445, 210] on nz-form-item "Name" at bounding box center [563, 221] width 626 height 70
click at [438, 220] on textarea at bounding box center [563, 223] width 626 height 27
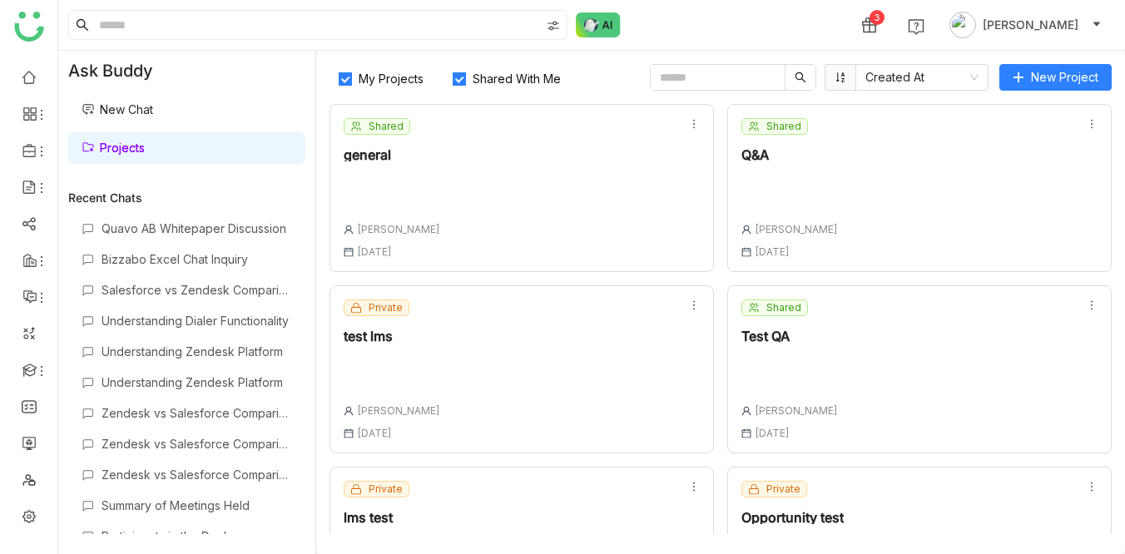
click at [136, 116] on link "New Chat" at bounding box center [118, 109] width 72 height 14
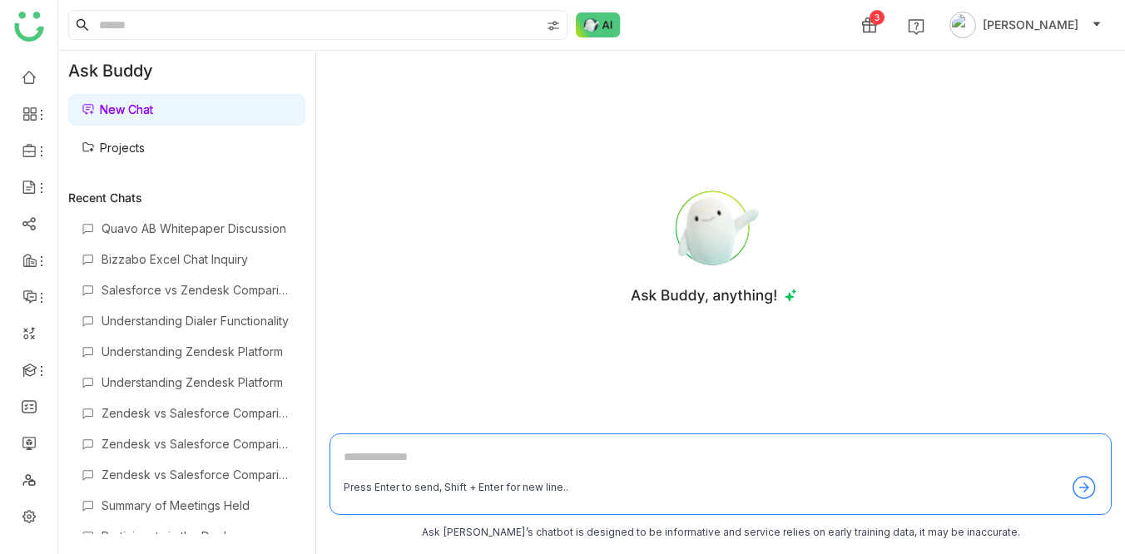
click at [344, 446] on div "Press Enter to send, Shift + Enter for new line.." at bounding box center [720, 474] width 782 height 82
click at [367, 463] on textarea at bounding box center [721, 461] width 754 height 27
type textarea "**********"
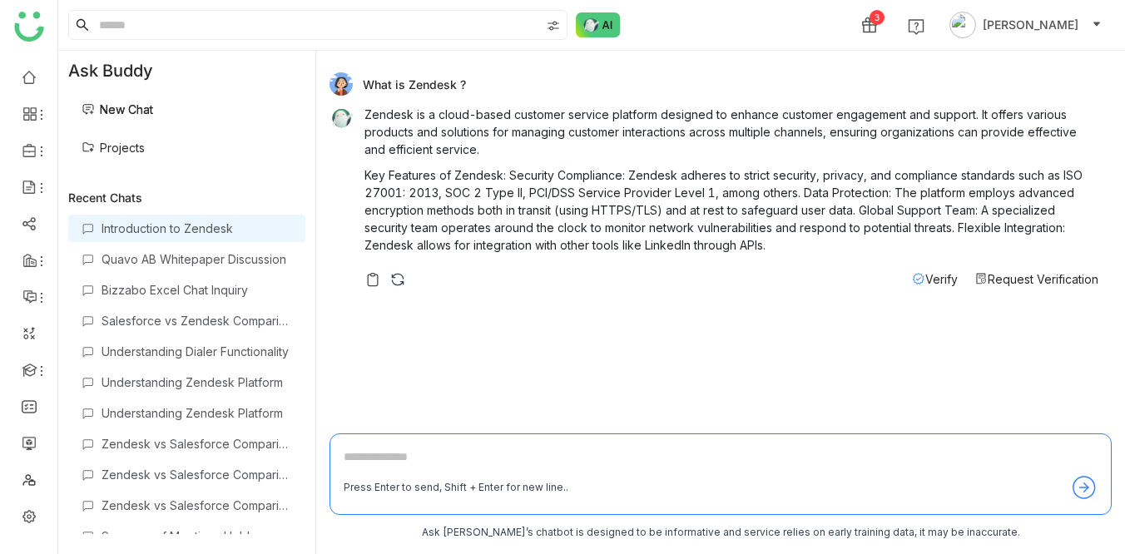
click at [933, 277] on span "Verify" at bounding box center [941, 279] width 32 height 14
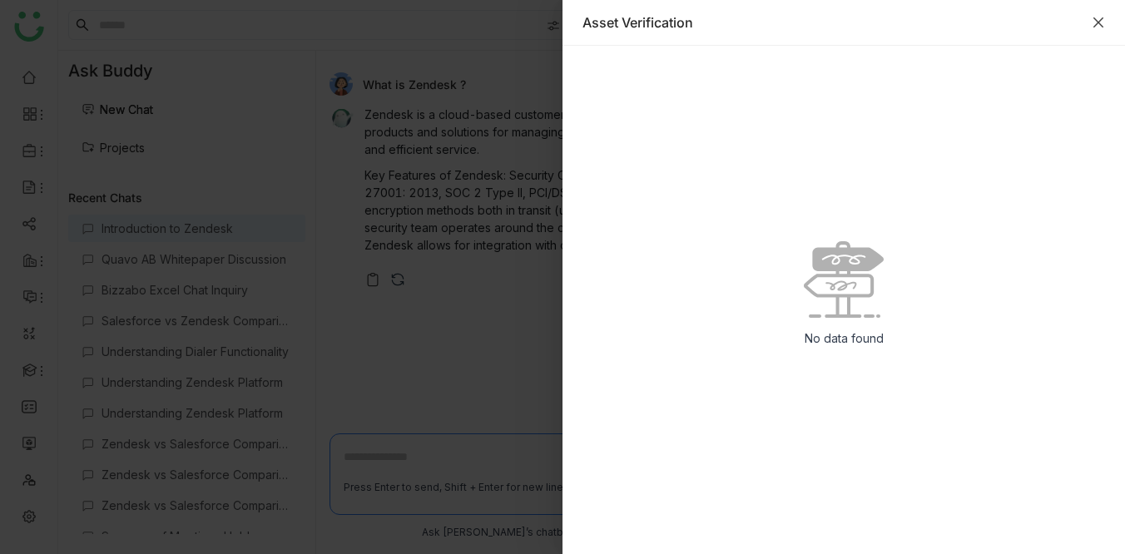
click at [1099, 22] on icon "Close" at bounding box center [1098, 22] width 10 height 10
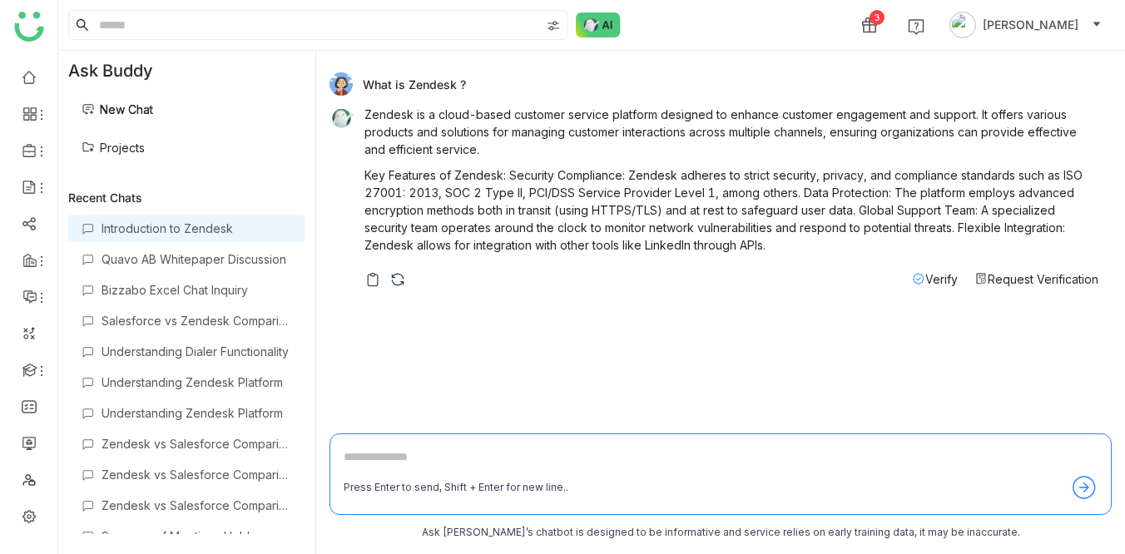
click at [929, 276] on span "Verify" at bounding box center [941, 279] width 32 height 14
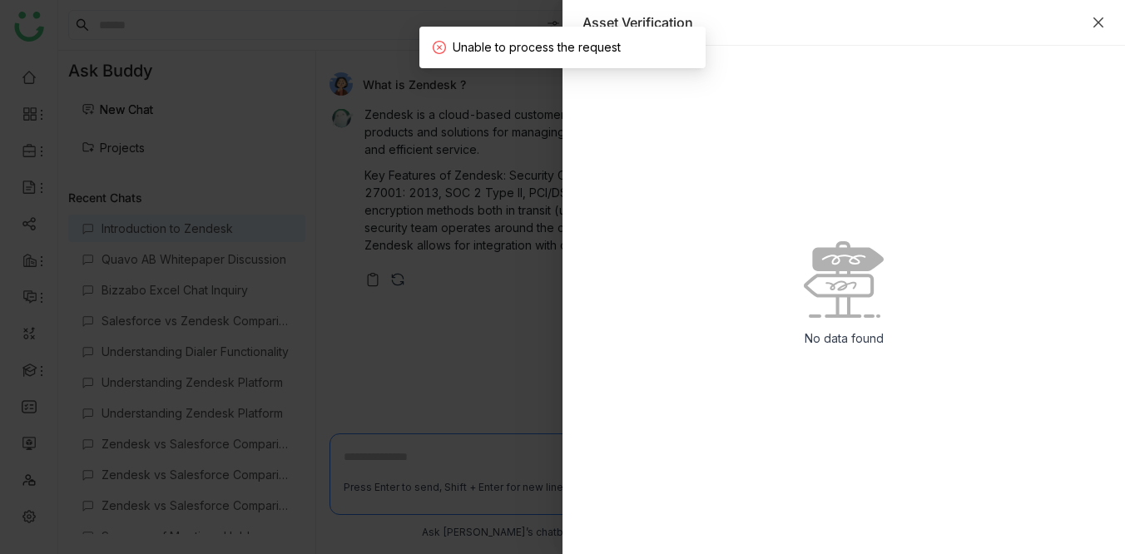
click at [1097, 21] on icon "Close" at bounding box center [1098, 22] width 10 height 10
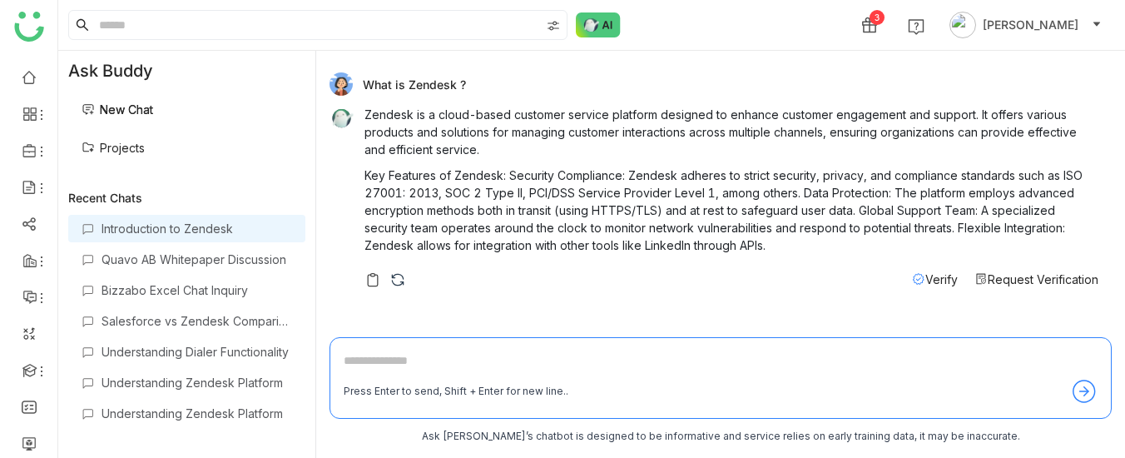
click at [933, 277] on span "Verify" at bounding box center [941, 279] width 32 height 14
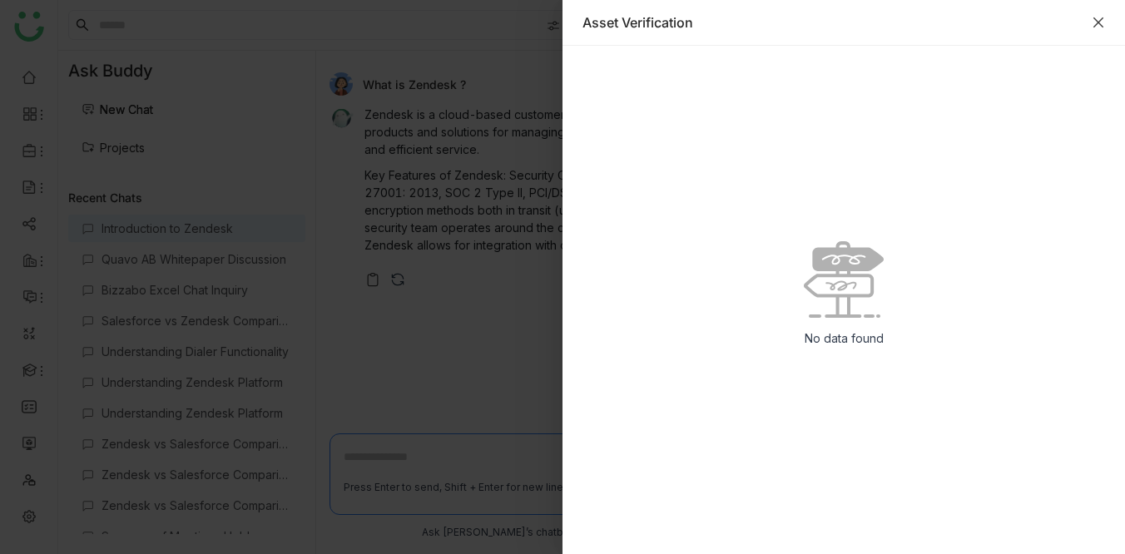
click at [1097, 23] on icon "Close" at bounding box center [1098, 22] width 10 height 10
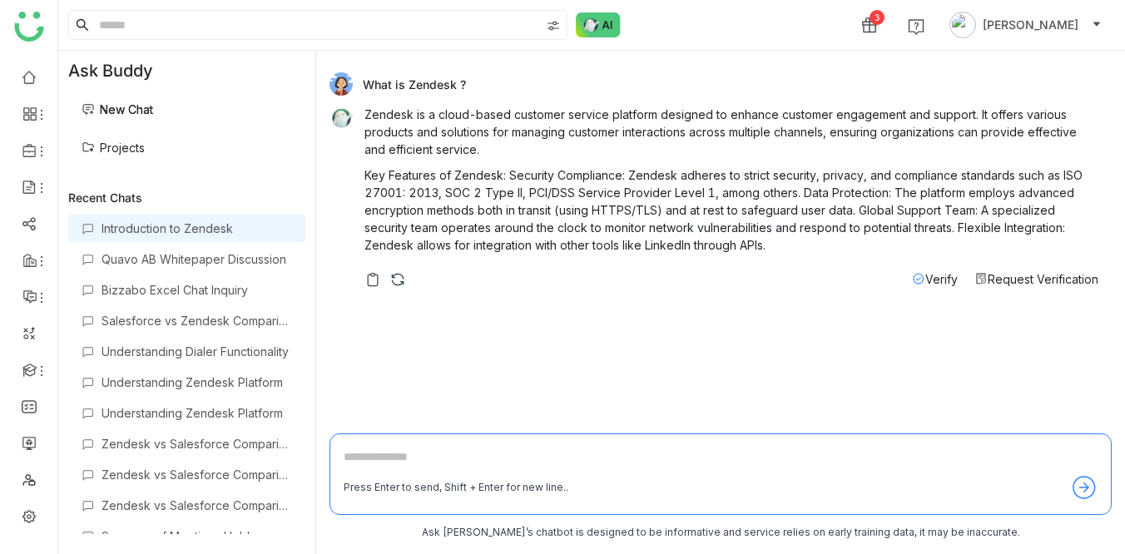
click at [936, 276] on span "Verify" at bounding box center [941, 279] width 32 height 14
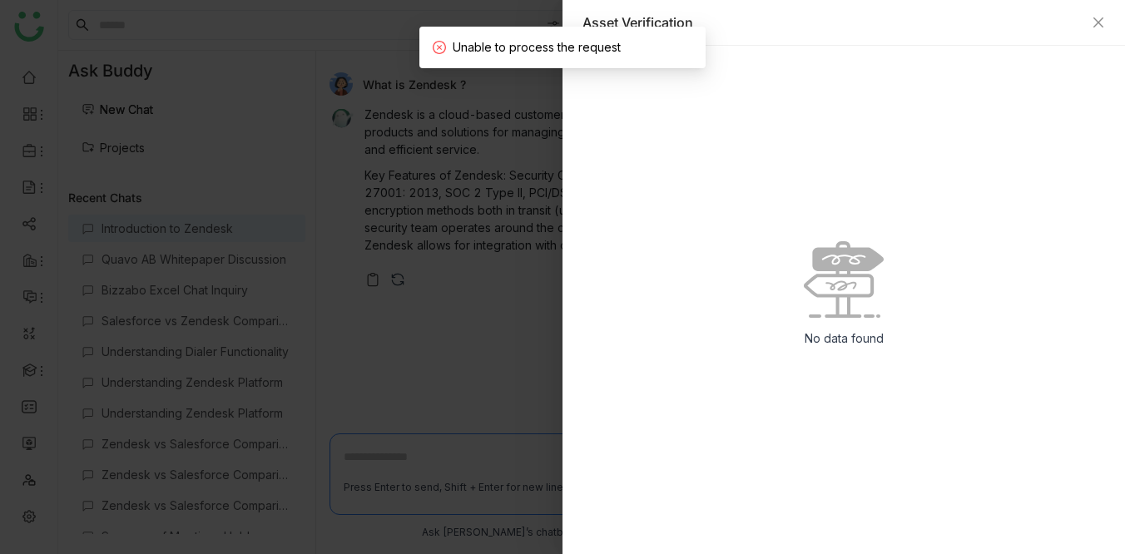
click at [1098, 15] on div "Asset Verification" at bounding box center [843, 22] width 522 height 18
click at [1094, 21] on icon "Close" at bounding box center [1098, 22] width 13 height 13
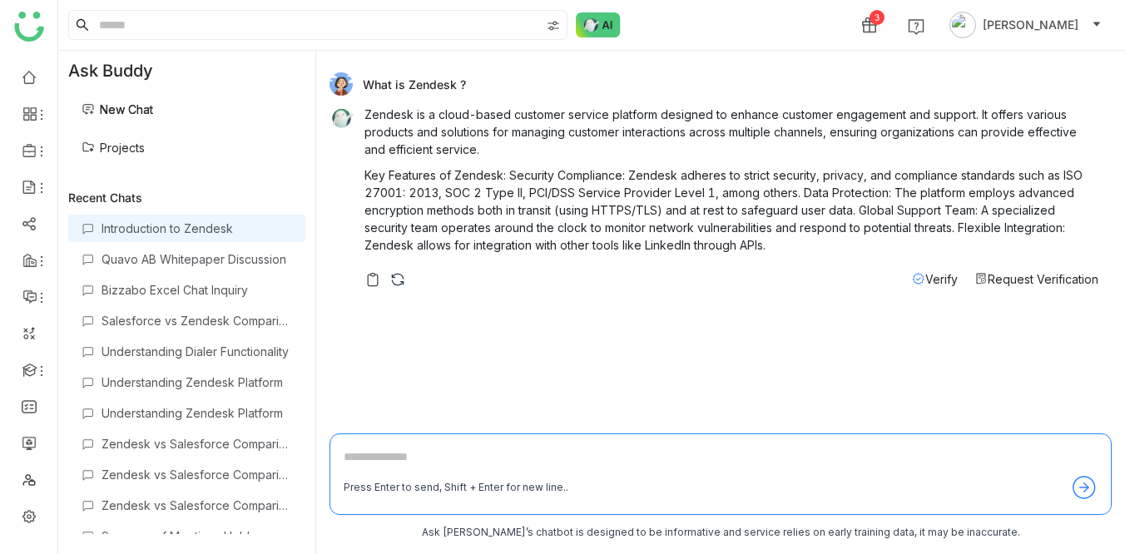
click at [379, 456] on textarea at bounding box center [721, 461] width 754 height 27
type textarea "**********"
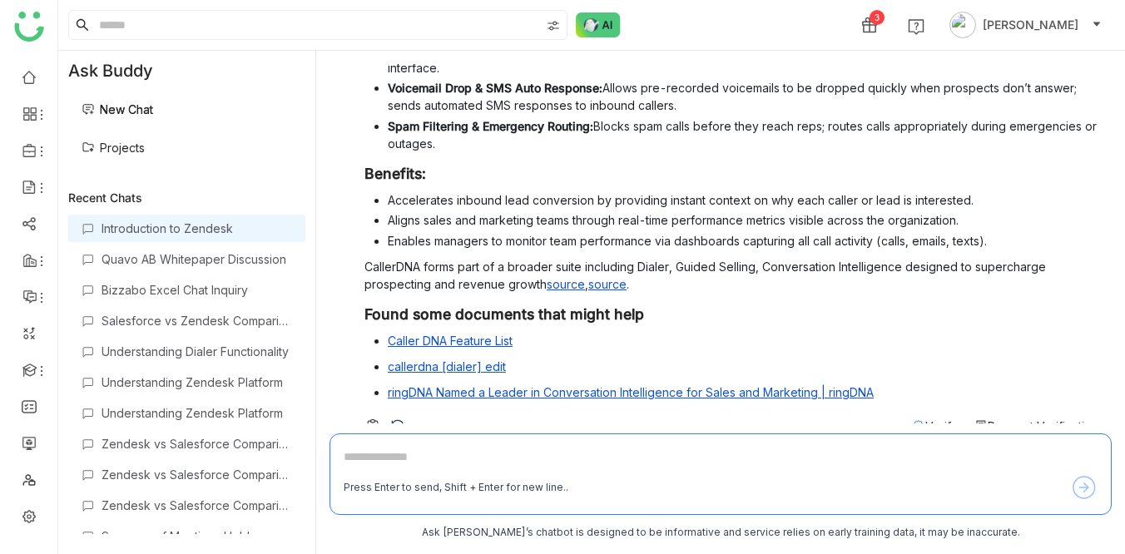
scroll to position [579, 0]
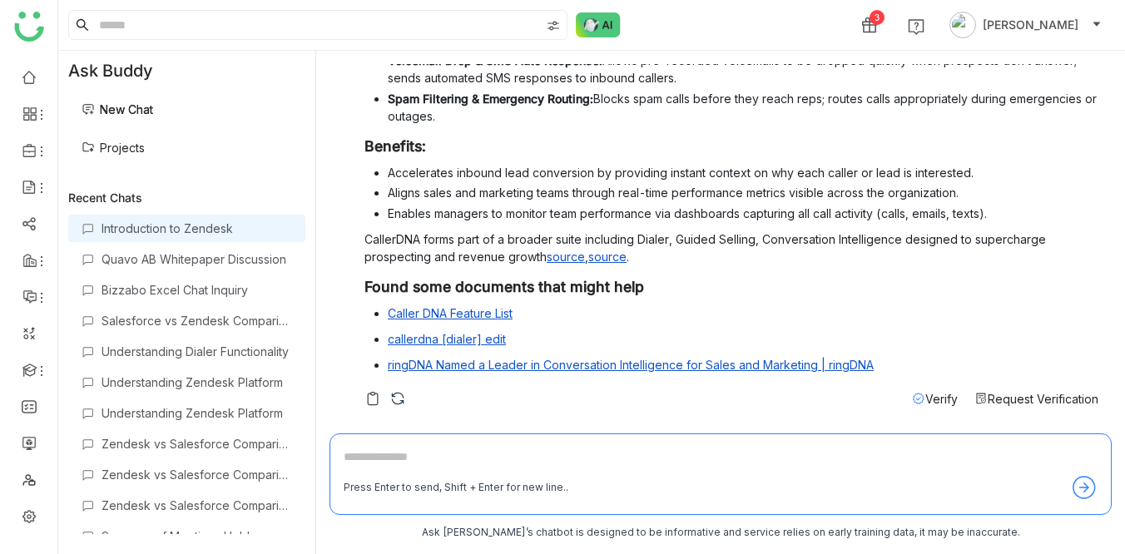
click at [928, 394] on span "Verify" at bounding box center [941, 399] width 32 height 14
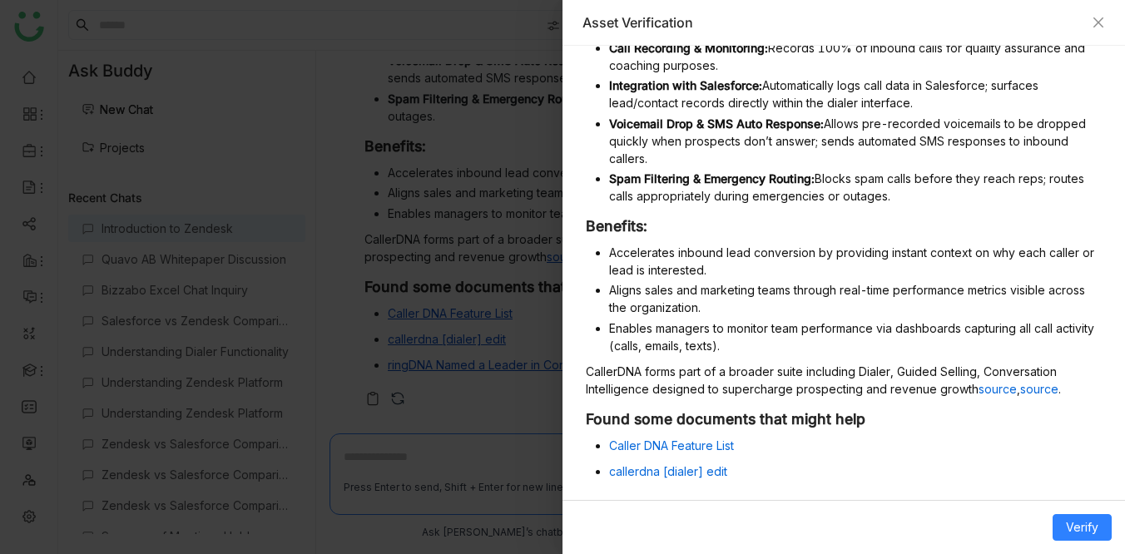
scroll to position [573, 0]
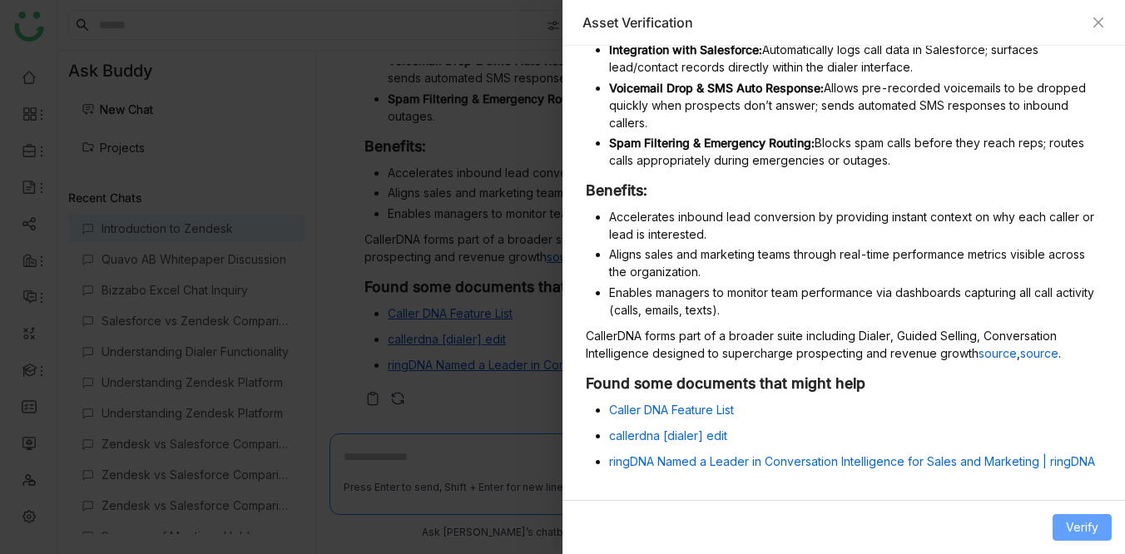
click at [1082, 530] on span "Verify" at bounding box center [1082, 527] width 32 height 18
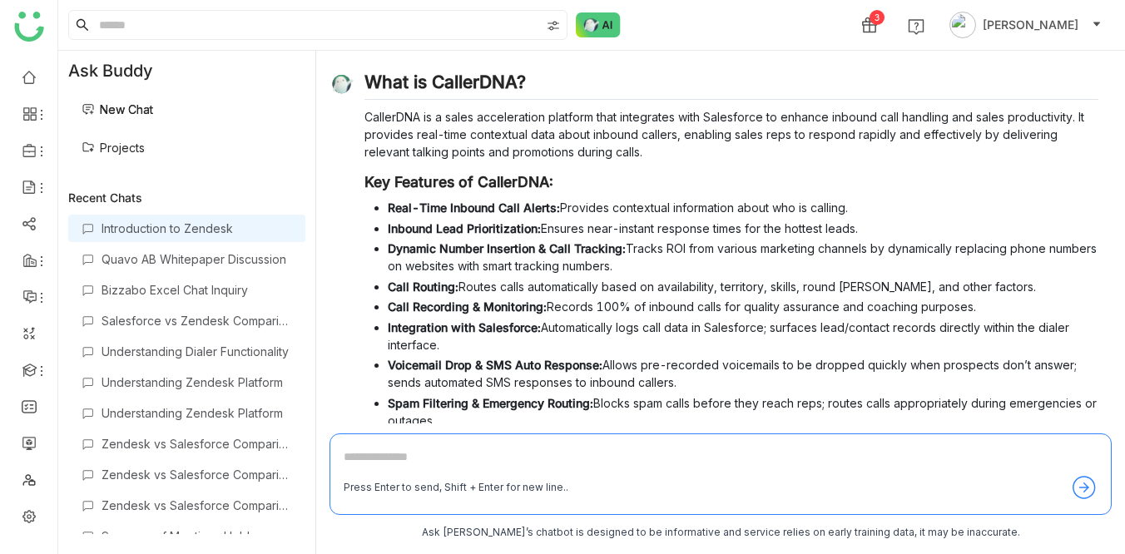
scroll to position [109, 0]
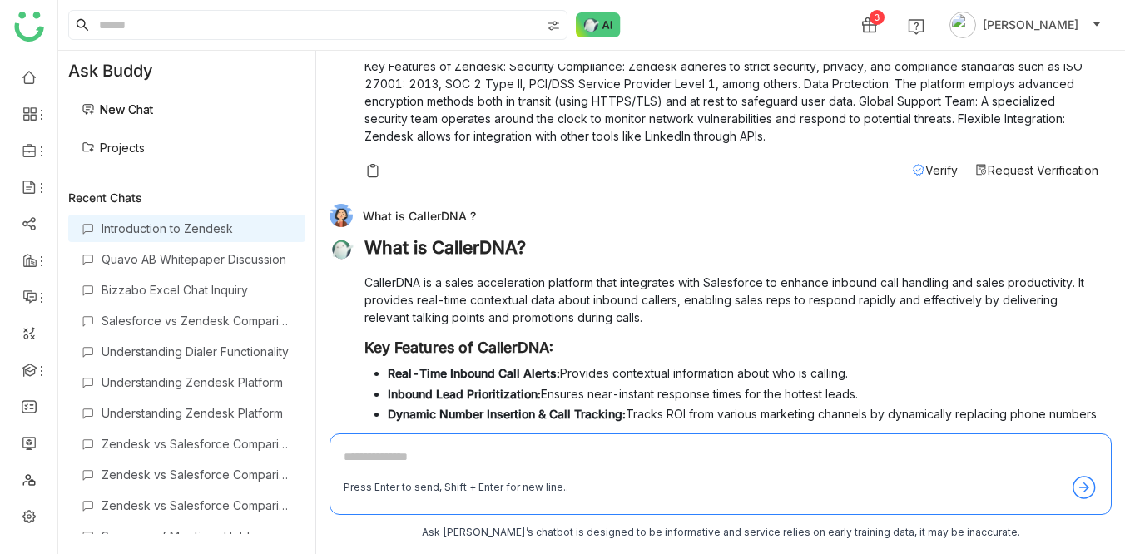
click at [406, 217] on div "What is CallerDNA ?" at bounding box center [713, 215] width 769 height 23
copy div "What is CallerDNA ?"
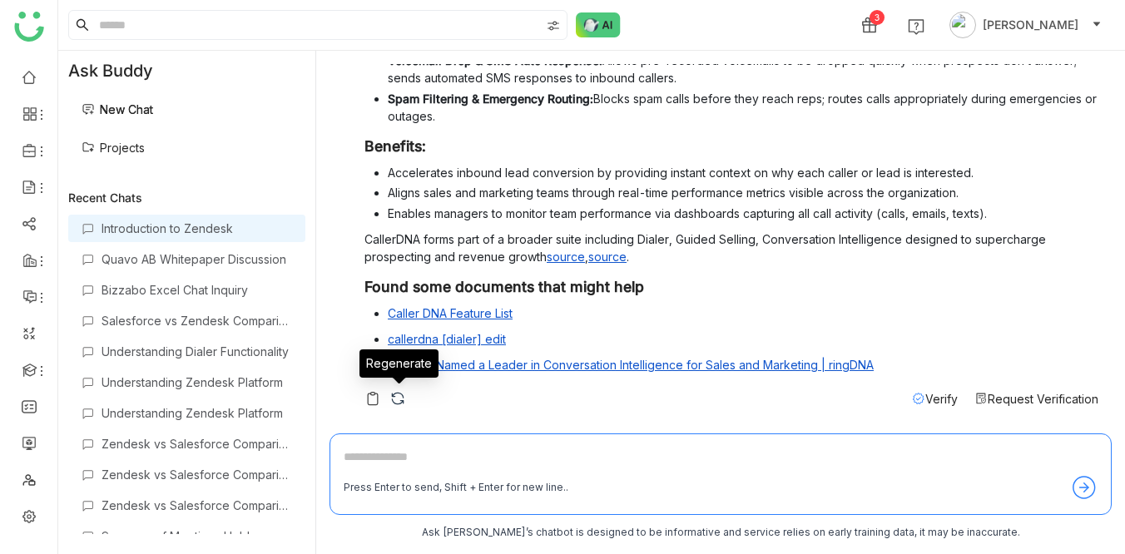
click at [394, 394] on img at bounding box center [397, 398] width 17 height 17
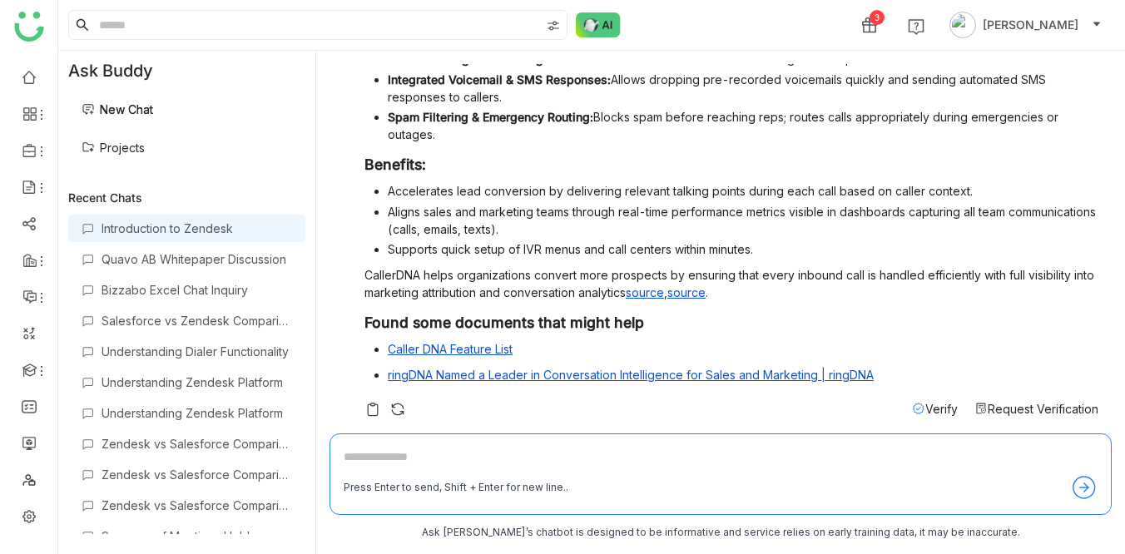
scroll to position [516, 0]
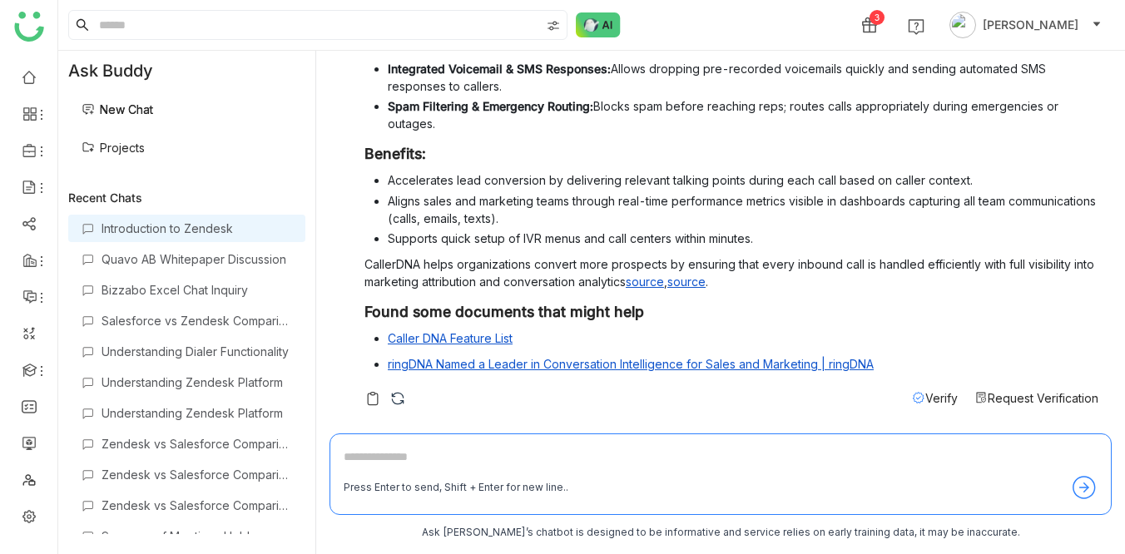
click at [144, 116] on link "New Chat" at bounding box center [118, 109] width 72 height 14
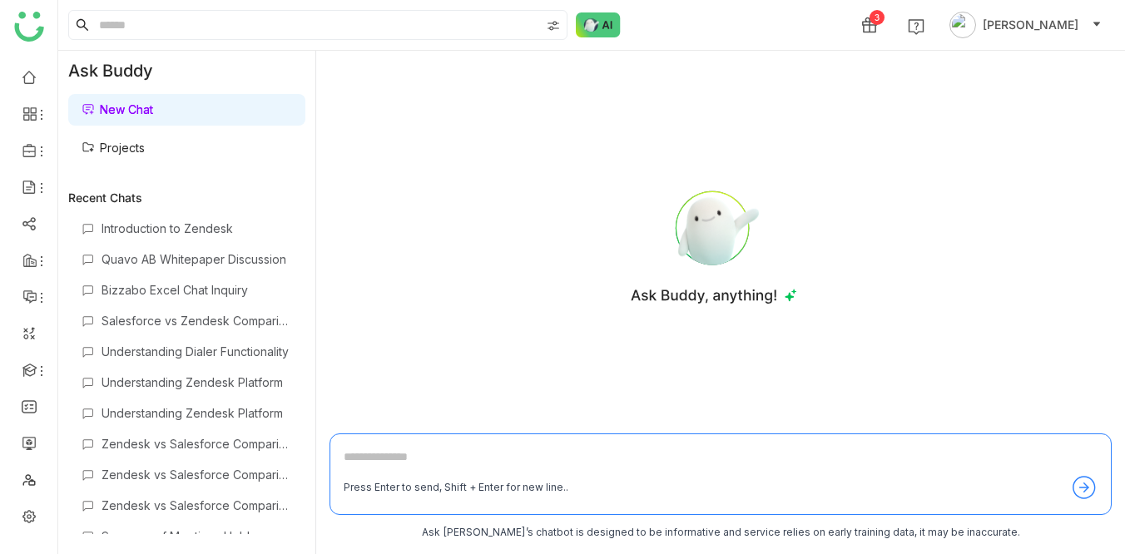
click at [392, 457] on textarea at bounding box center [721, 461] width 754 height 27
click at [175, 260] on div "Quavo AB Whitepaper Discussion" at bounding box center [197, 259] width 191 height 14
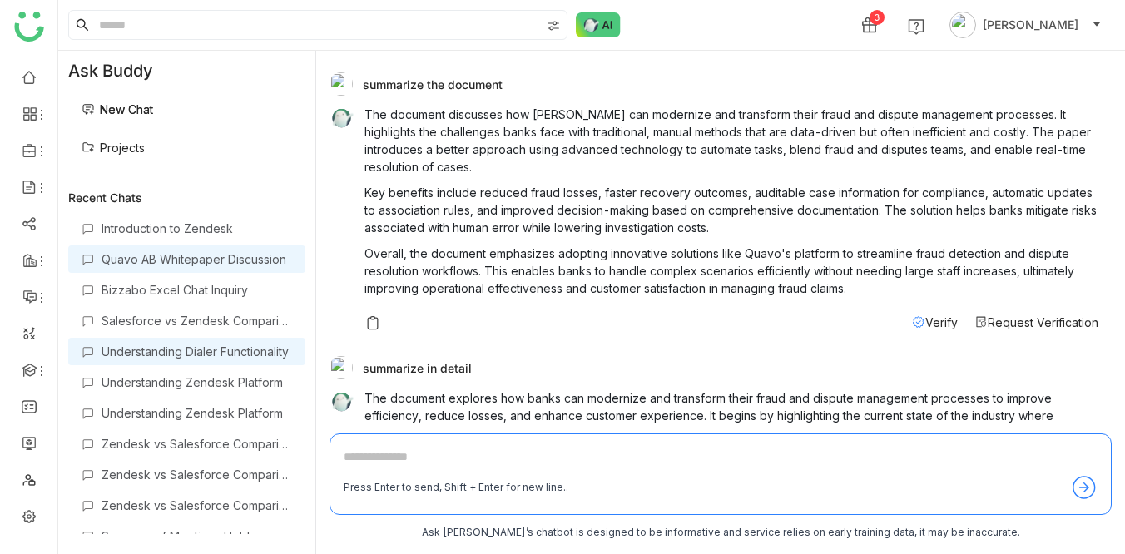
click at [182, 359] on div "Understanding Dialer Functionality" at bounding box center [186, 351] width 237 height 27
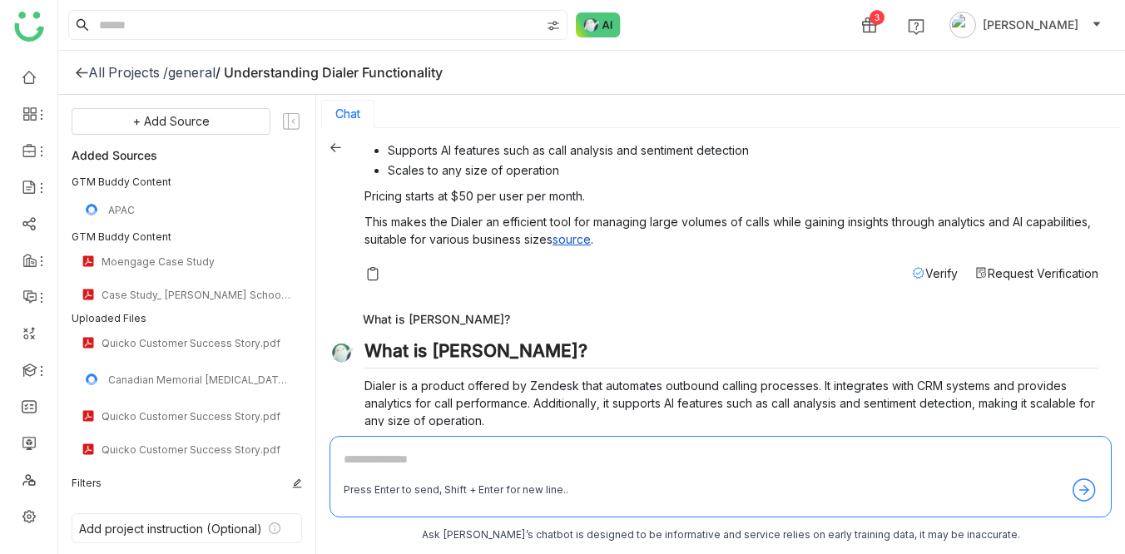
scroll to position [602, 0]
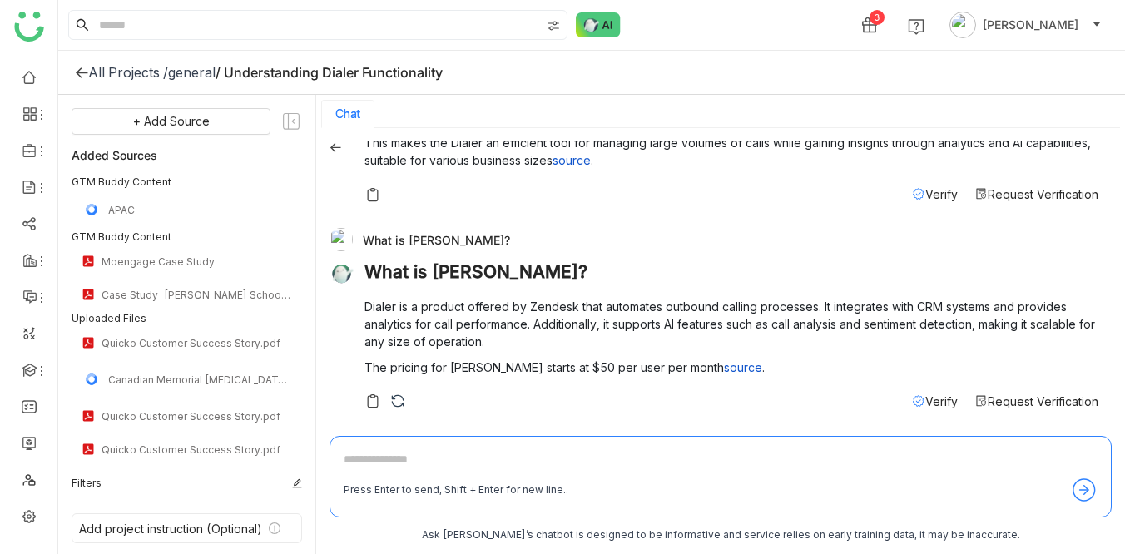
click at [382, 465] on textarea at bounding box center [721, 463] width 754 height 27
paste textarea "**********"
type textarea "**********"
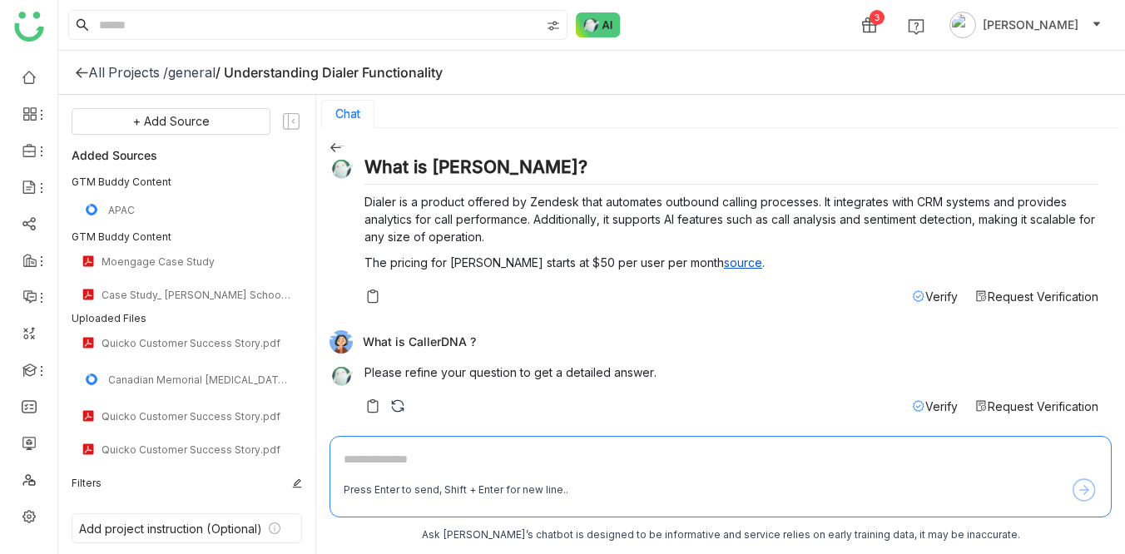
scroll to position [711, 0]
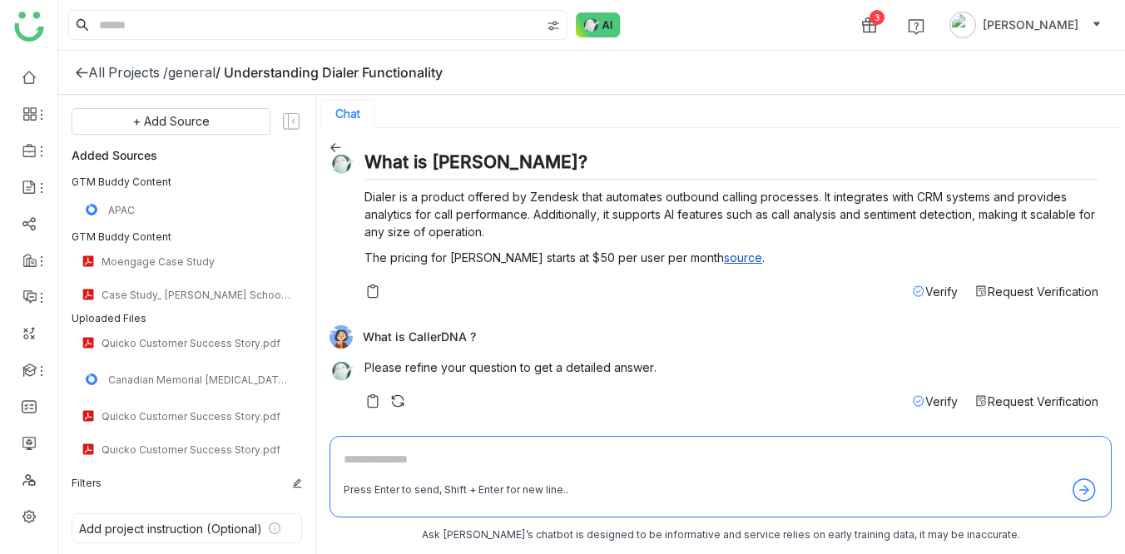
click at [925, 401] on span "Verify" at bounding box center [941, 401] width 32 height 14
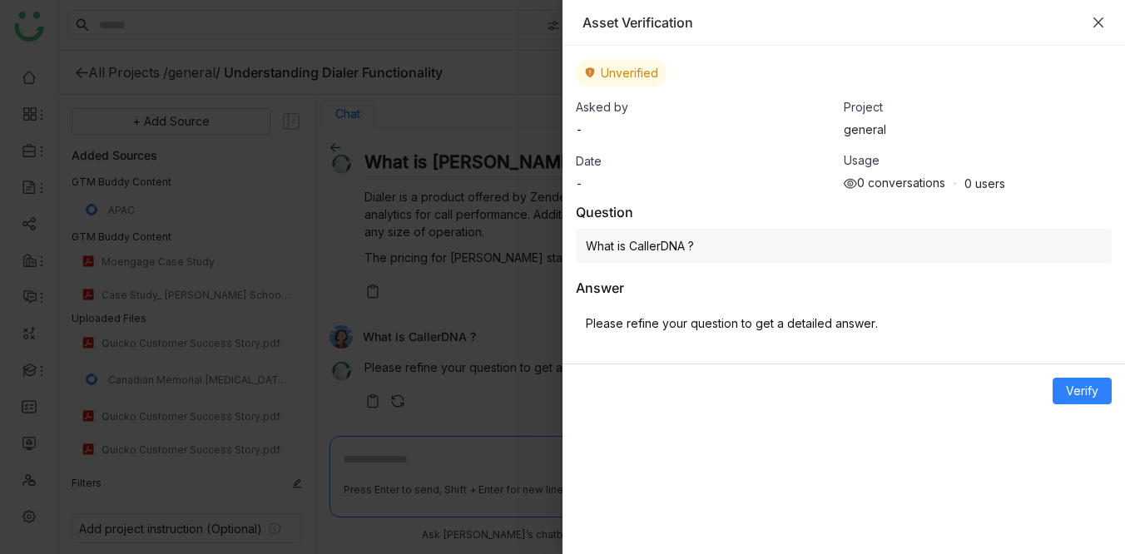
click at [1097, 23] on icon "Close" at bounding box center [1098, 22] width 13 height 13
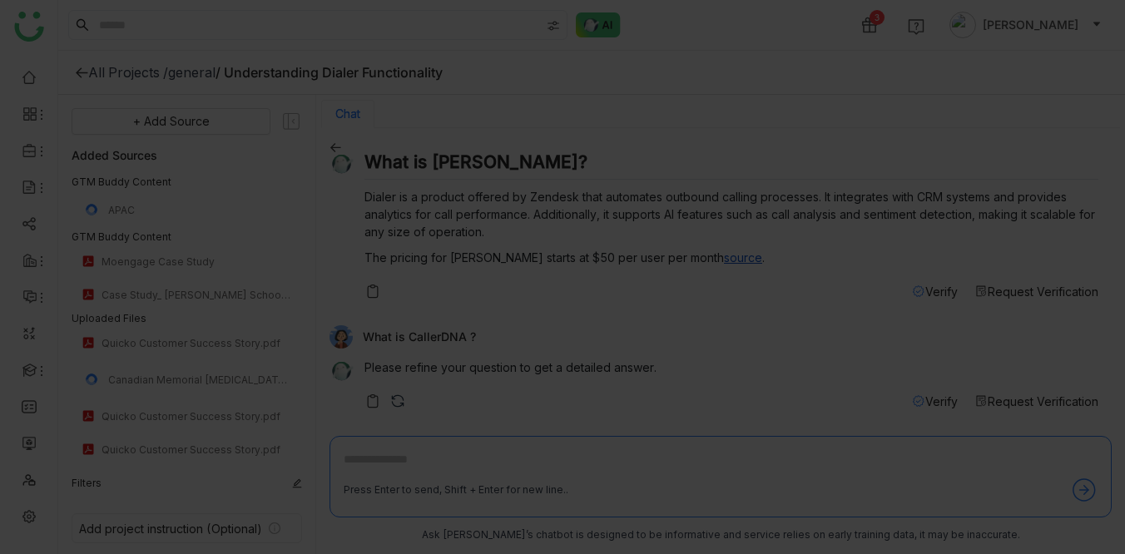
scroll to position [2, 0]
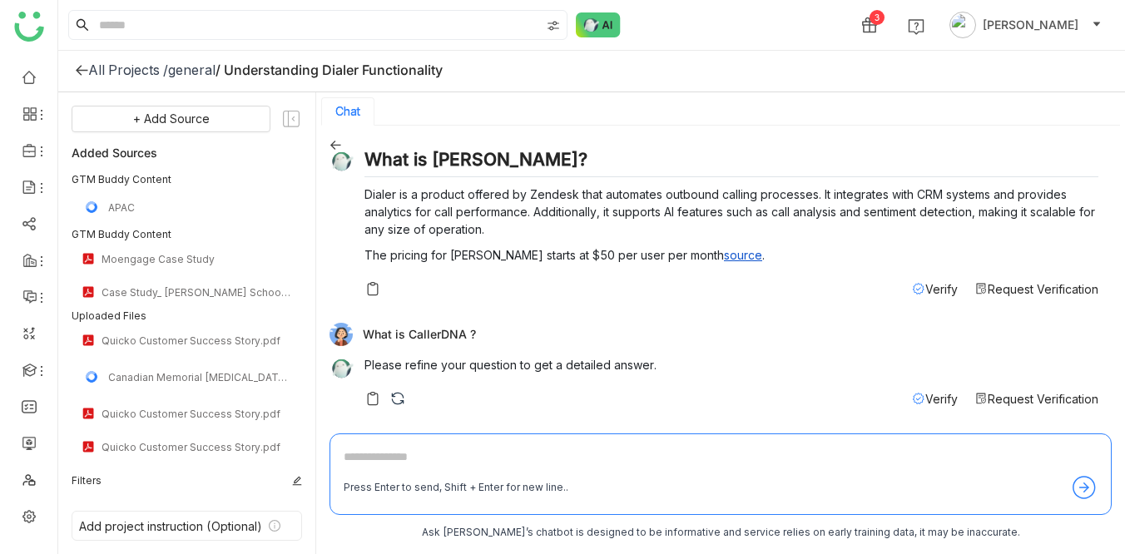
drag, startPoint x: 364, startPoint y: 329, endPoint x: 474, endPoint y: 332, distance: 109.9
click at [474, 332] on div "What is CallerDNA ?" at bounding box center [713, 334] width 769 height 23
click at [411, 321] on div "What is [PERSON_NAME] ? What is Dialer? The Dialer product is a comprehensive s…" at bounding box center [720, 281] width 782 height 285
drag, startPoint x: 364, startPoint y: 331, endPoint x: 473, endPoint y: 337, distance: 110.0
click at [473, 337] on div "What is CallerDNA ?" at bounding box center [713, 334] width 769 height 23
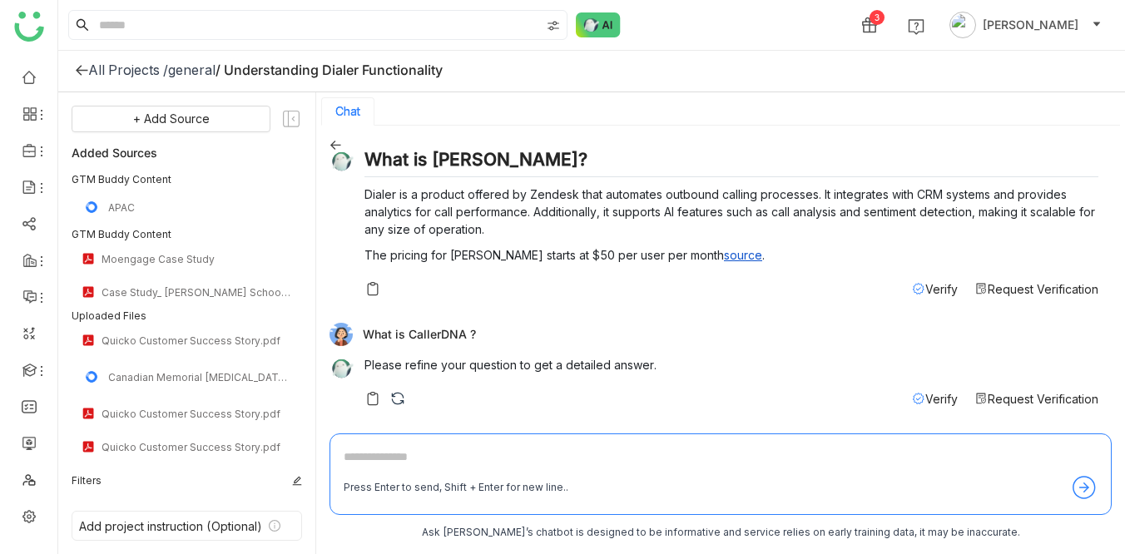
copy div "What is CallerDNA ?"
click at [196, 62] on div "general" at bounding box center [191, 70] width 47 height 17
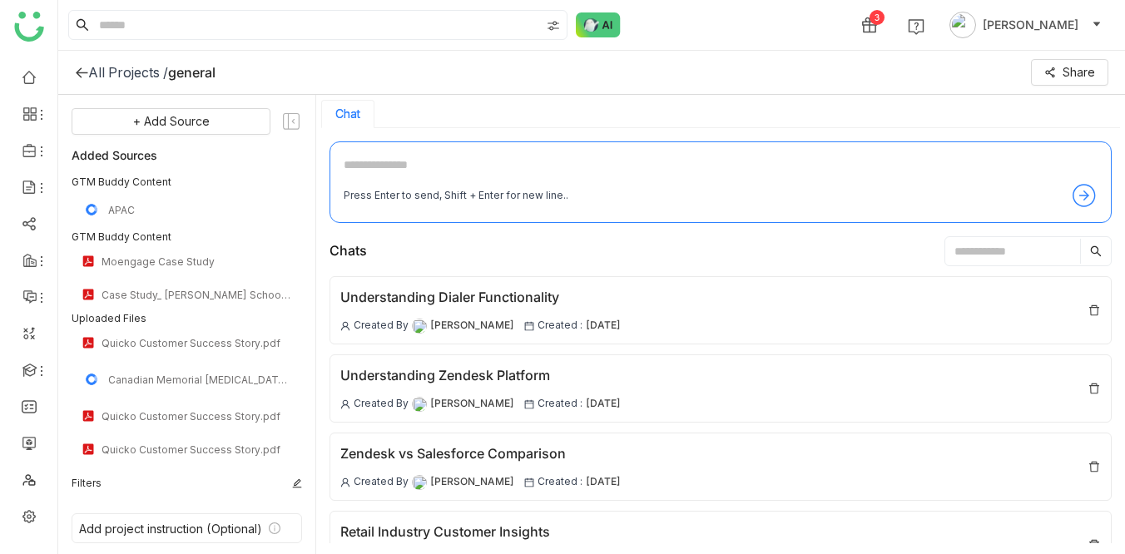
click at [374, 167] on textarea at bounding box center [721, 169] width 754 height 27
paste textarea "**********"
type textarea "**********"
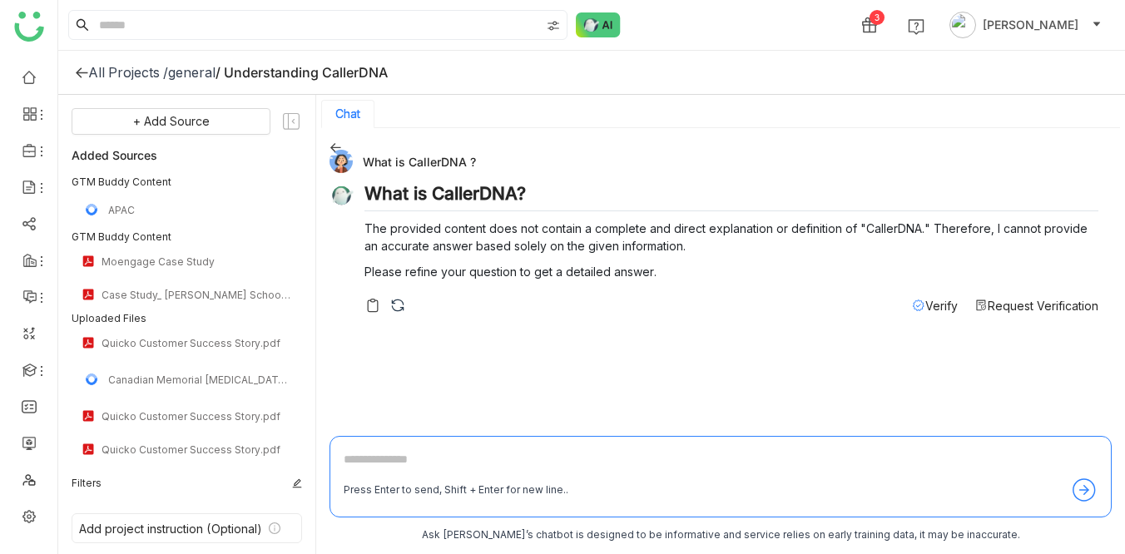
click at [192, 70] on div "general" at bounding box center [191, 72] width 47 height 17
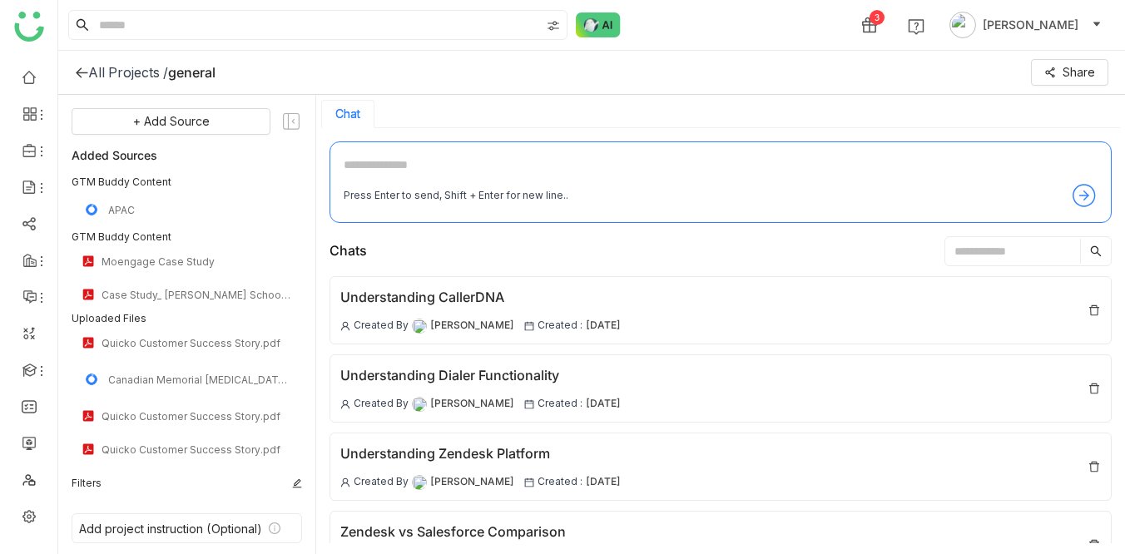
click at [140, 79] on div "All Projects /" at bounding box center [128, 72] width 80 height 17
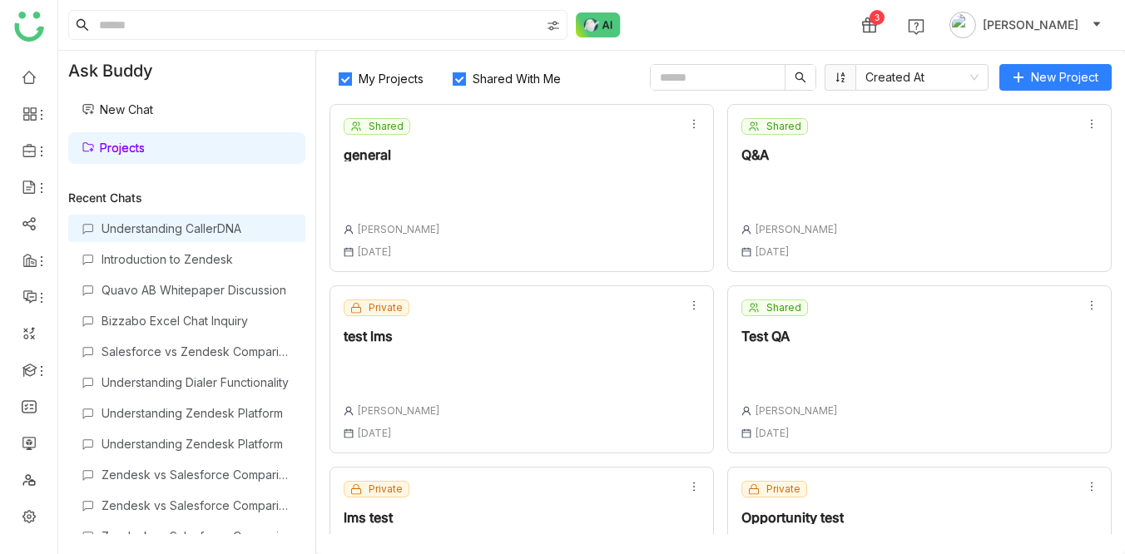
click at [156, 226] on div "Understanding CallerDNA" at bounding box center [197, 228] width 191 height 14
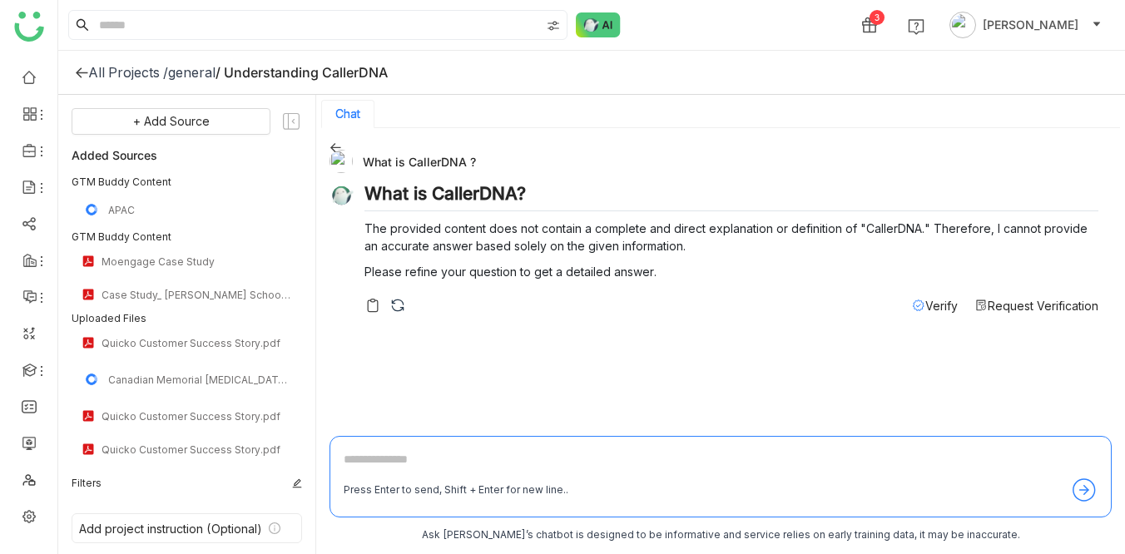
click at [133, 70] on div "All Projects /" at bounding box center [128, 72] width 80 height 17
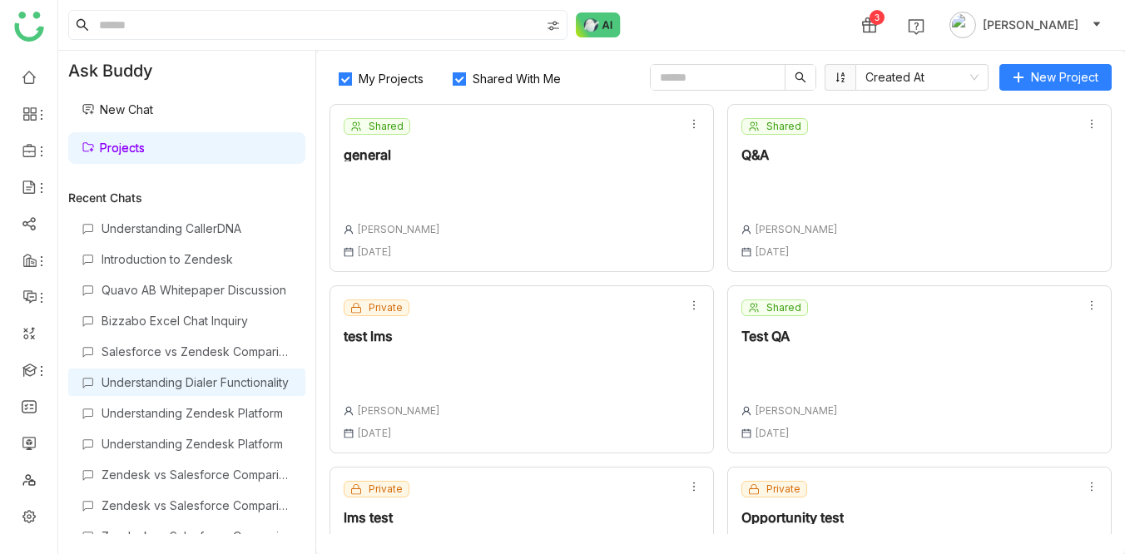
click at [182, 381] on div "Understanding Dialer Functionality" at bounding box center [197, 382] width 191 height 14
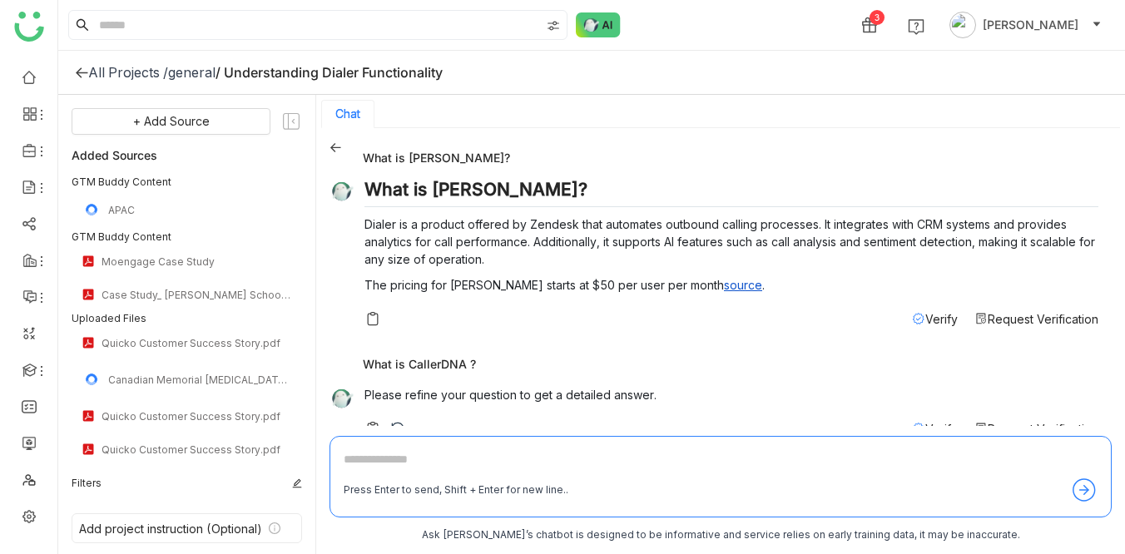
scroll to position [711, 0]
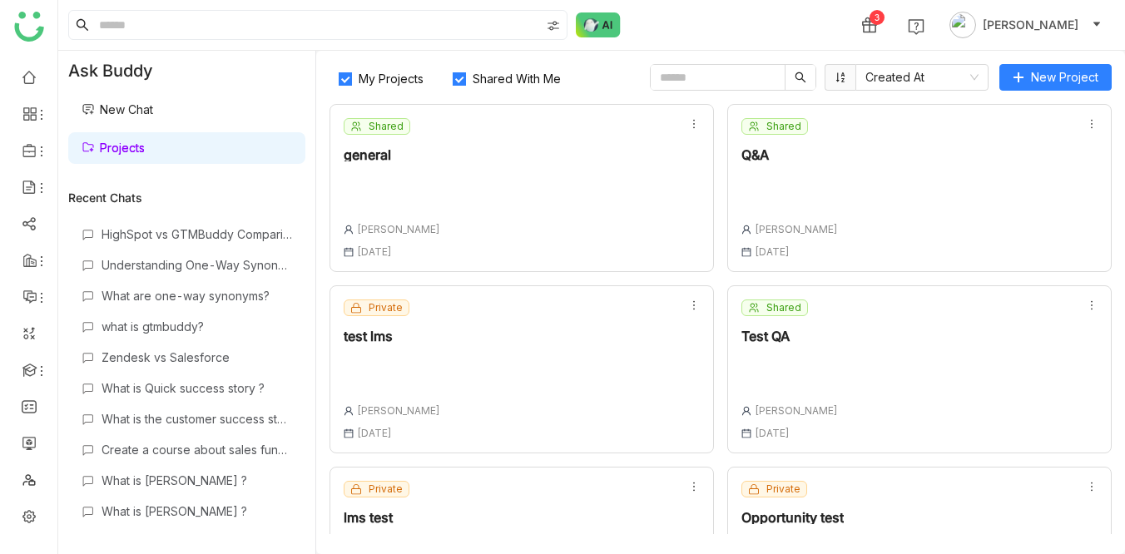
scroll to position [1127, 0]
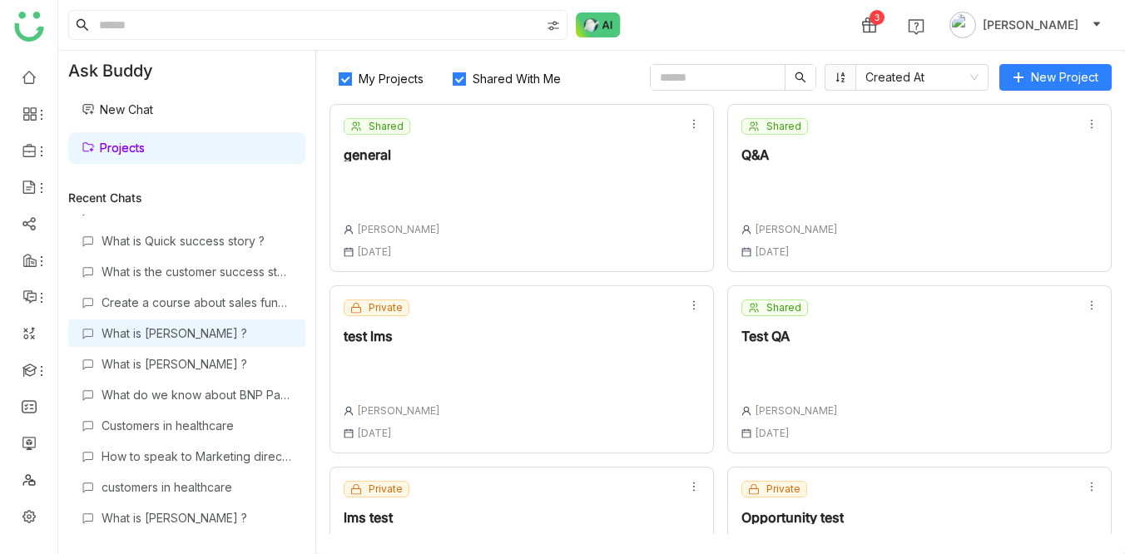
click at [170, 333] on div "What is [PERSON_NAME] ?" at bounding box center [197, 333] width 191 height 14
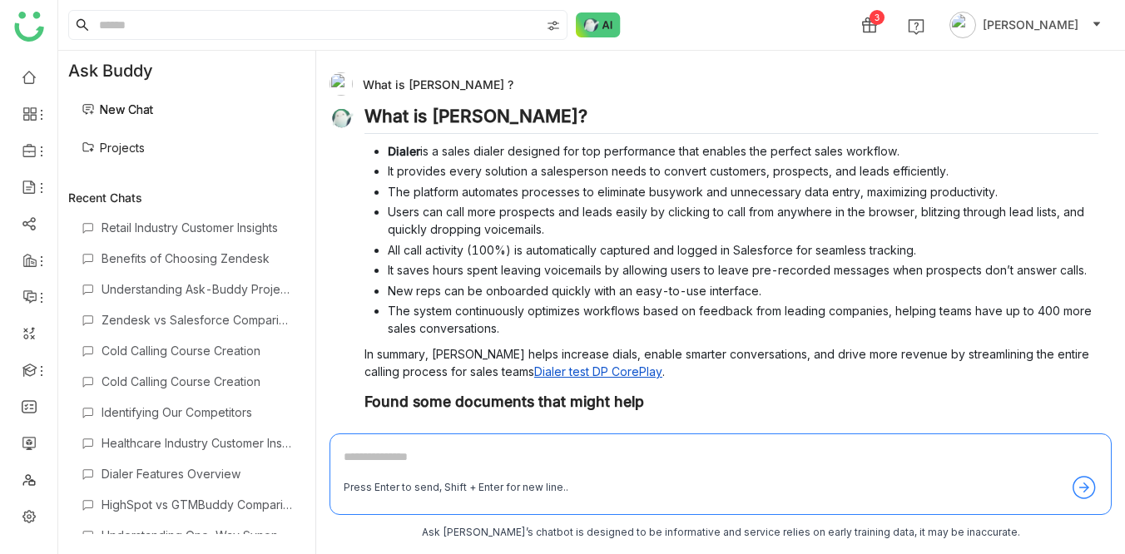
scroll to position [423, 0]
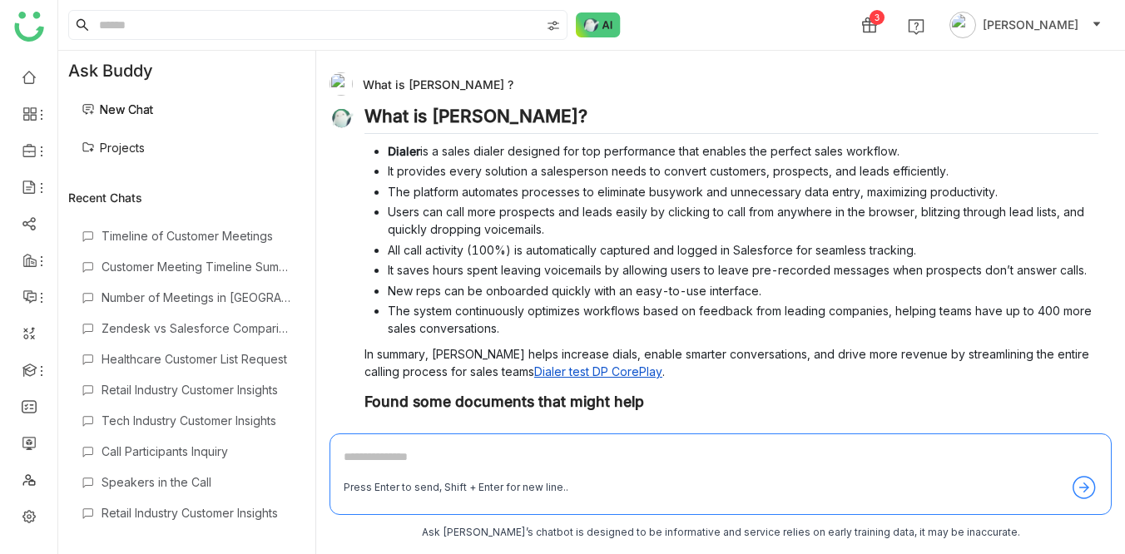
click at [134, 106] on link "New Chat" at bounding box center [118, 109] width 72 height 14
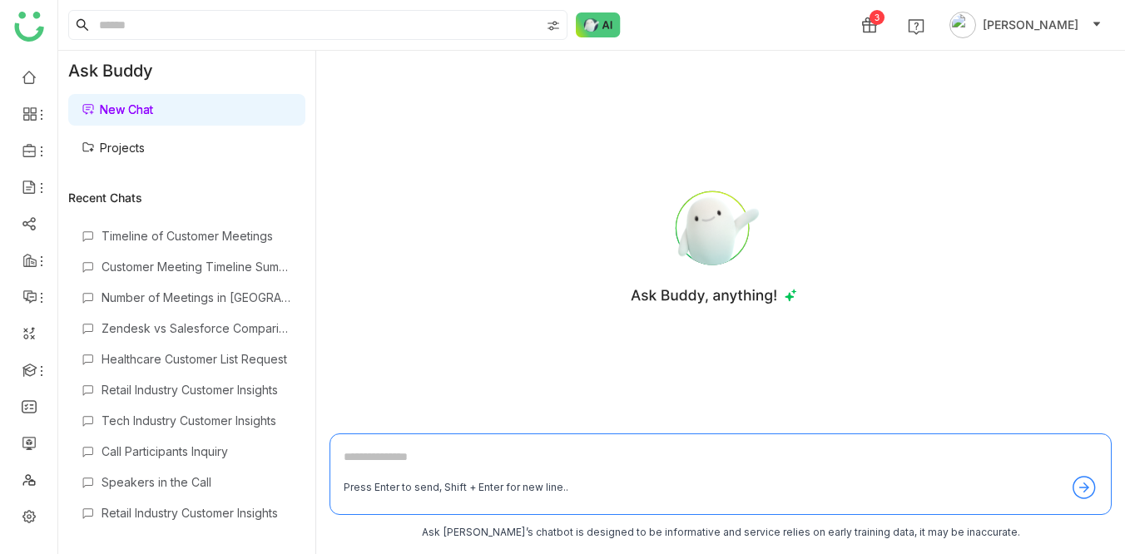
click at [394, 464] on textarea at bounding box center [721, 461] width 754 height 27
paste textarea "**********"
type textarea "**********"
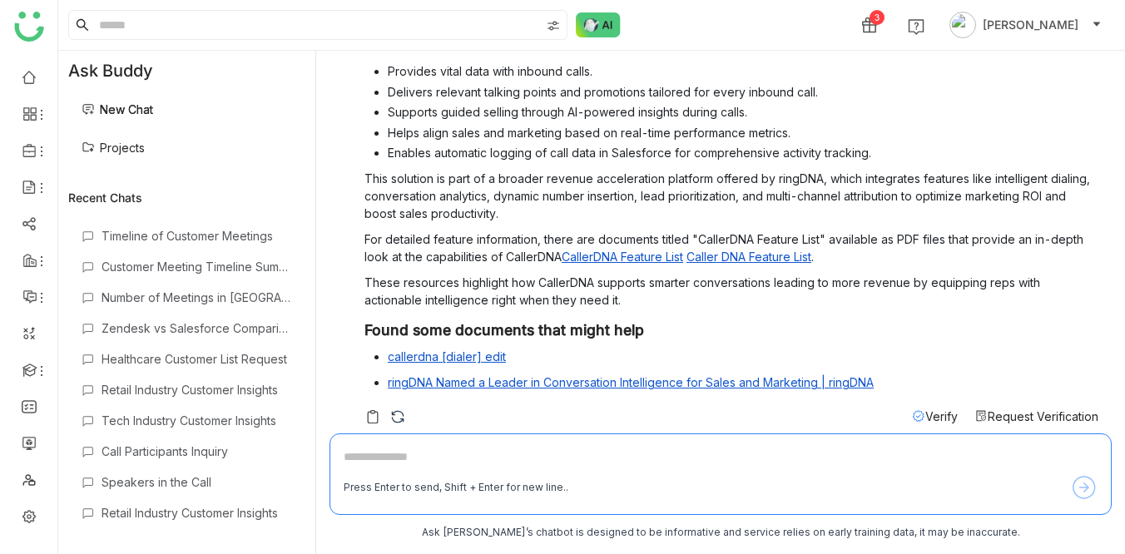
scroll to position [189, 0]
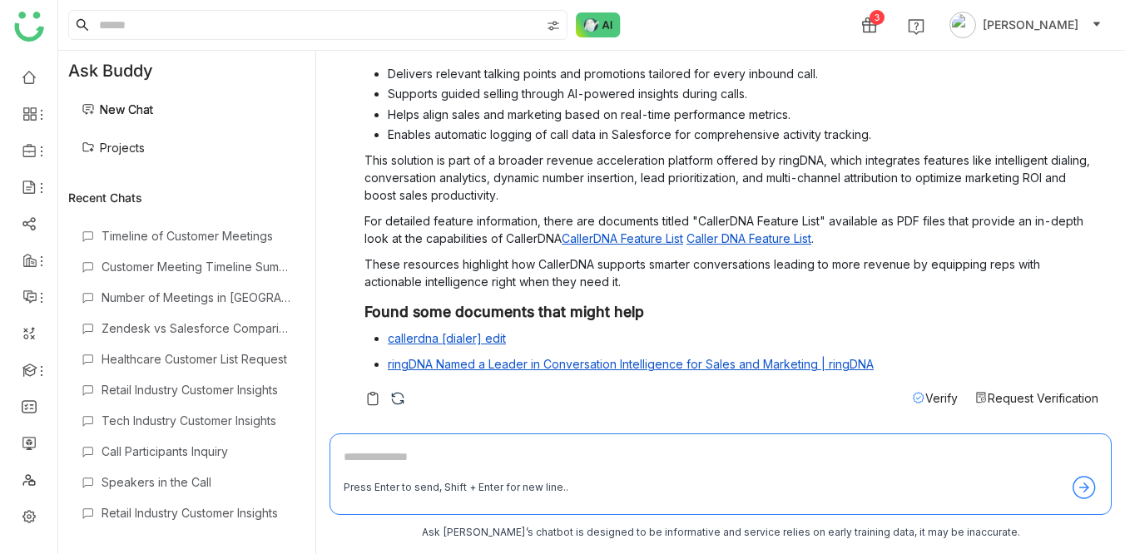
click at [925, 403] on span "Verify" at bounding box center [941, 398] width 32 height 14
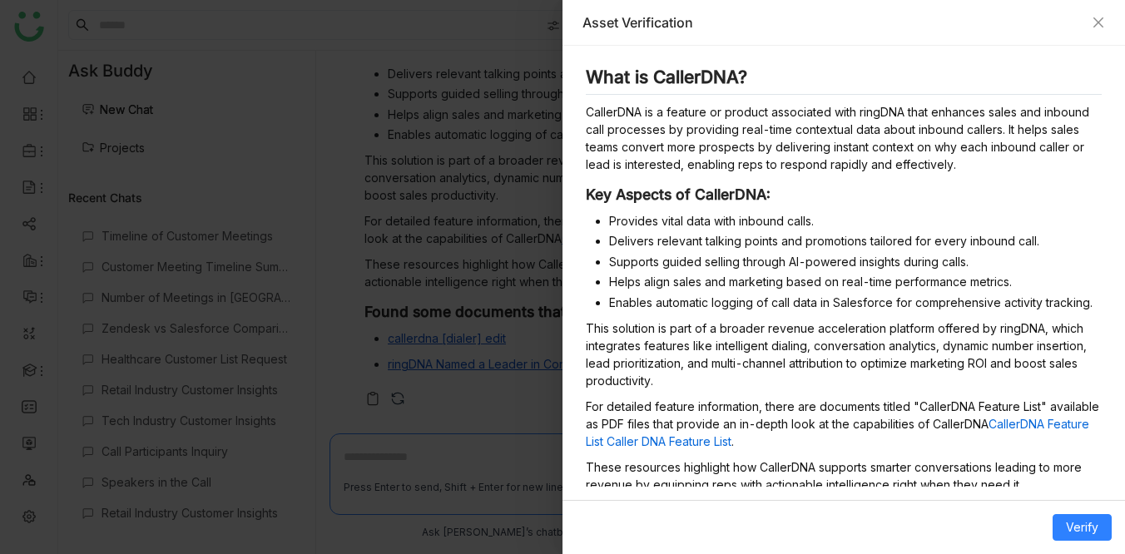
scroll to position [0, 0]
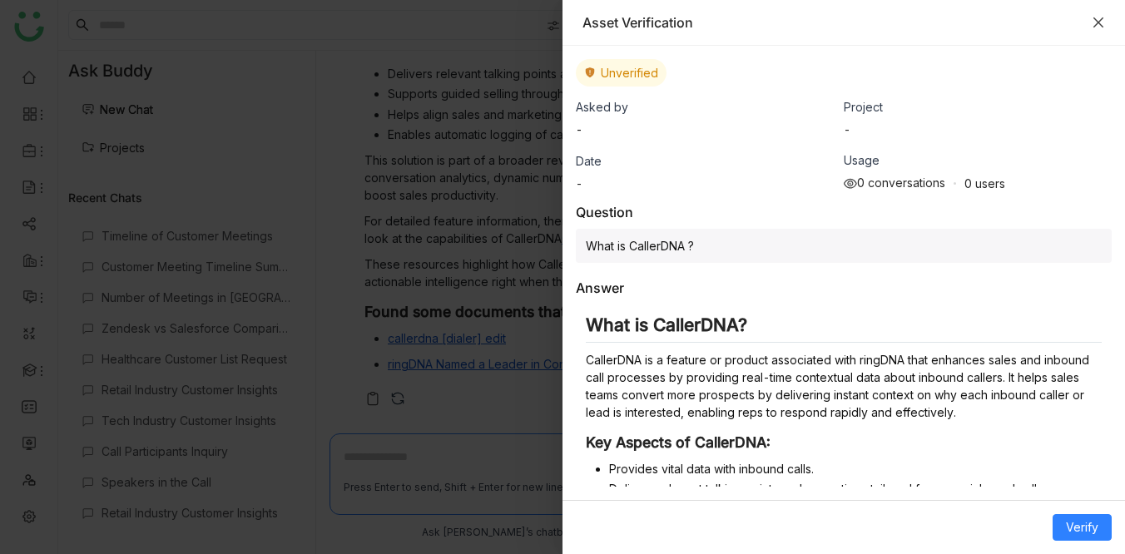
click at [1093, 21] on icon "Close" at bounding box center [1098, 22] width 13 height 13
